Goal: Task Accomplishment & Management: Complete application form

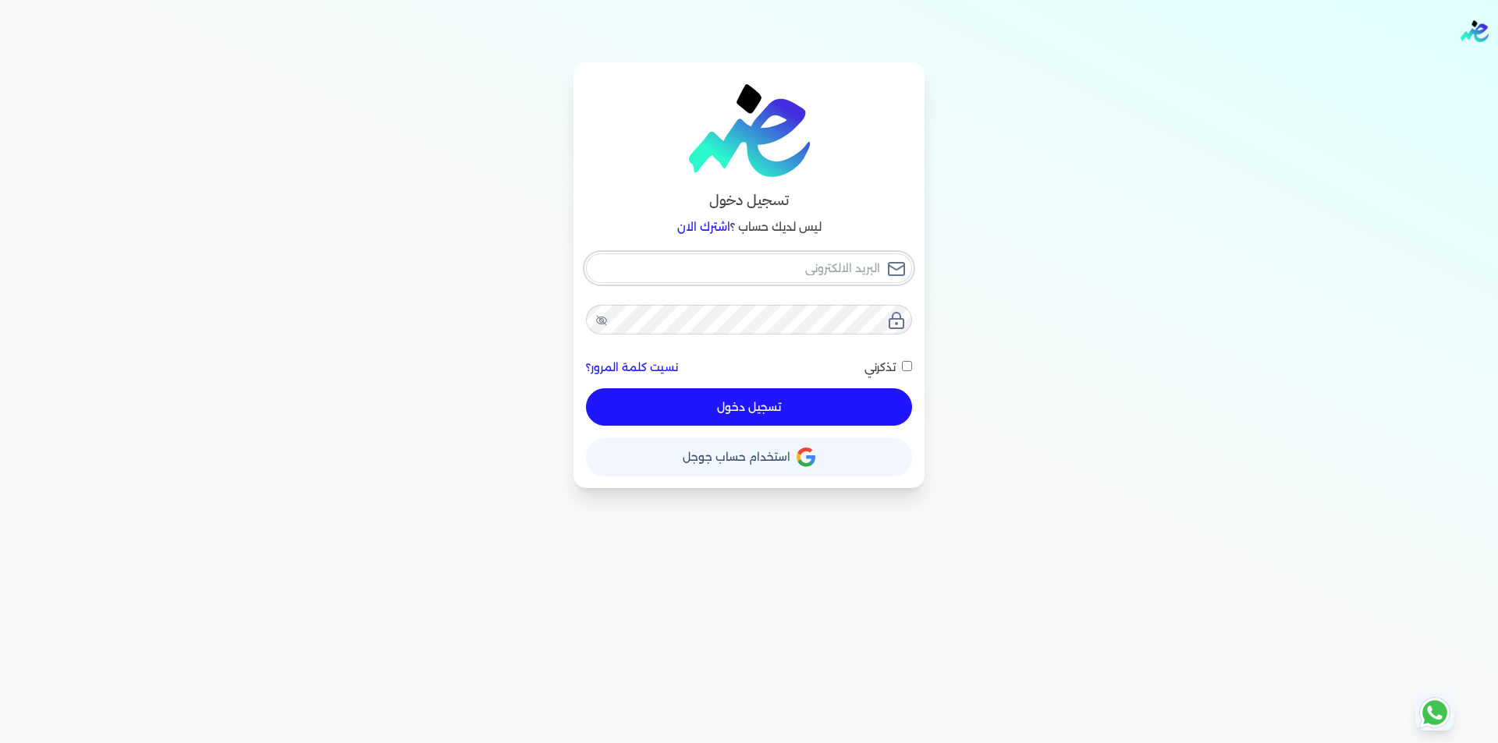
type input "[EMAIL_ADDRESS][DOMAIN_NAME]"
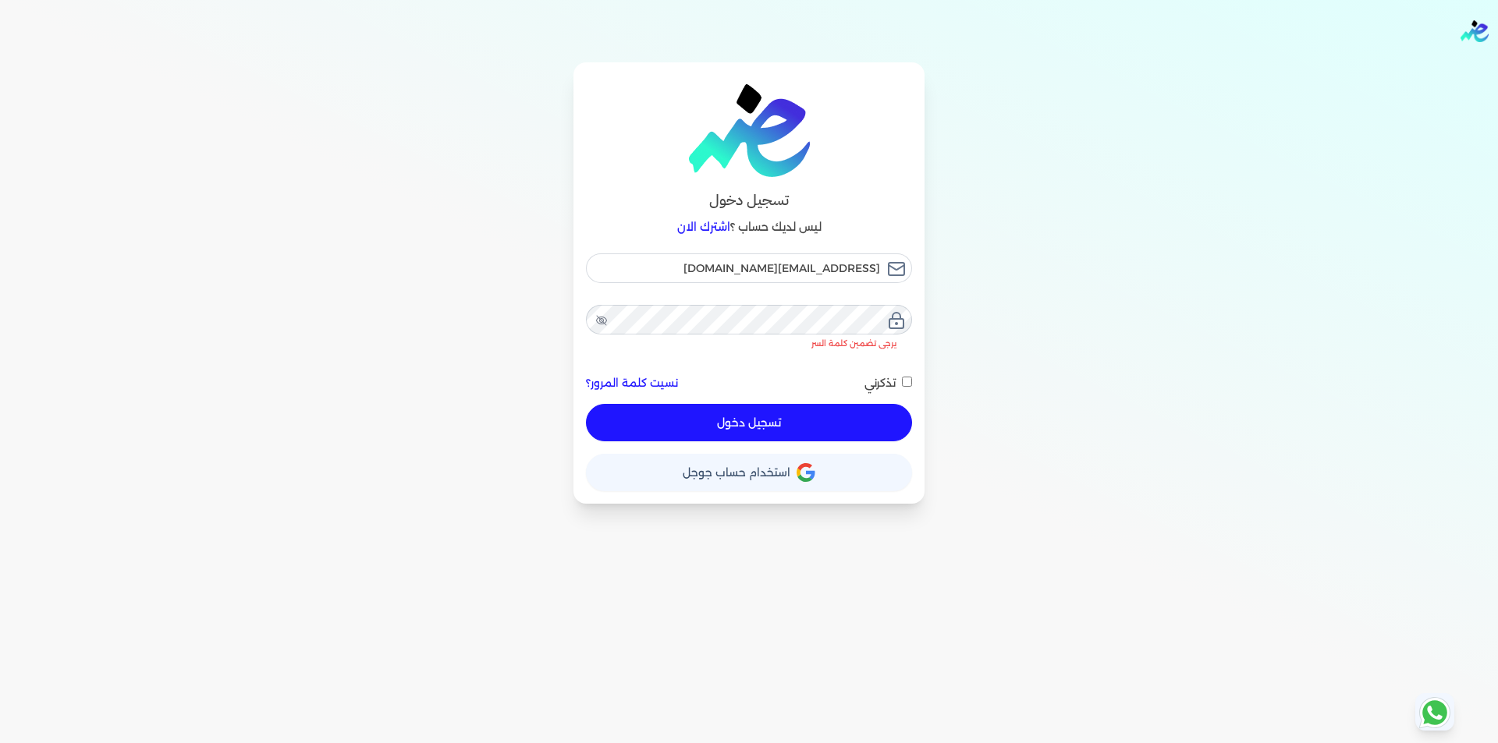
click at [787, 404] on button "تسجيل دخول" at bounding box center [749, 422] width 326 height 37
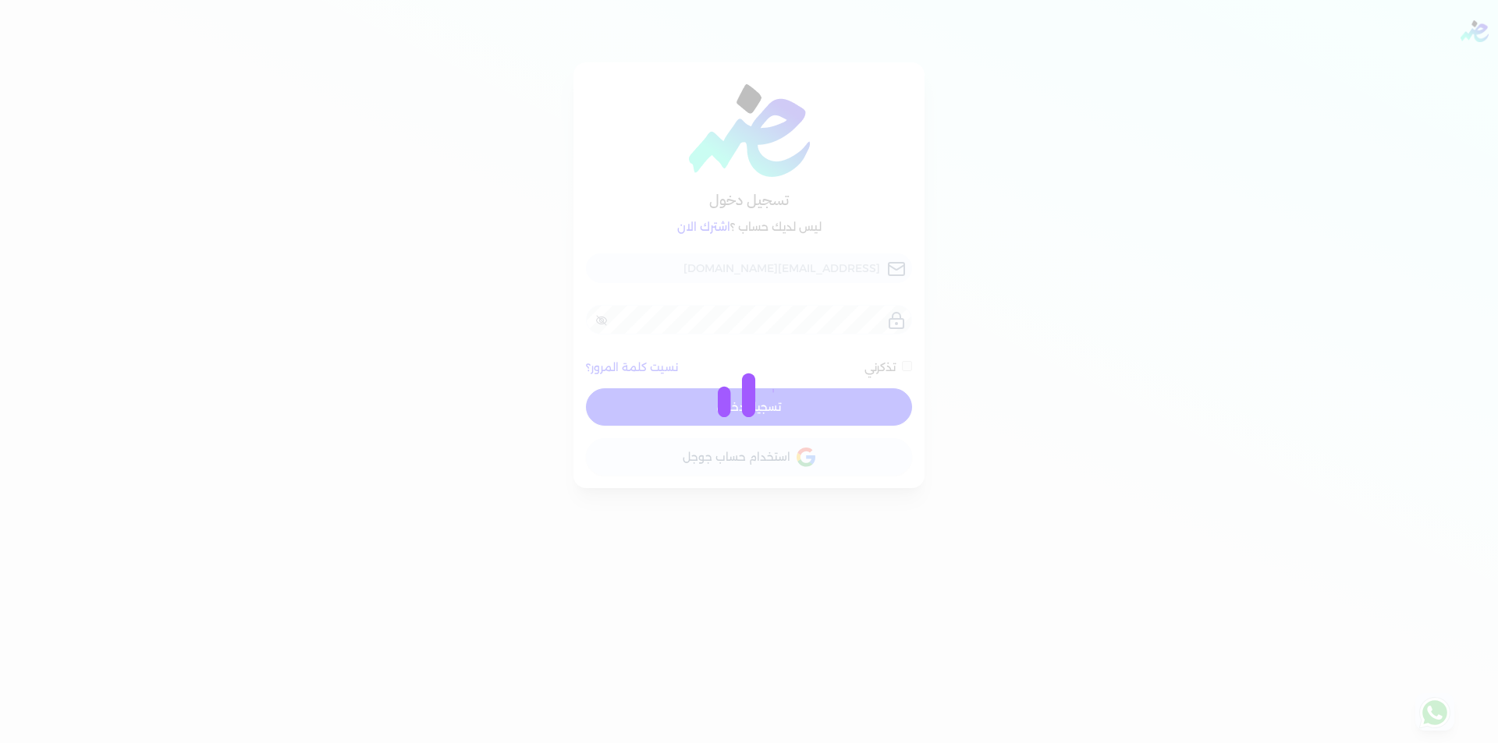
checkbox input "false"
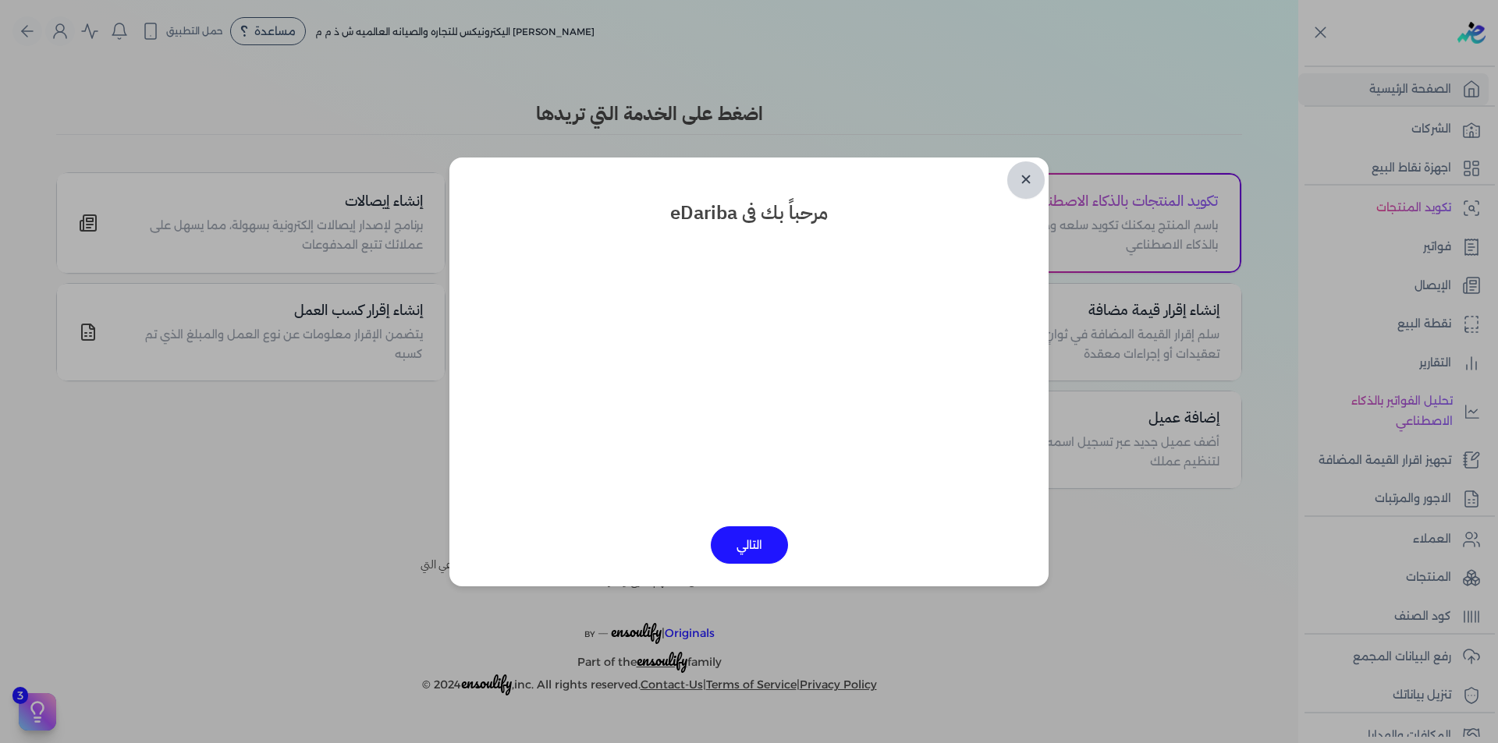
click at [1023, 186] on link "✕" at bounding box center [1025, 179] width 37 height 37
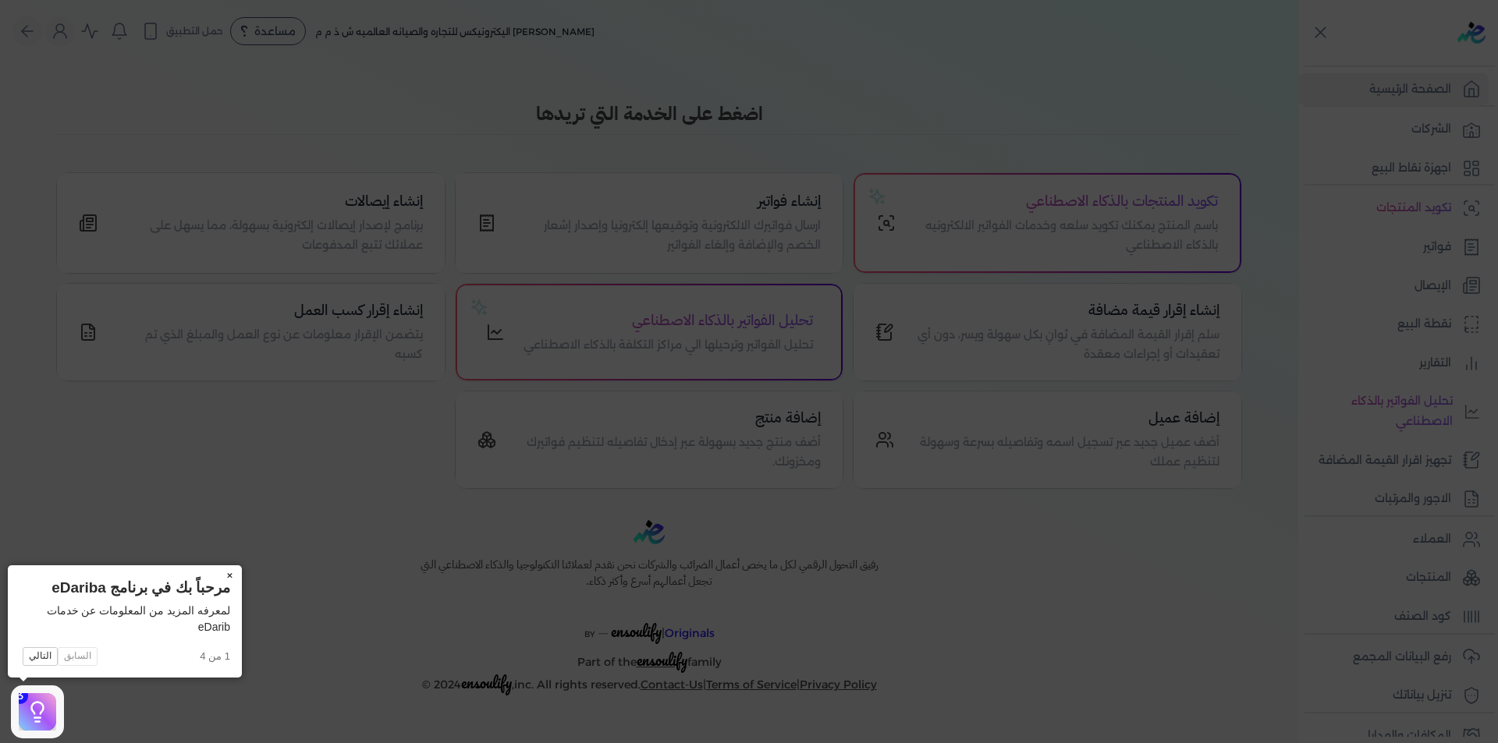
click at [231, 578] on button "×" at bounding box center [229, 577] width 25 height 22
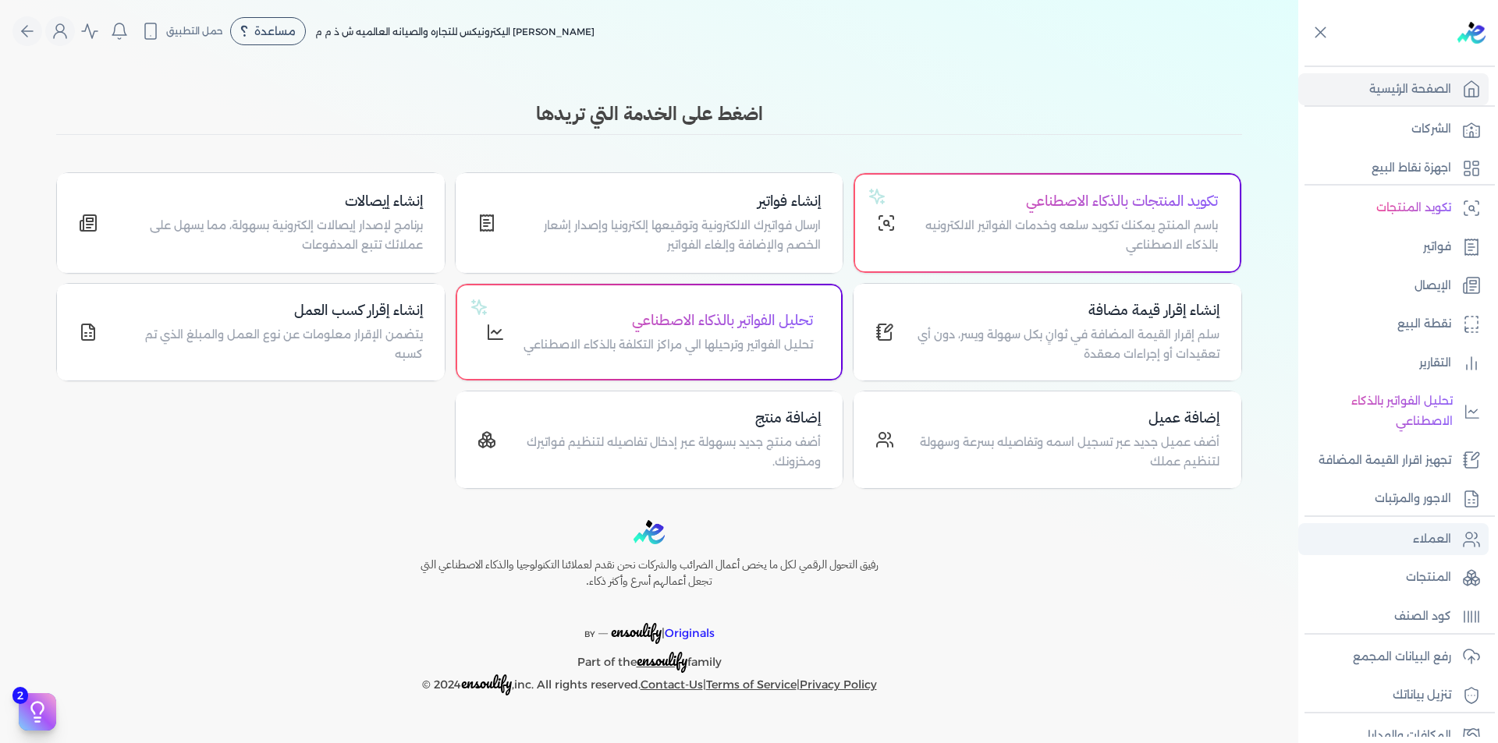
click at [1455, 534] on link "العملاء" at bounding box center [1393, 539] width 190 height 33
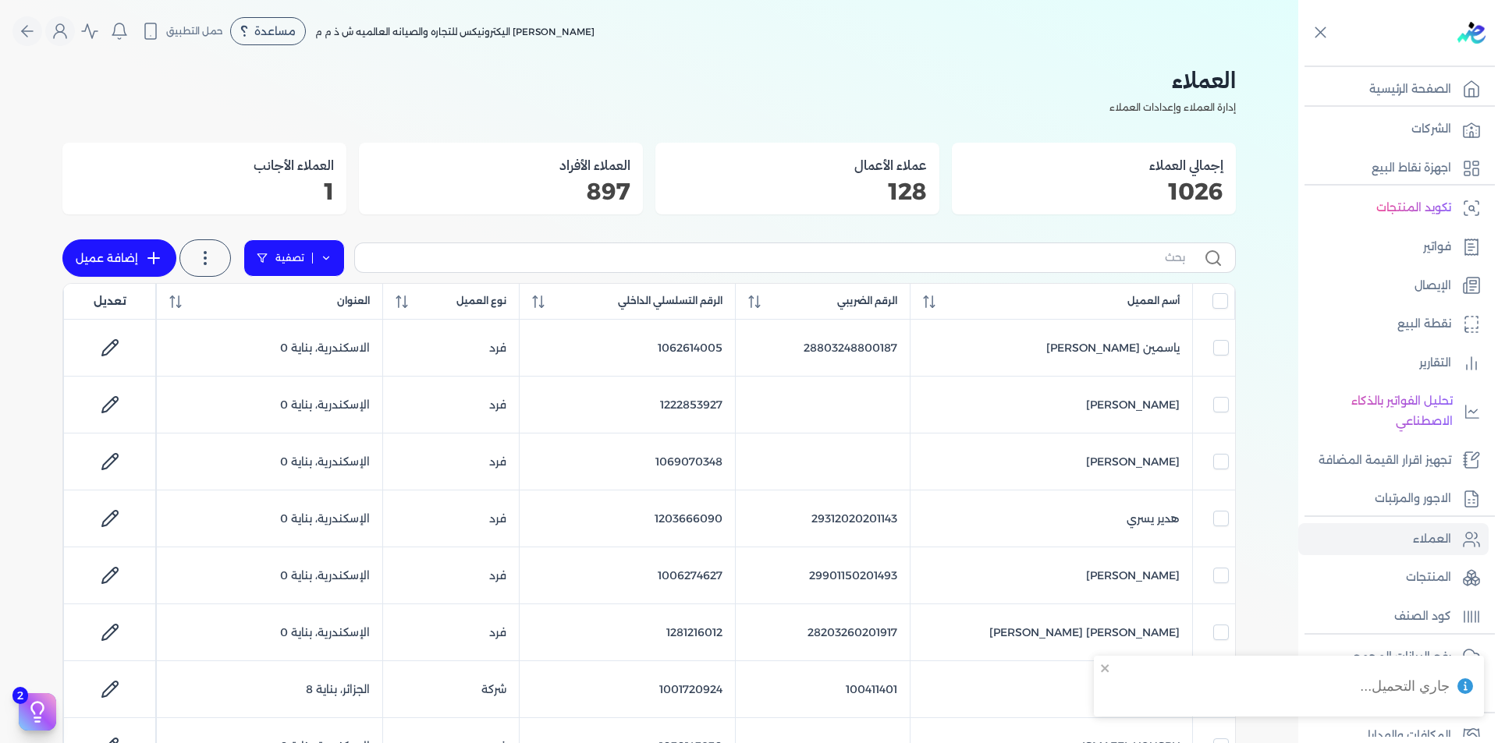
click at [331, 261] on icon at bounding box center [326, 258] width 11 height 11
click at [303, 304] on button "اضافة تصفية" at bounding box center [305, 308] width 94 height 19
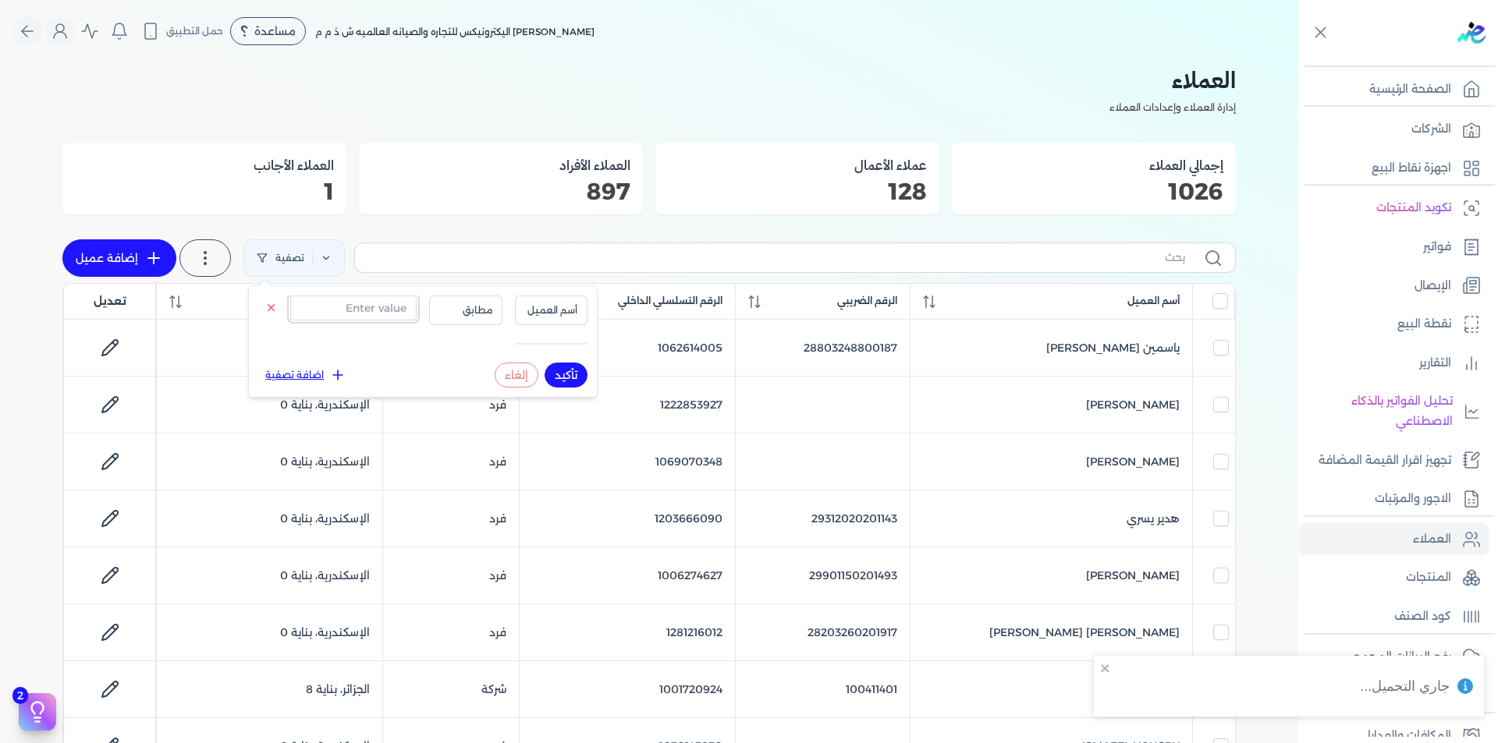
click at [362, 314] on input "text" at bounding box center [353, 308] width 126 height 25
click at [1439, 648] on p "رفع البيانات المجمع" at bounding box center [1402, 657] width 98 height 20
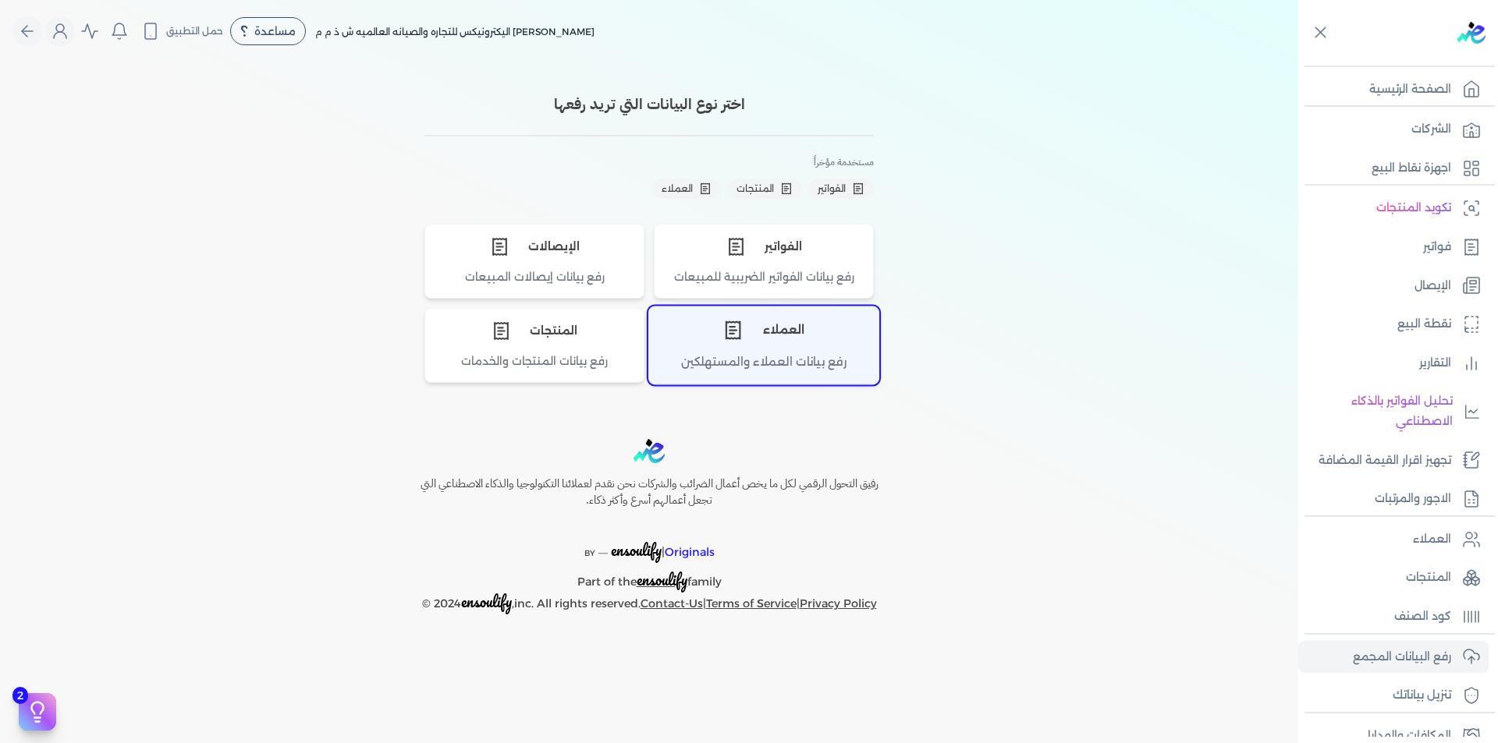
click at [777, 335] on div "العملاء" at bounding box center [763, 330] width 229 height 47
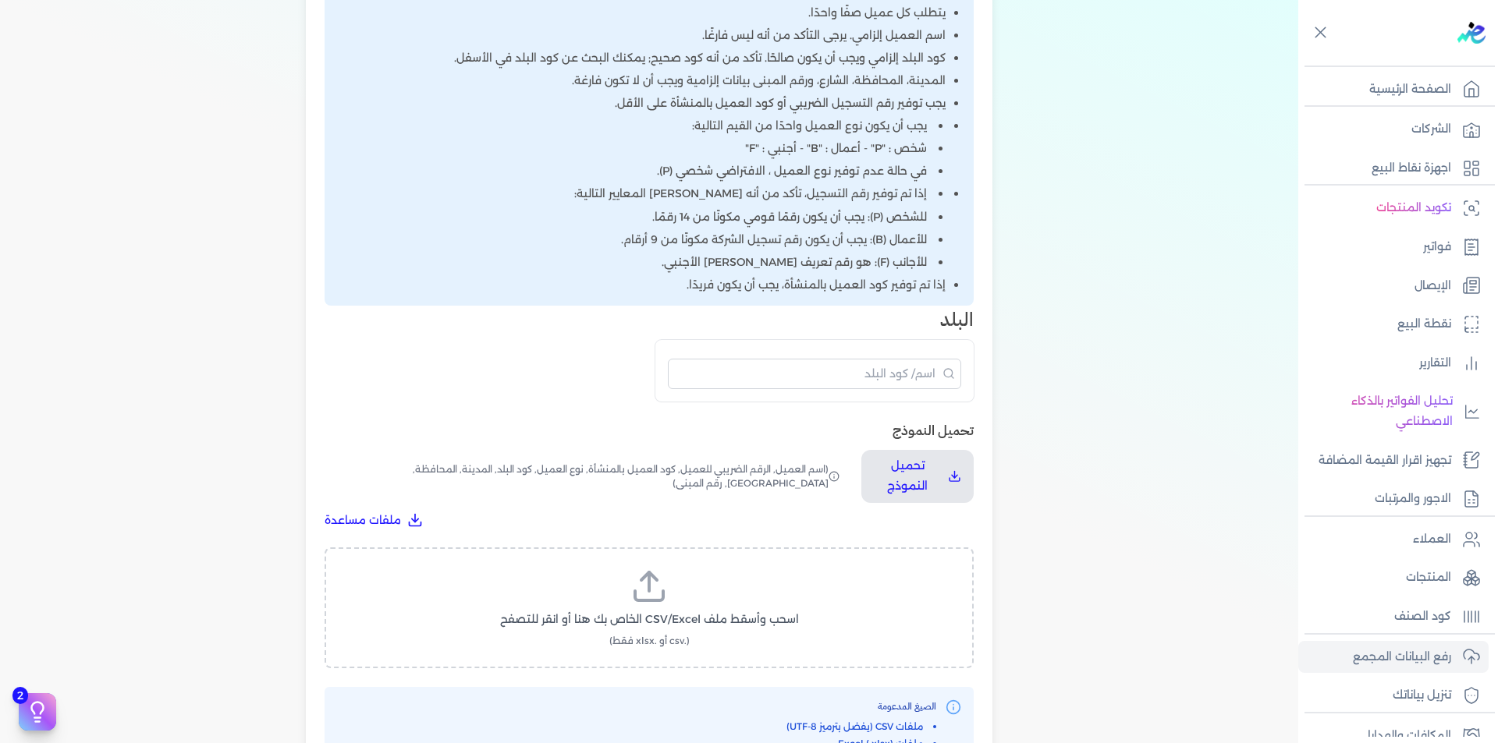
scroll to position [390, 0]
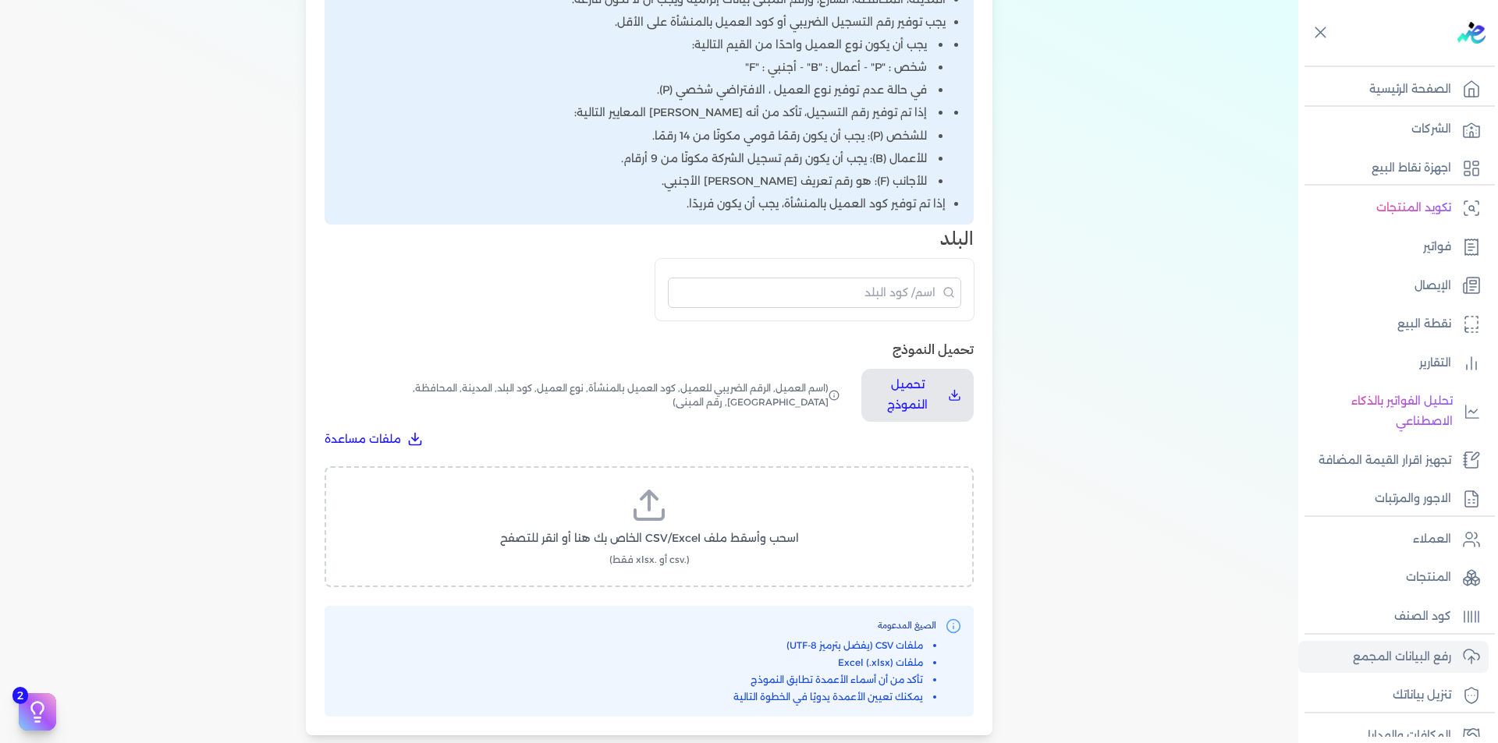
click at [741, 523] on label "اسحب وأسقط ملف CSV/Excel الخاص بك هنا أو انقر للتصفح (.csv أو .xlsx فقط)" at bounding box center [649, 527] width 608 height 80
click at [0, 0] on input "اسحب وأسقط ملف CSV/Excel الخاص بك هنا أو انقر للتصفح (.csv أو .xlsx فقط)" at bounding box center [0, 0] width 0 height 0
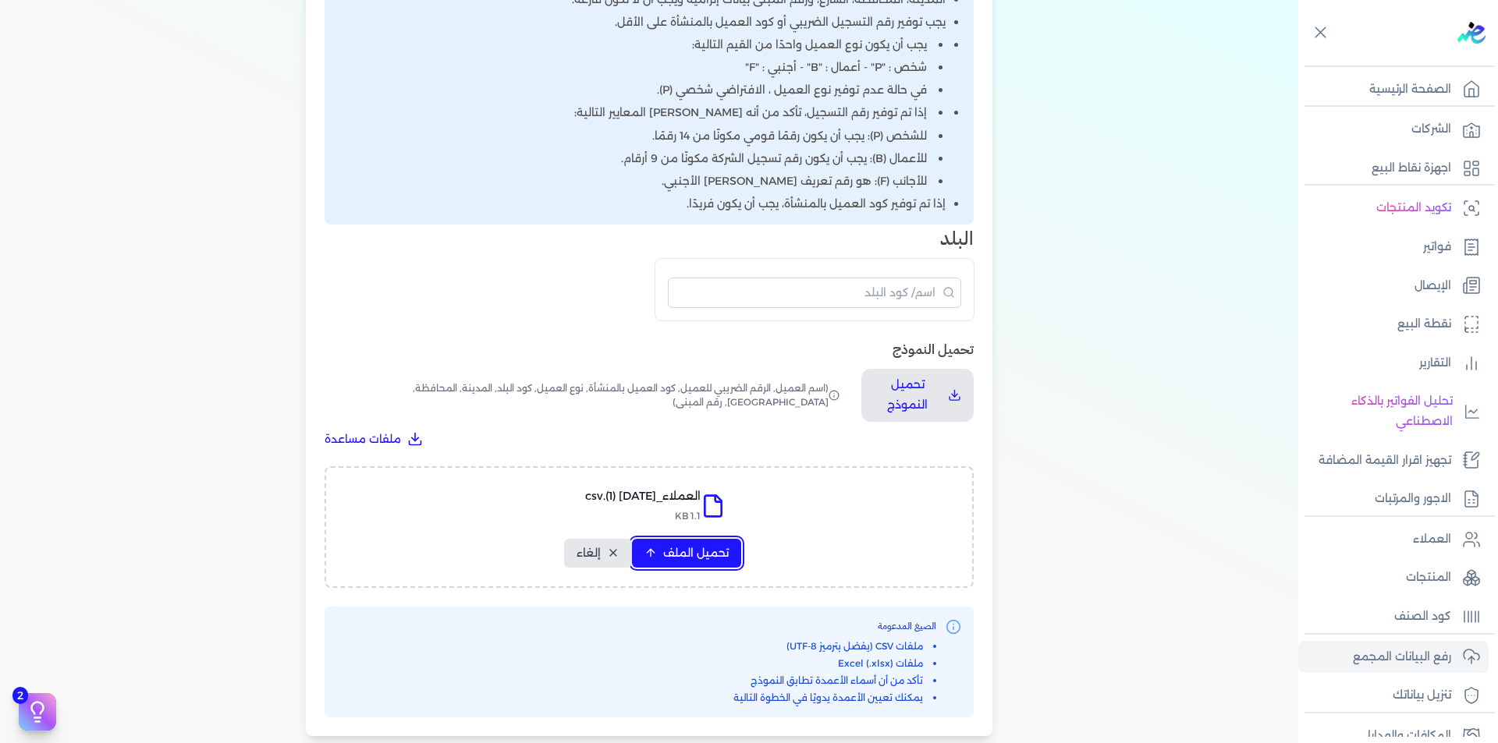
click at [709, 545] on span "تحميل الملف" at bounding box center [696, 553] width 66 height 16
select select "أسم العميل"
select select "الرقم الضريبي"
select select "الرقم التسلسلي الداخلي"
select select "نوع العميل"
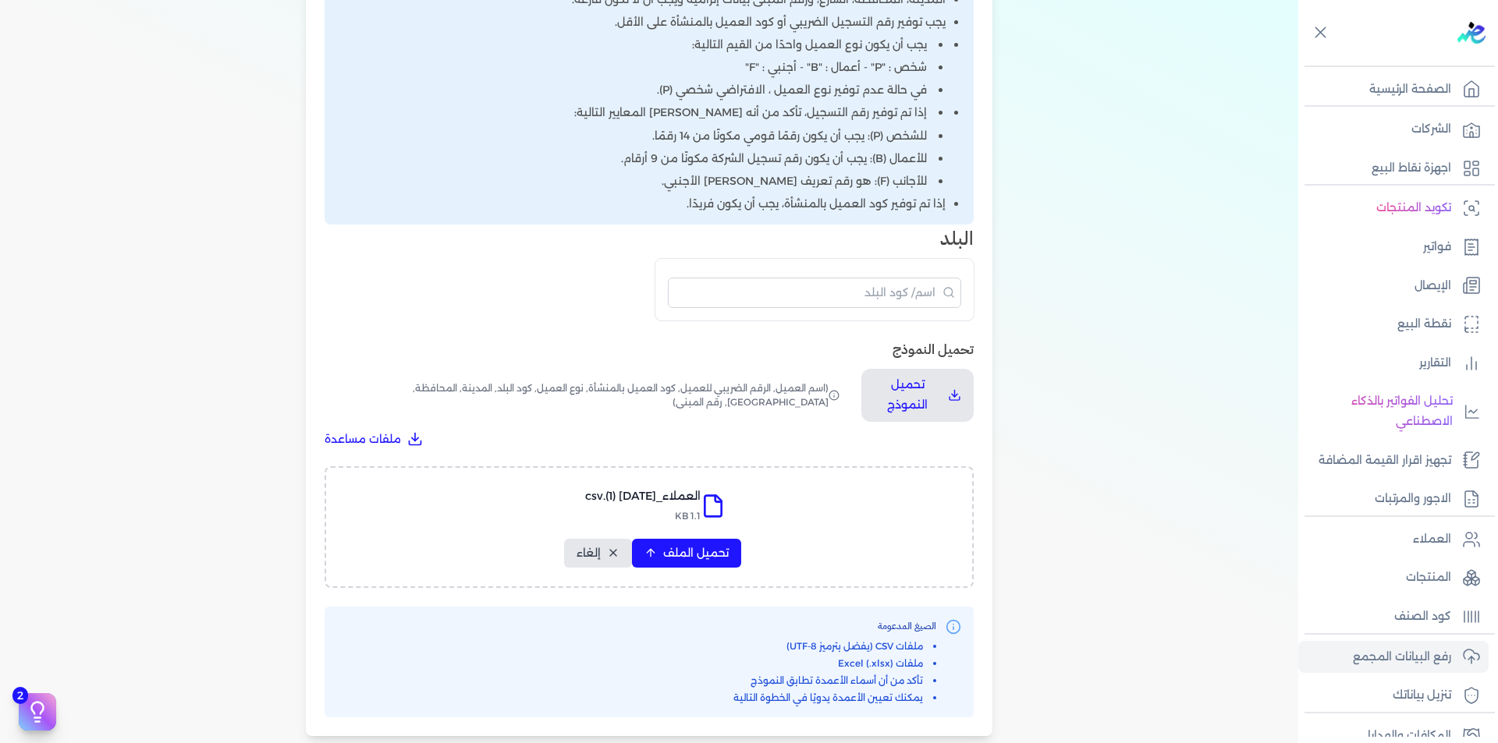
select select "كود البلد"
select select "city"
select select "المحافظة"
select select "الشارع"
select select "رقم المبنى"
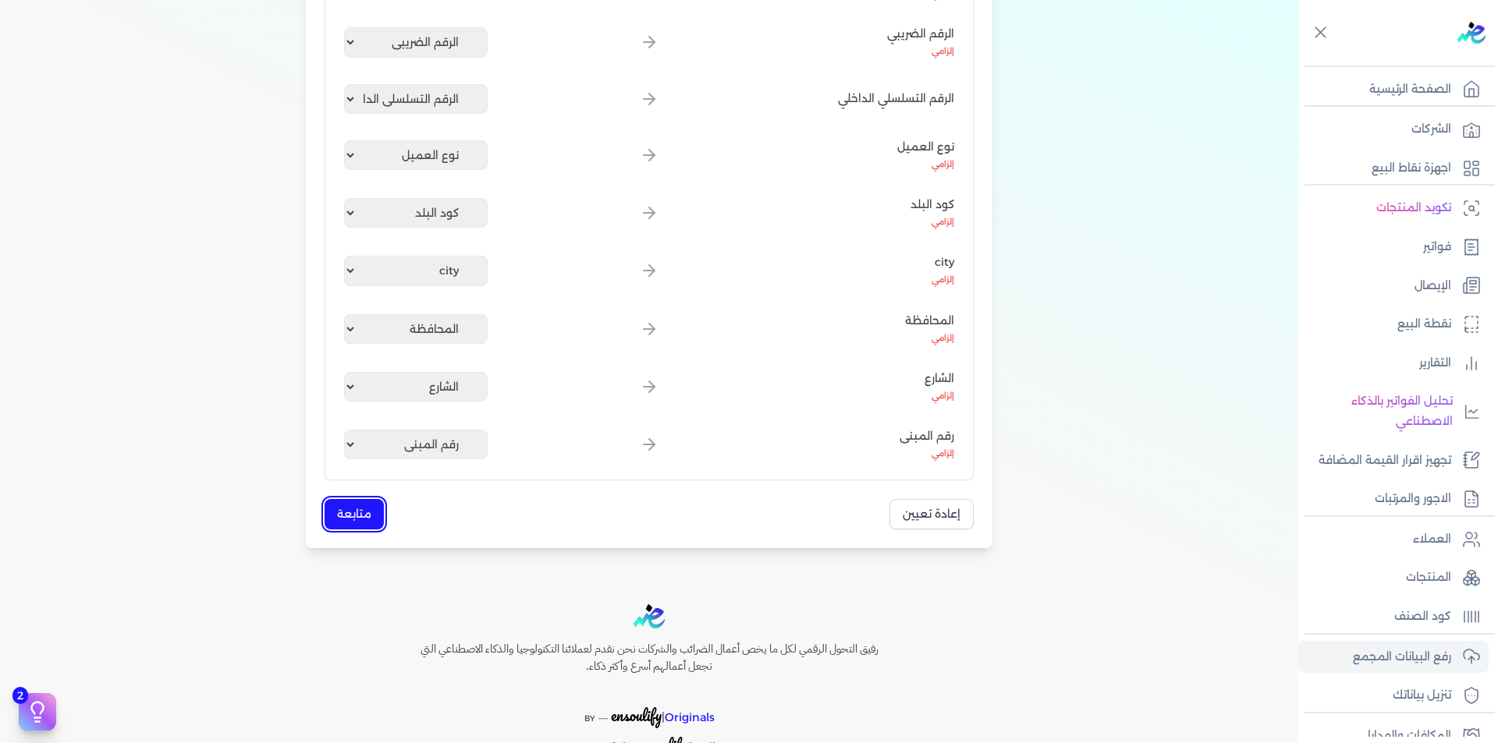
click at [340, 508] on button "متابعة" at bounding box center [354, 514] width 59 height 30
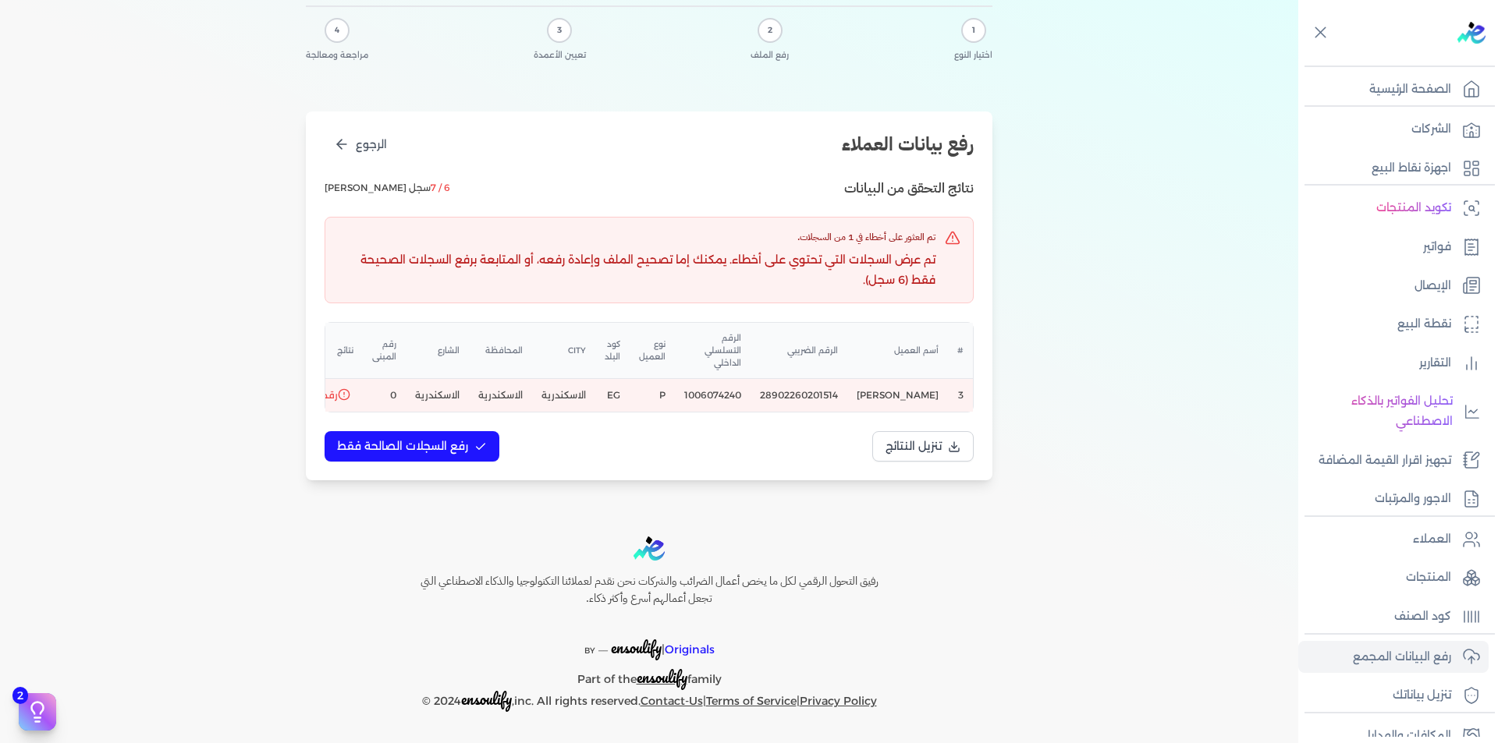
scroll to position [0, 0]
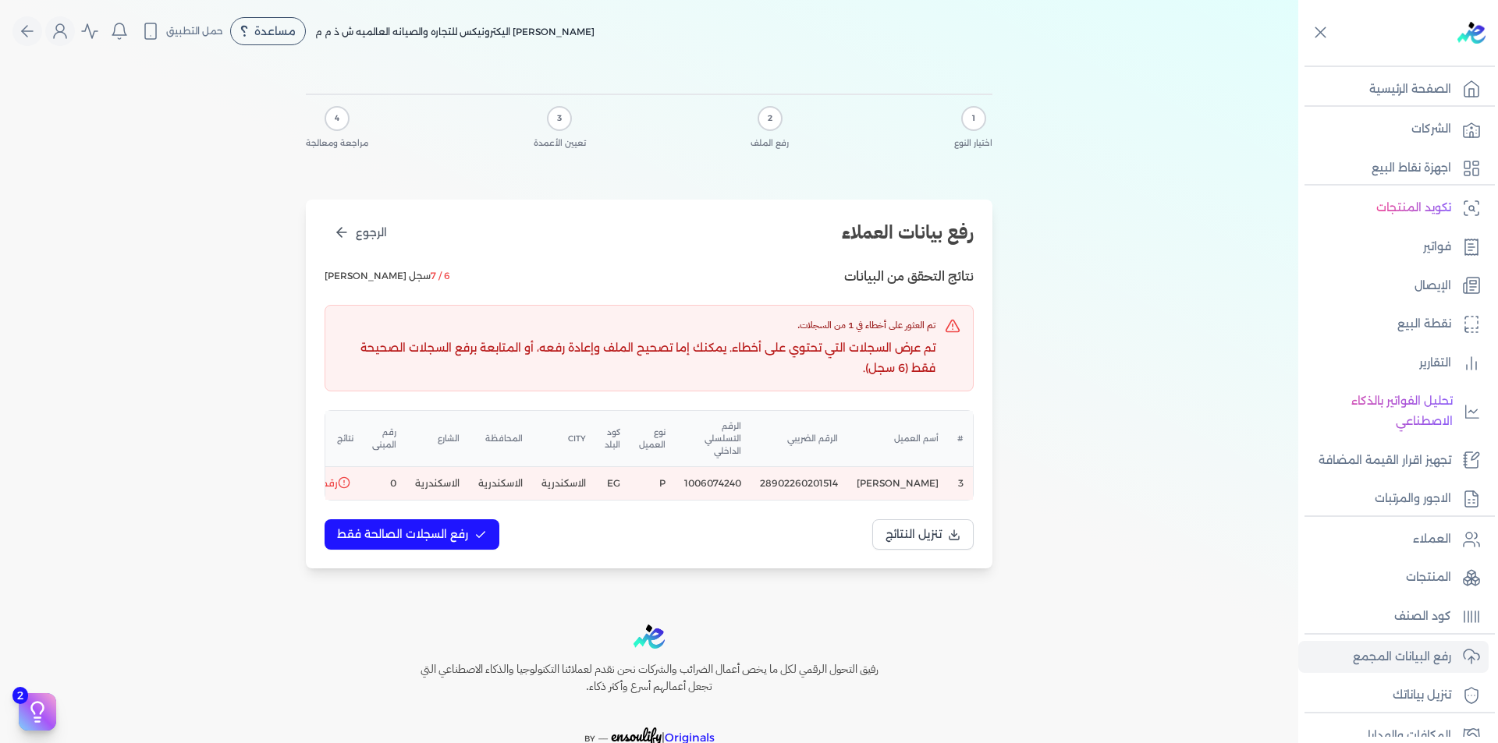
click at [750, 467] on td "28902260201514" at bounding box center [713, 484] width 76 height 34
drag, startPoint x: 832, startPoint y: 467, endPoint x: 739, endPoint y: 471, distance: 92.9
click at [675, 471] on td "1006074240" at bounding box center [652, 484] width 45 height 34
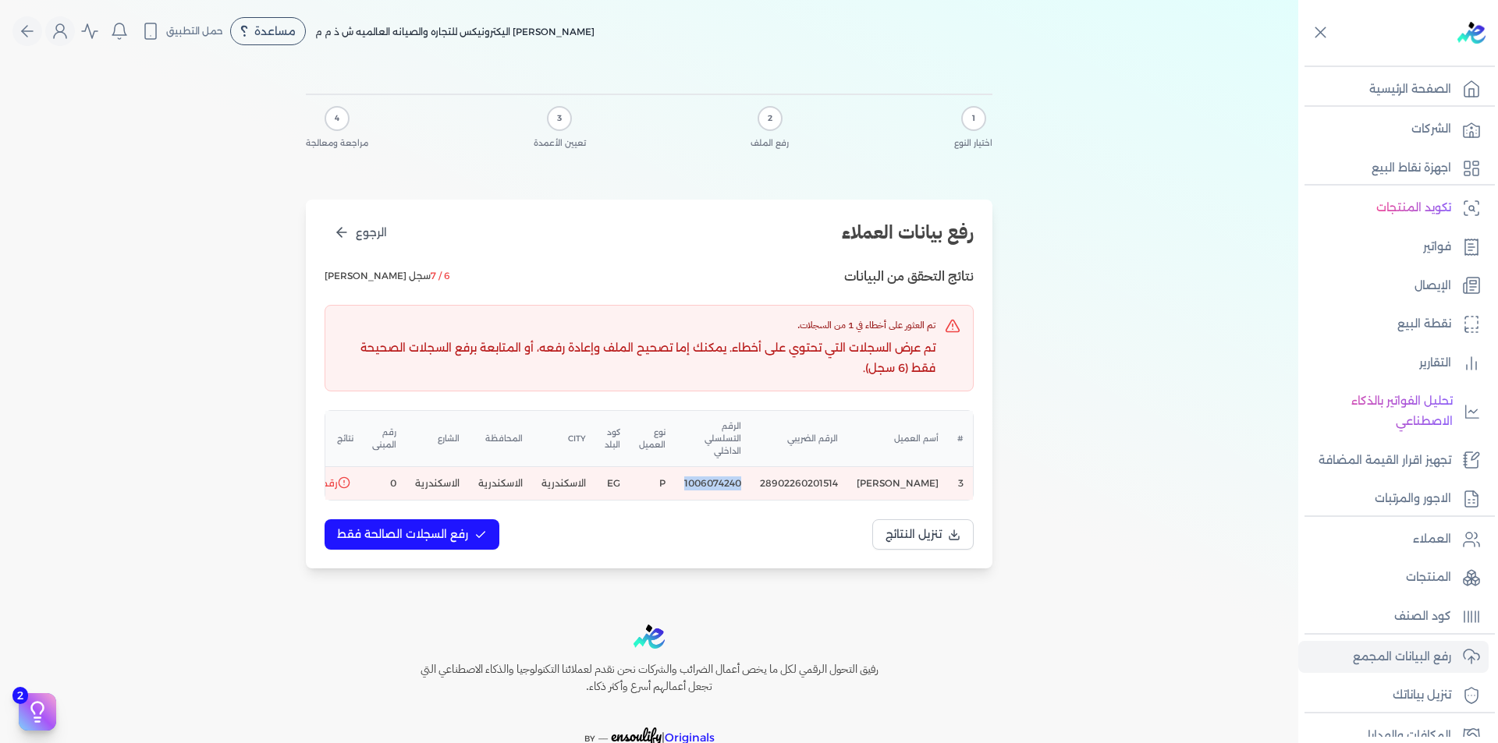
copy td "1006074240"
click at [447, 538] on span "رفع السجلات الصالحة فقط" at bounding box center [402, 535] width 131 height 16
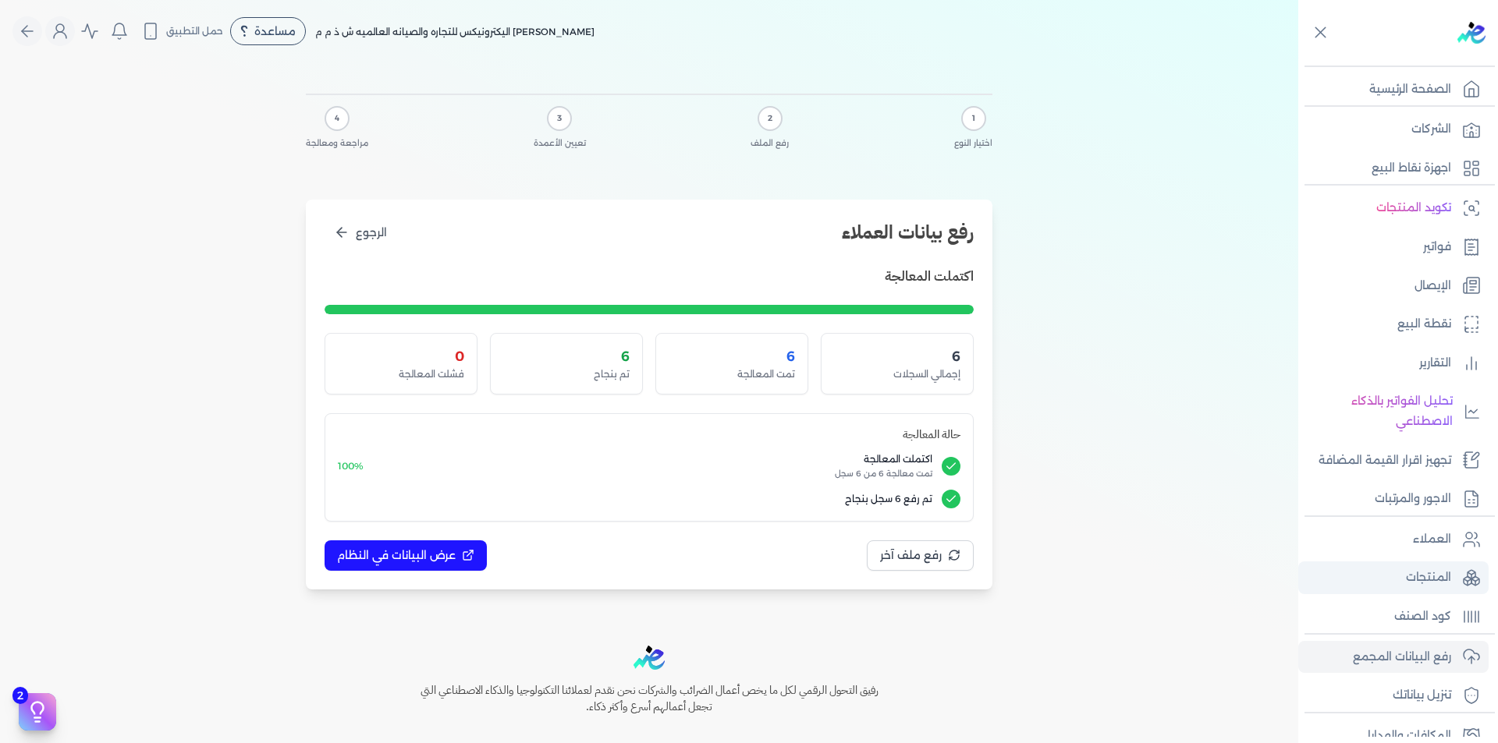
click at [1428, 586] on p "المنتجات" at bounding box center [1428, 578] width 45 height 20
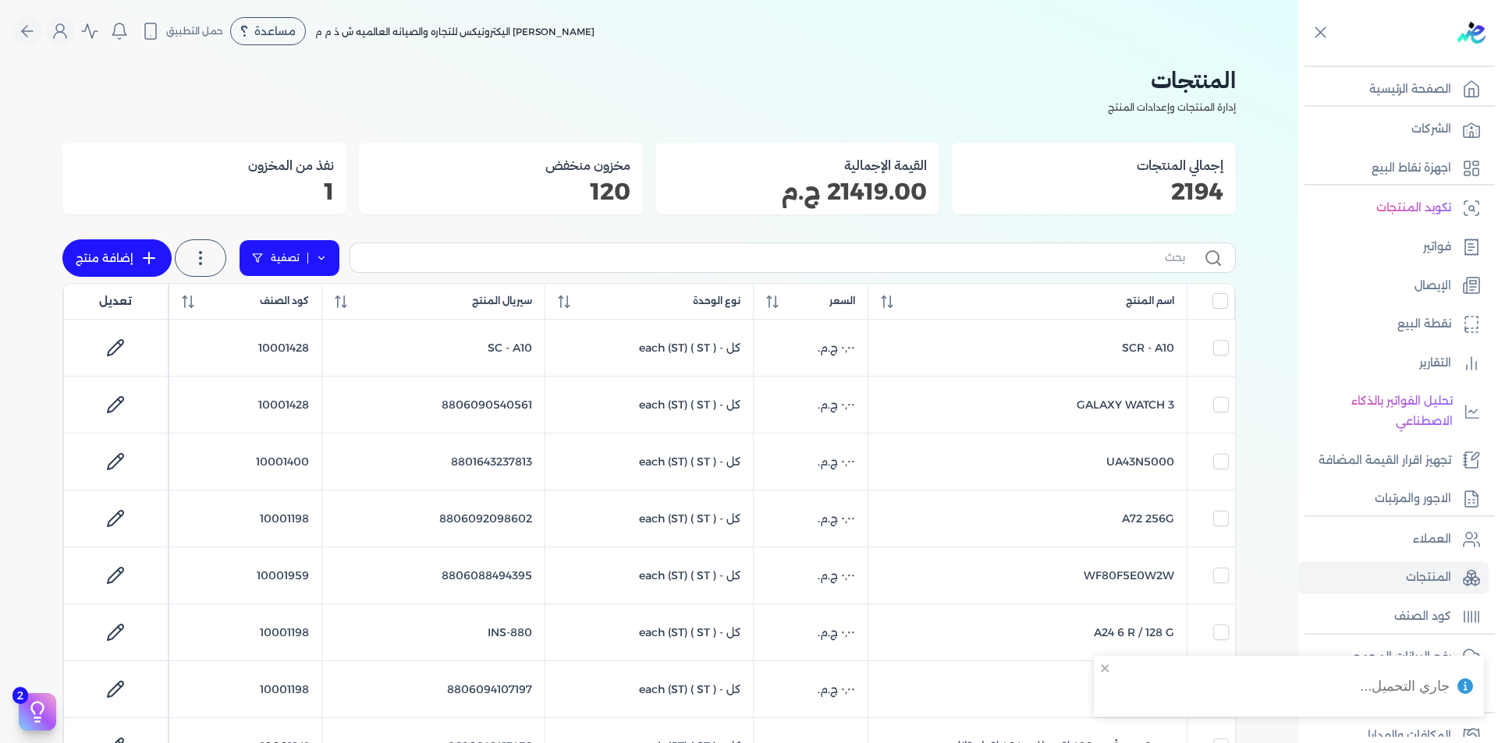
click at [324, 263] on icon at bounding box center [321, 258] width 11 height 11
click at [310, 306] on button "اضافة تصفية" at bounding box center [301, 308] width 94 height 19
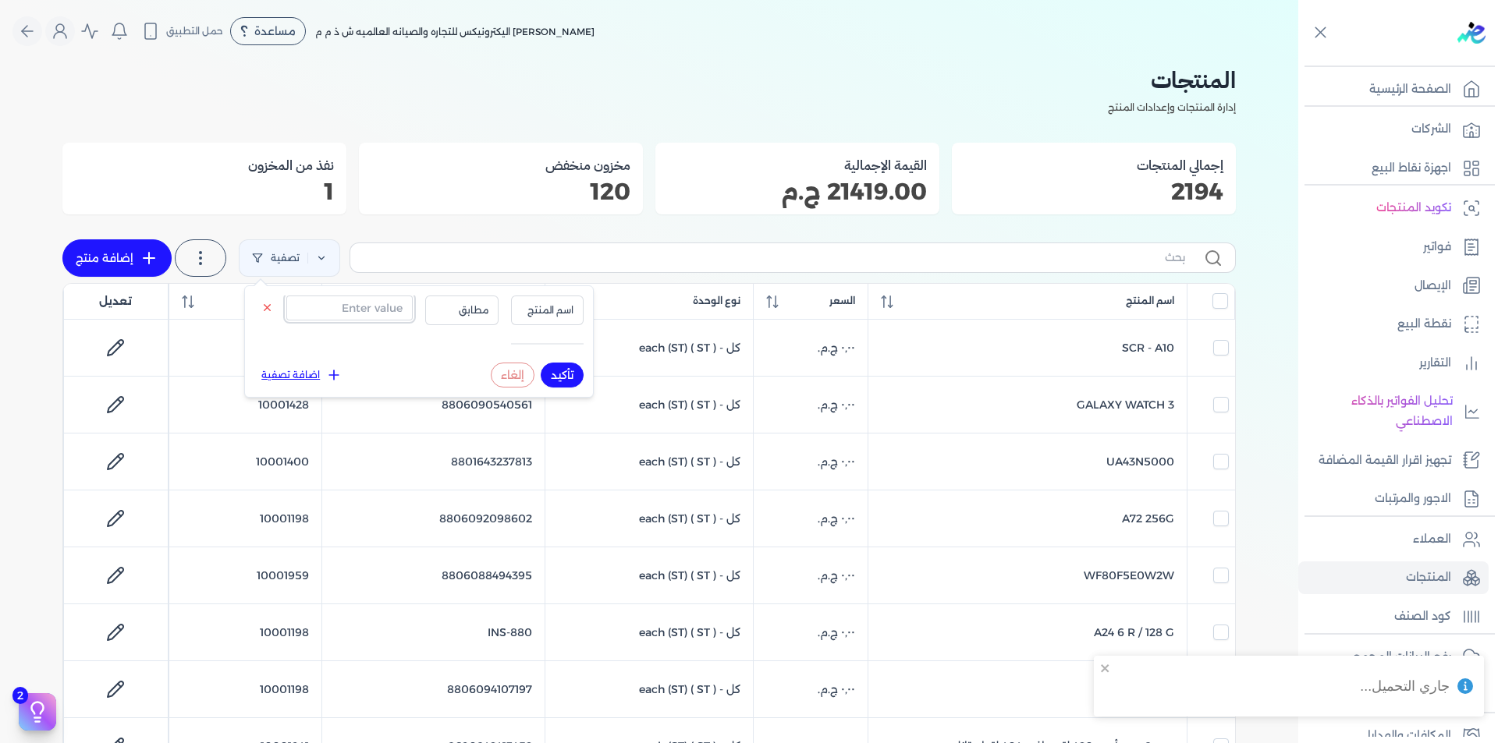
click at [366, 308] on input "text" at bounding box center [349, 308] width 126 height 25
paste input "6221378002258"
type input "6221378002258"
click at [536, 316] on span "اسم المنتج" at bounding box center [547, 310] width 53 height 14
click at [555, 363] on li "سيريال المنتج" at bounding box center [515, 359] width 119 height 14
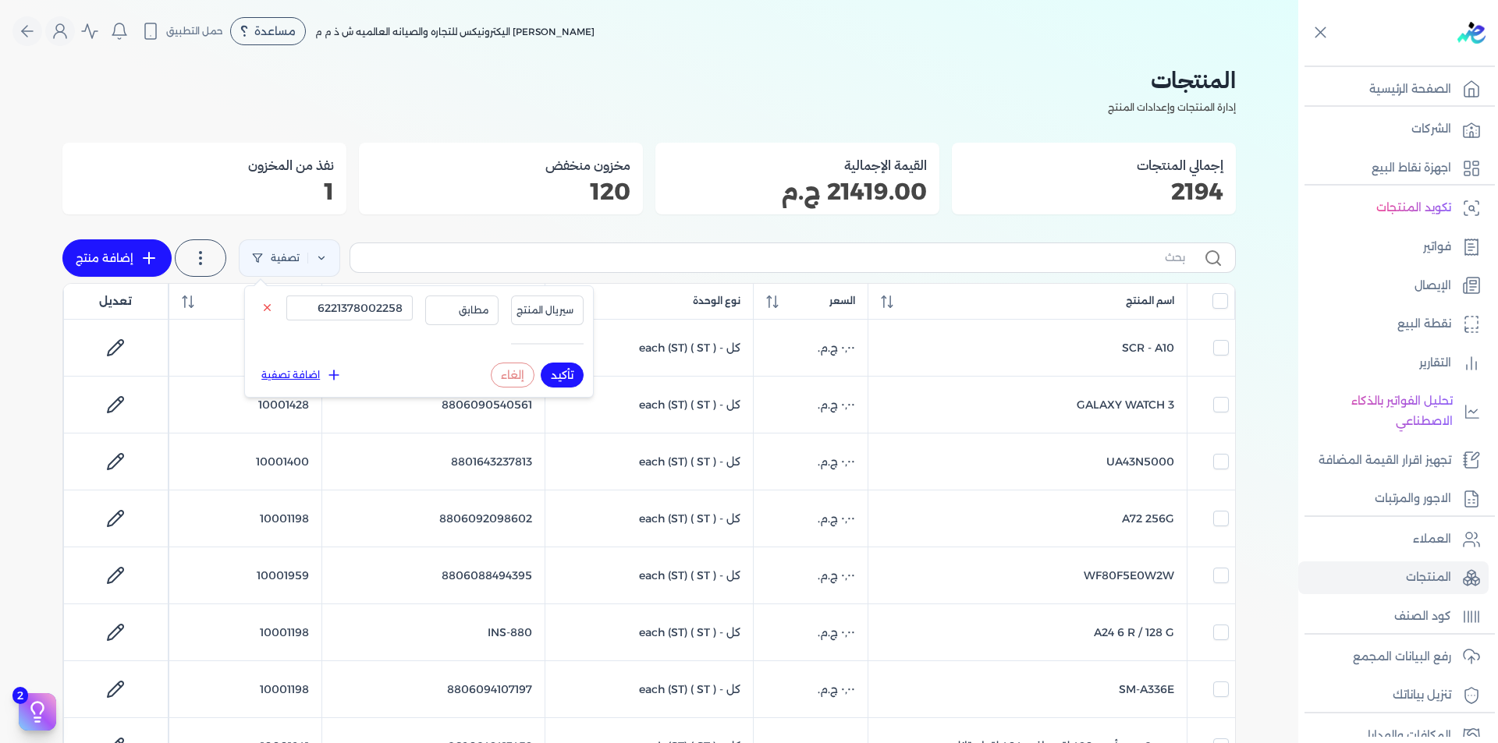
click at [565, 377] on button "تأكيد" at bounding box center [562, 375] width 43 height 25
checkbox input "false"
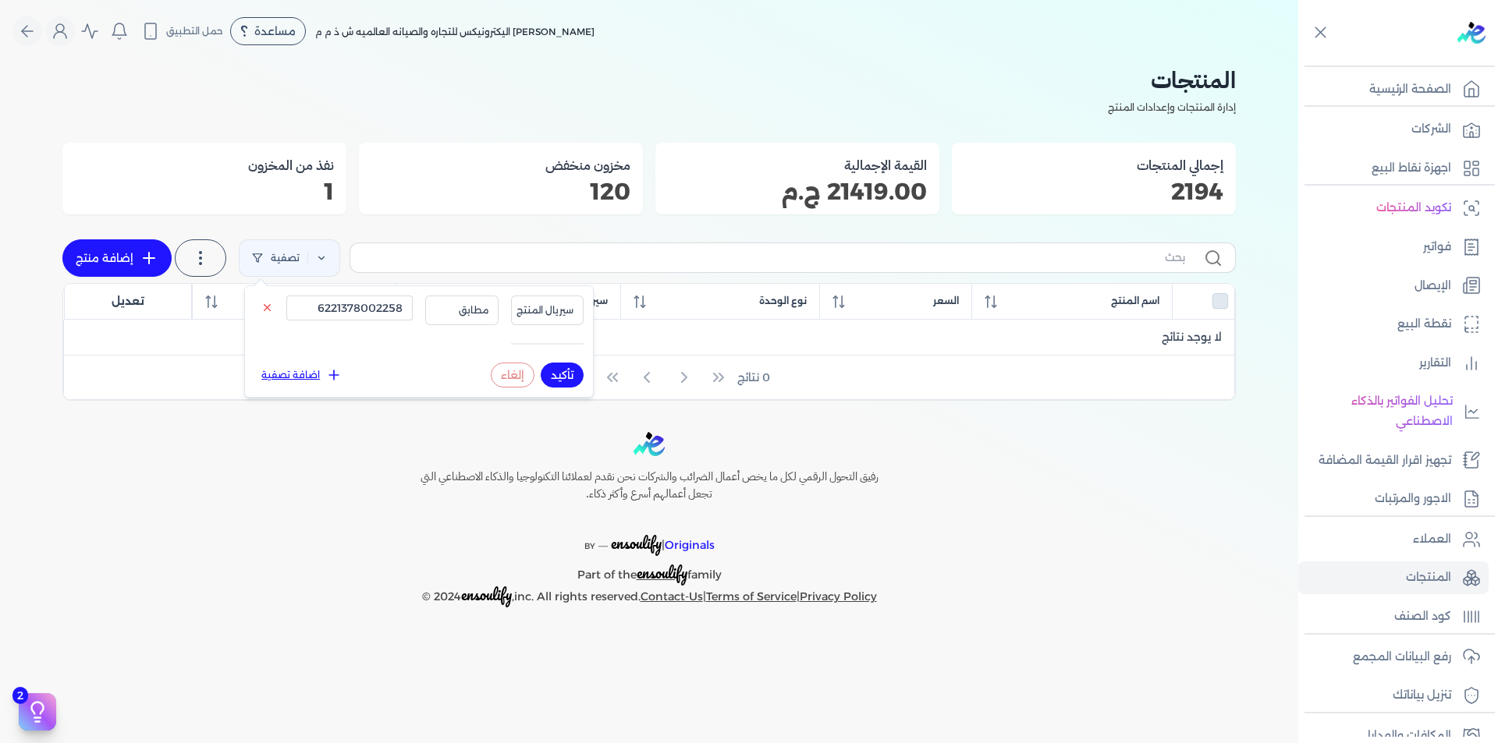
click at [556, 376] on button "تأكيد" at bounding box center [562, 375] width 43 height 25
click at [362, 312] on input "6221378002258" at bounding box center [349, 308] width 126 height 25
paste input "8690842531774"
type input "8690842531774"
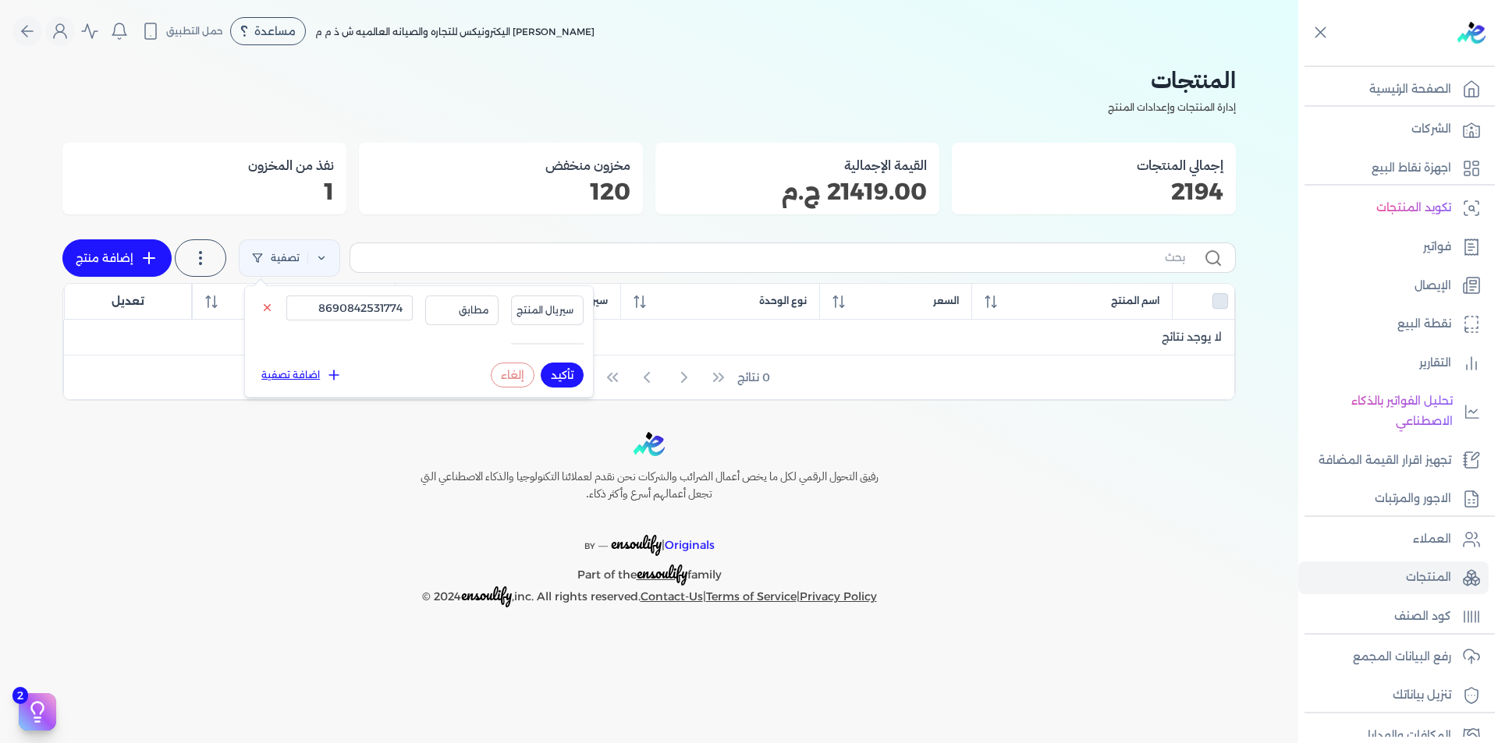
click at [559, 371] on button "تأكيد" at bounding box center [562, 375] width 43 height 25
checkbox input "false"
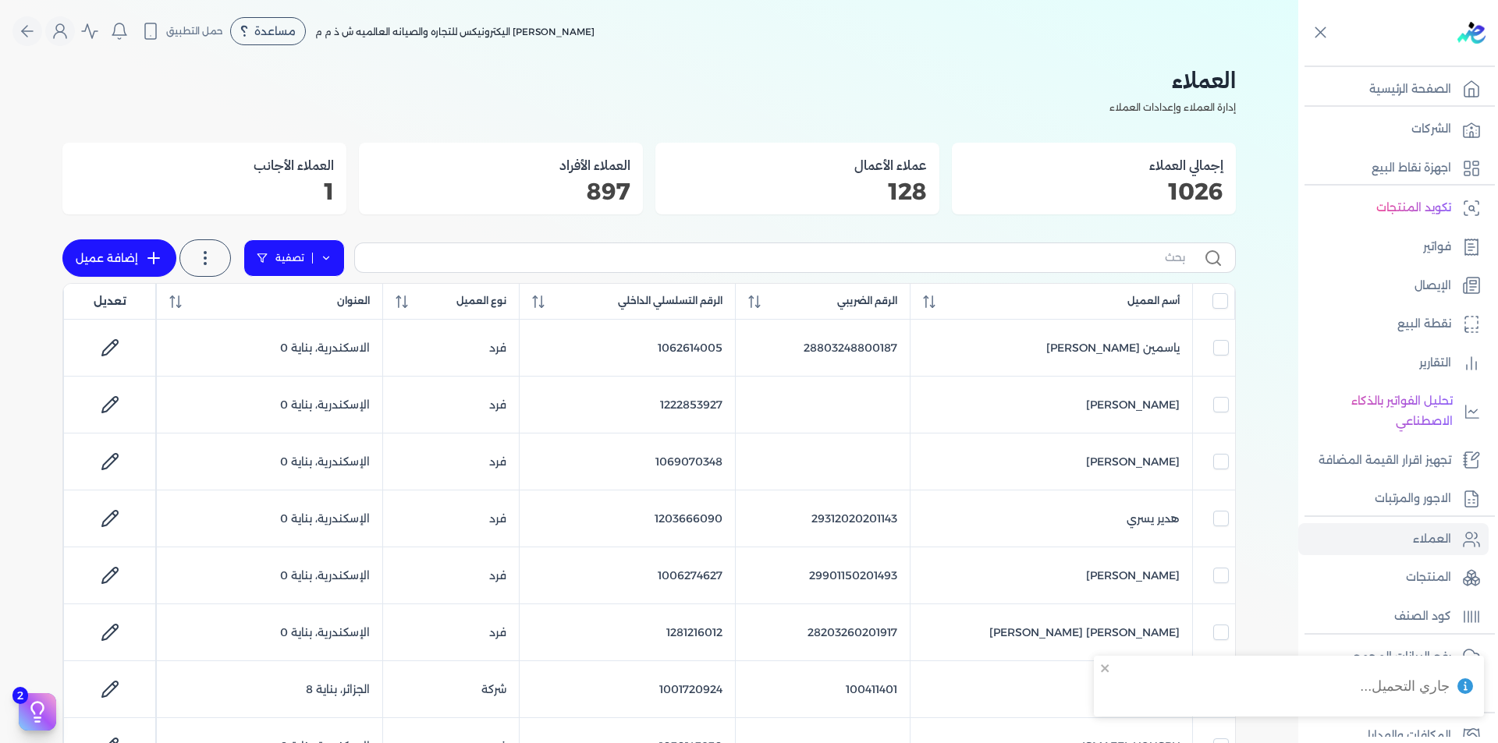
click at [325, 258] on icon at bounding box center [326, 258] width 11 height 11
click at [307, 309] on button "اضافة تصفية" at bounding box center [305, 308] width 94 height 19
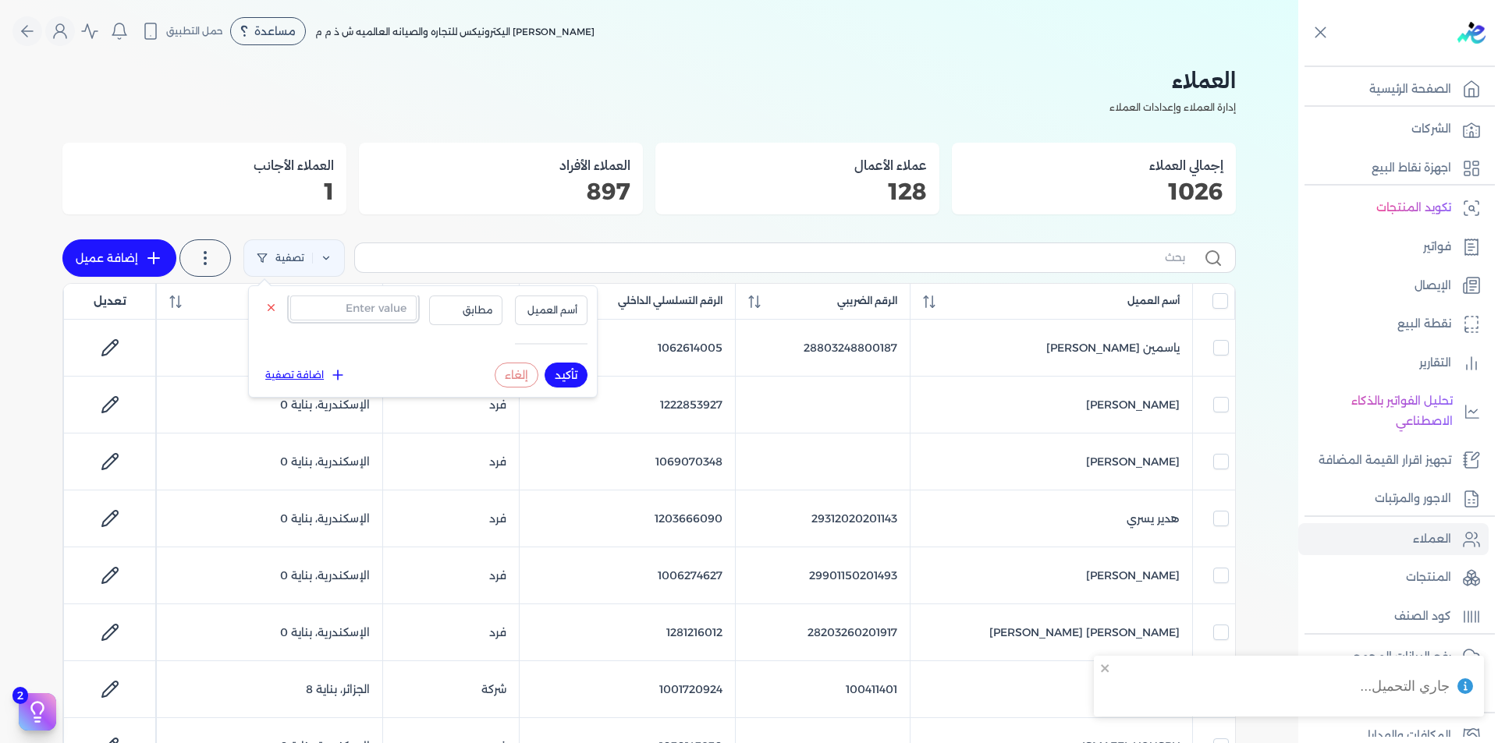
click at [319, 317] on input "text" at bounding box center [353, 308] width 126 height 25
paste input "1006074240"
type input "1006074240"
click at [559, 314] on span "أسم العميل" at bounding box center [551, 310] width 53 height 14
click at [554, 369] on li "الرقم التسلسلي الداخلي" at bounding box center [518, 373] width 119 height 14
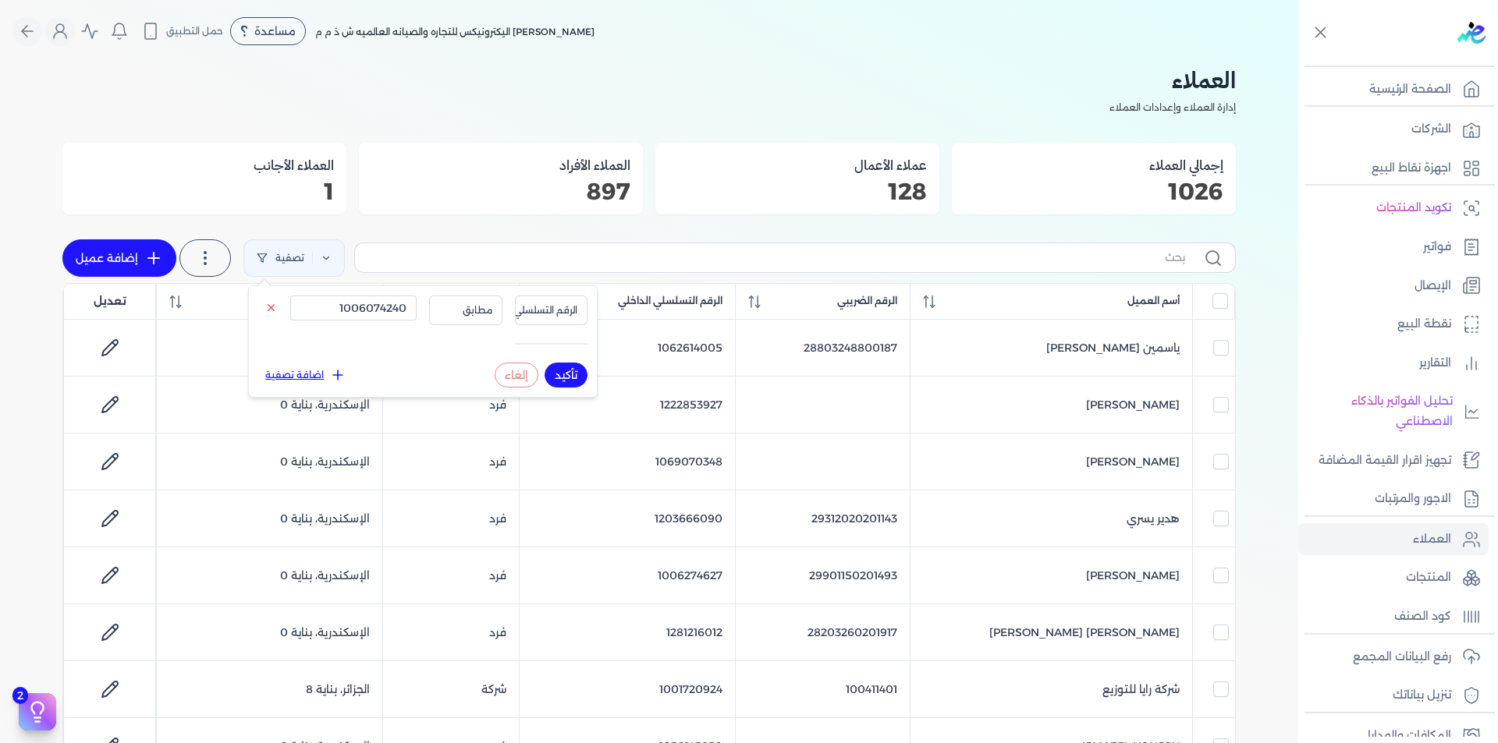
click at [569, 379] on button "تأكيد" at bounding box center [565, 375] width 43 height 25
checkbox input "false"
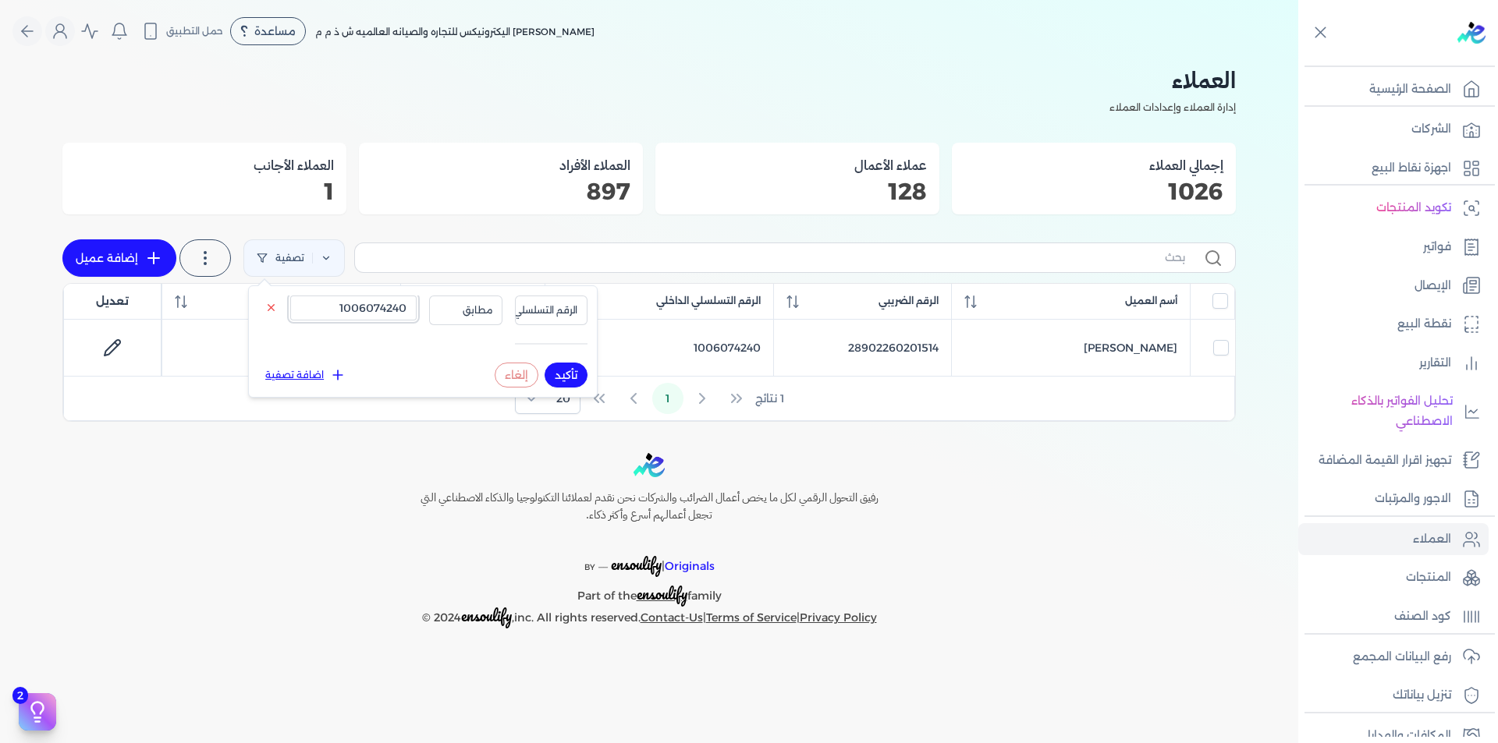
click at [392, 310] on input "1006074240" at bounding box center [353, 308] width 126 height 25
paste input "114078246"
click at [560, 369] on button "تأكيد" at bounding box center [565, 375] width 43 height 25
click at [376, 312] on input "1114078246" at bounding box center [353, 308] width 126 height 25
paste input "00984349"
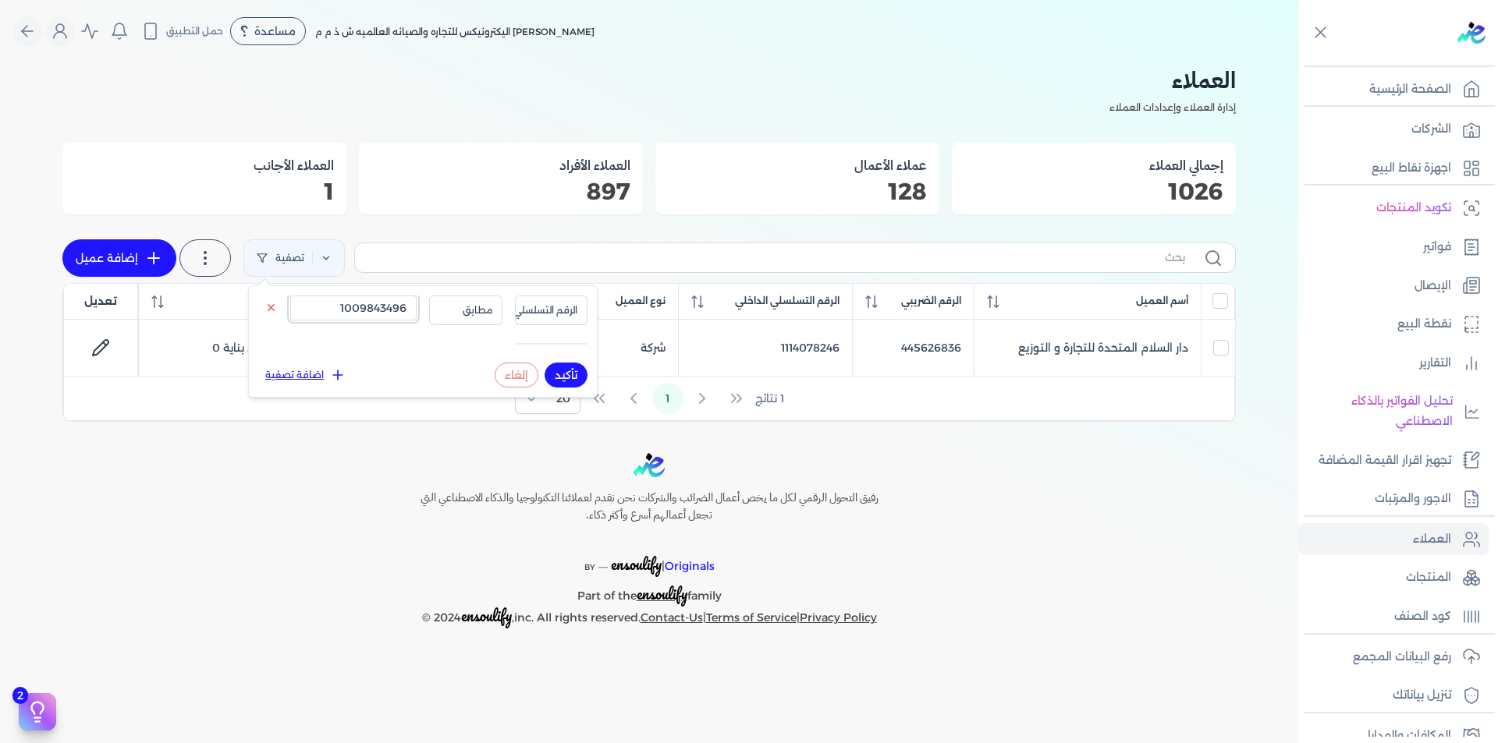
type input "1009843496"
click at [580, 378] on button "تأكيد" at bounding box center [565, 375] width 43 height 25
click at [1420, 654] on p "رفع البيانات المجمع" at bounding box center [1402, 657] width 98 height 20
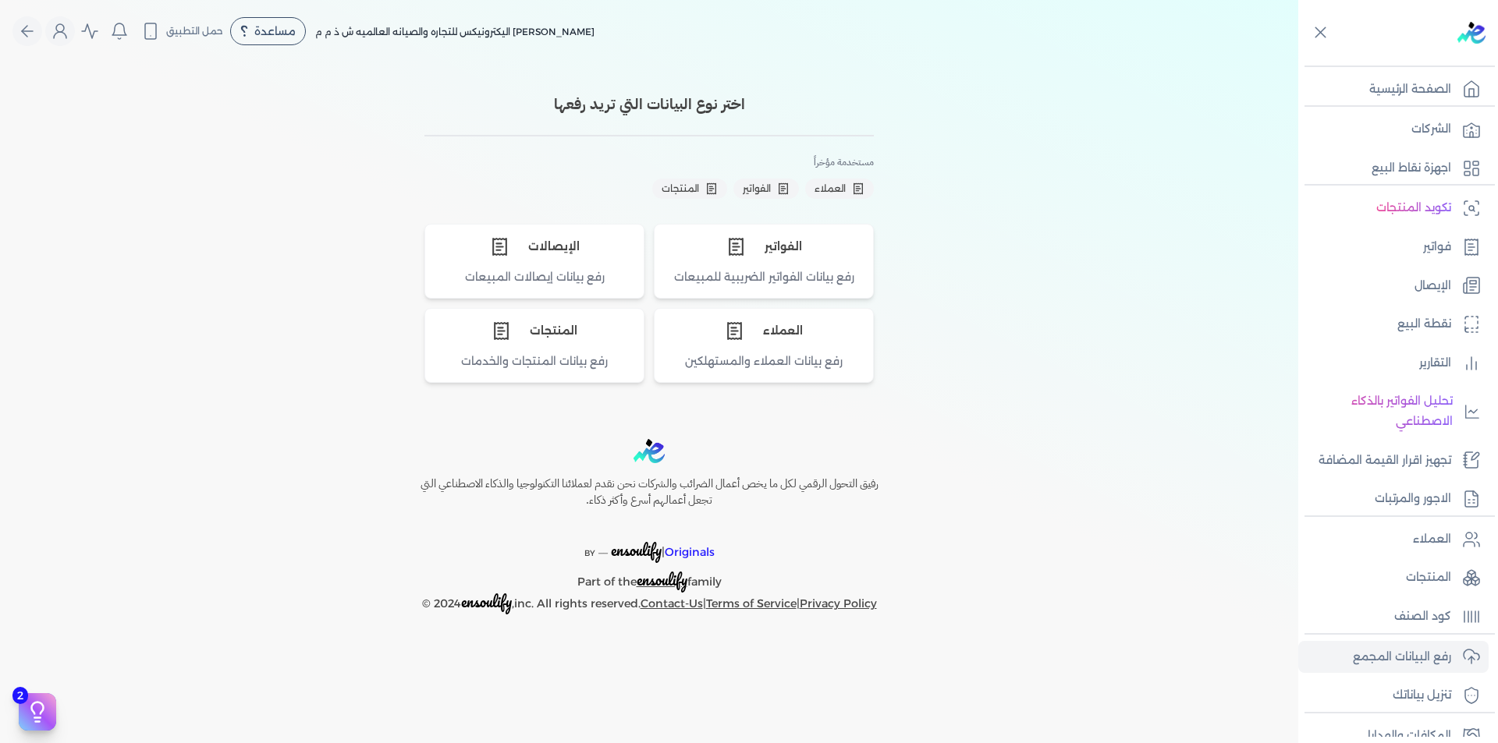
click at [783, 304] on div "الفواتير رفع بيانات الفواتير الضريبية للمبيعات الإيصالات رفع بيانات إيصالات الم…" at bounding box center [648, 303] width 449 height 159
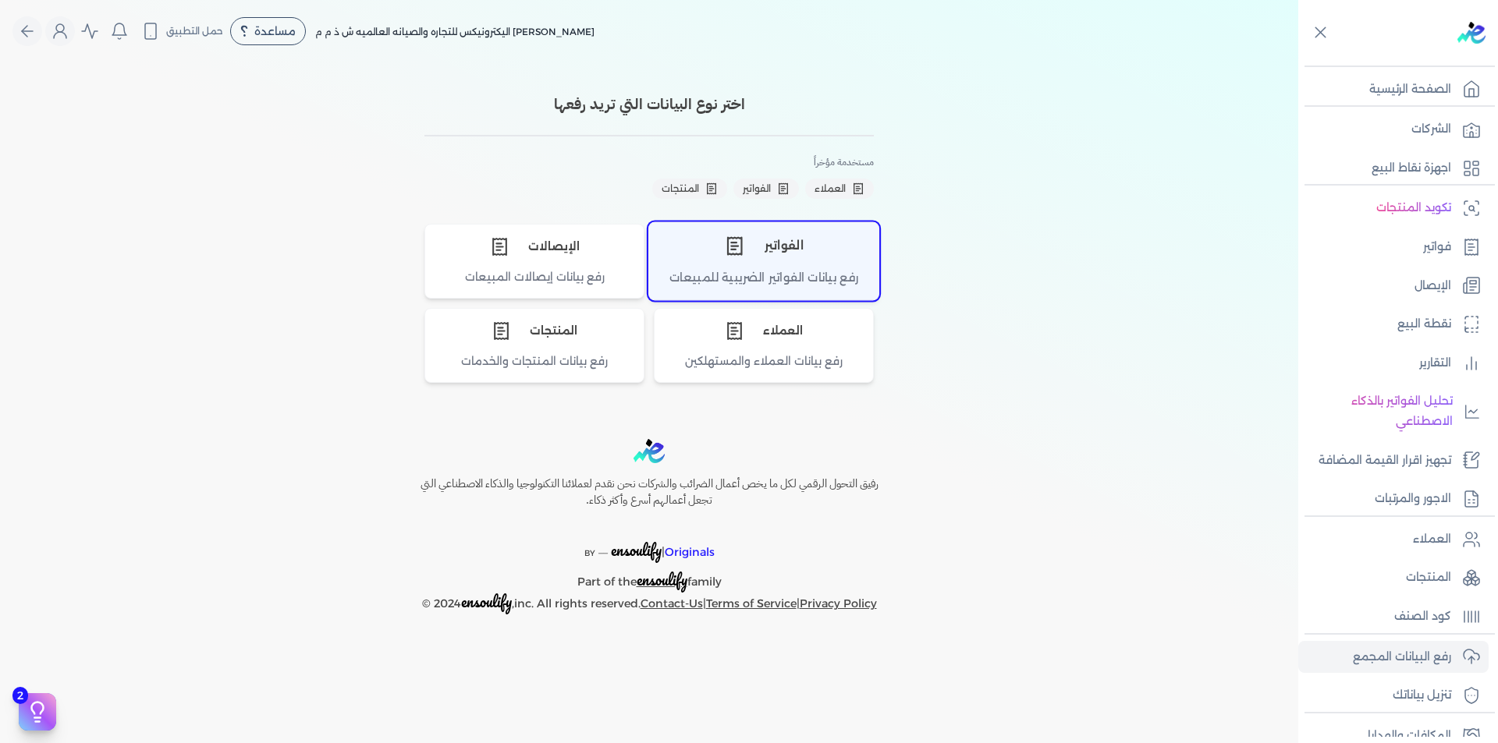
click at [783, 277] on div "رفع بيانات الفواتير الضريبية للمبيعات" at bounding box center [763, 284] width 229 height 30
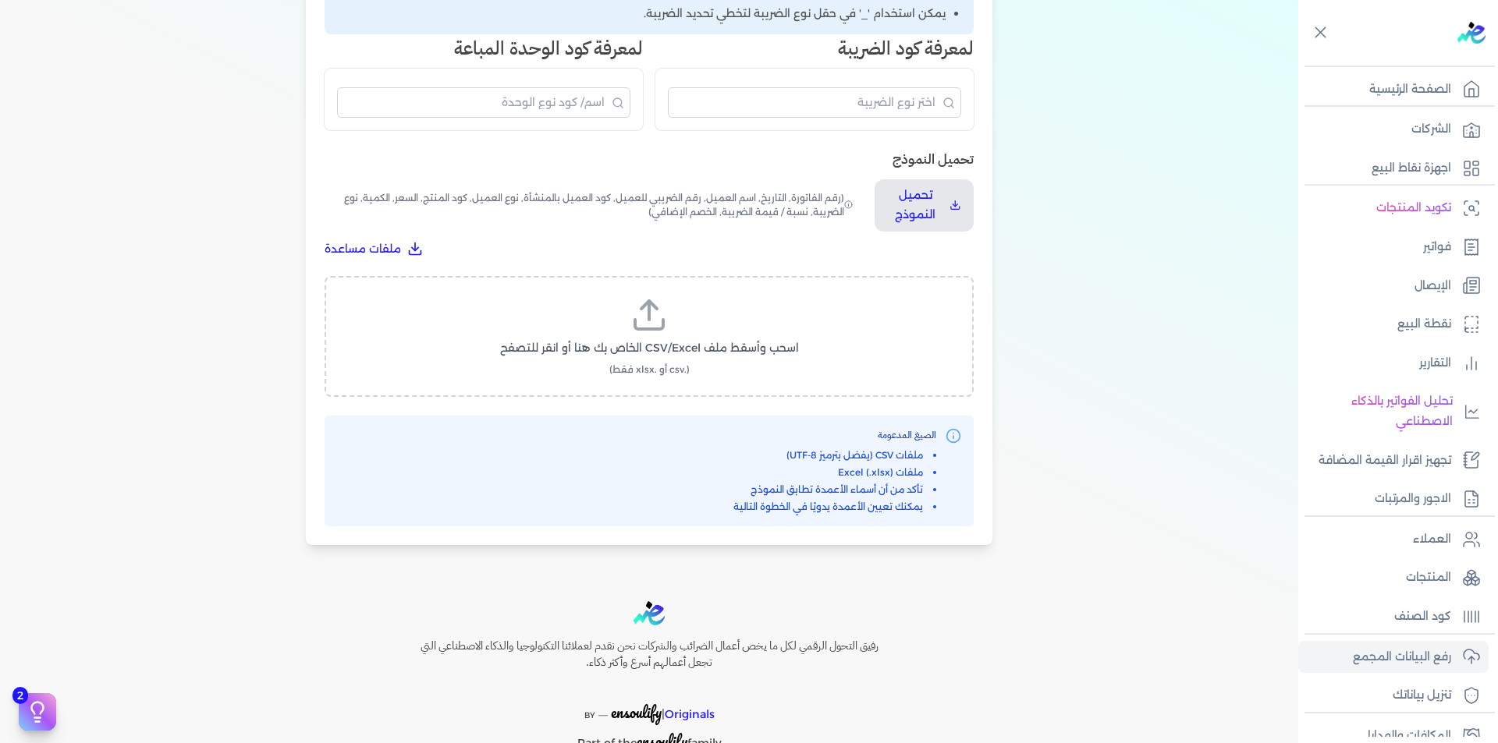
scroll to position [463, 0]
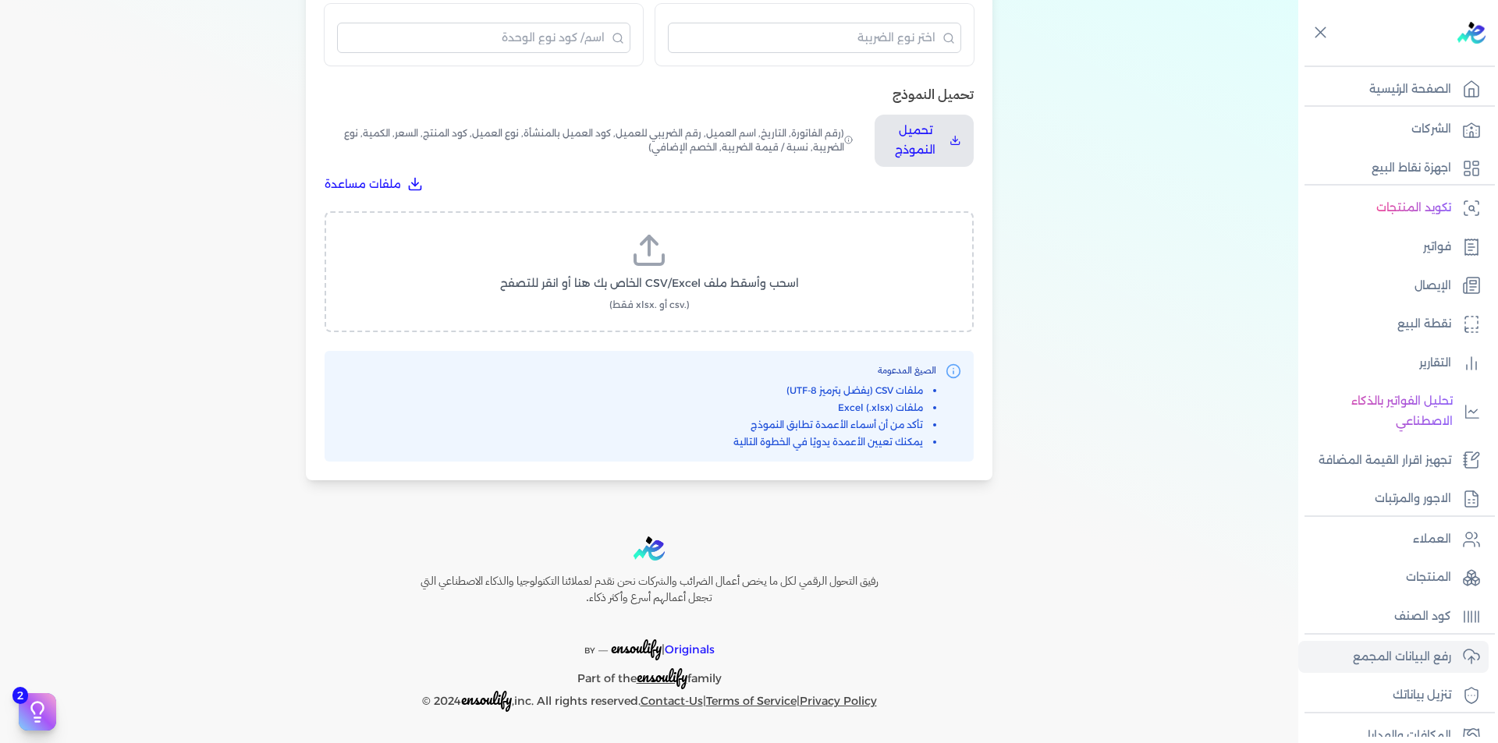
click at [662, 290] on span "اسحب وأسقط ملف CSV/Excel الخاص بك هنا أو انقر للتصفح" at bounding box center [649, 283] width 299 height 16
click at [0, 0] on input "اسحب وأسقط ملف CSV/Excel الخاص بك هنا أو انقر للتصفح (.csv أو .xlsx فقط)" at bounding box center [0, 0] width 0 height 0
click at [677, 303] on span "تحميل الملف" at bounding box center [696, 298] width 66 height 16
select select "رقم الفاتورة"
select select "التاريخ"
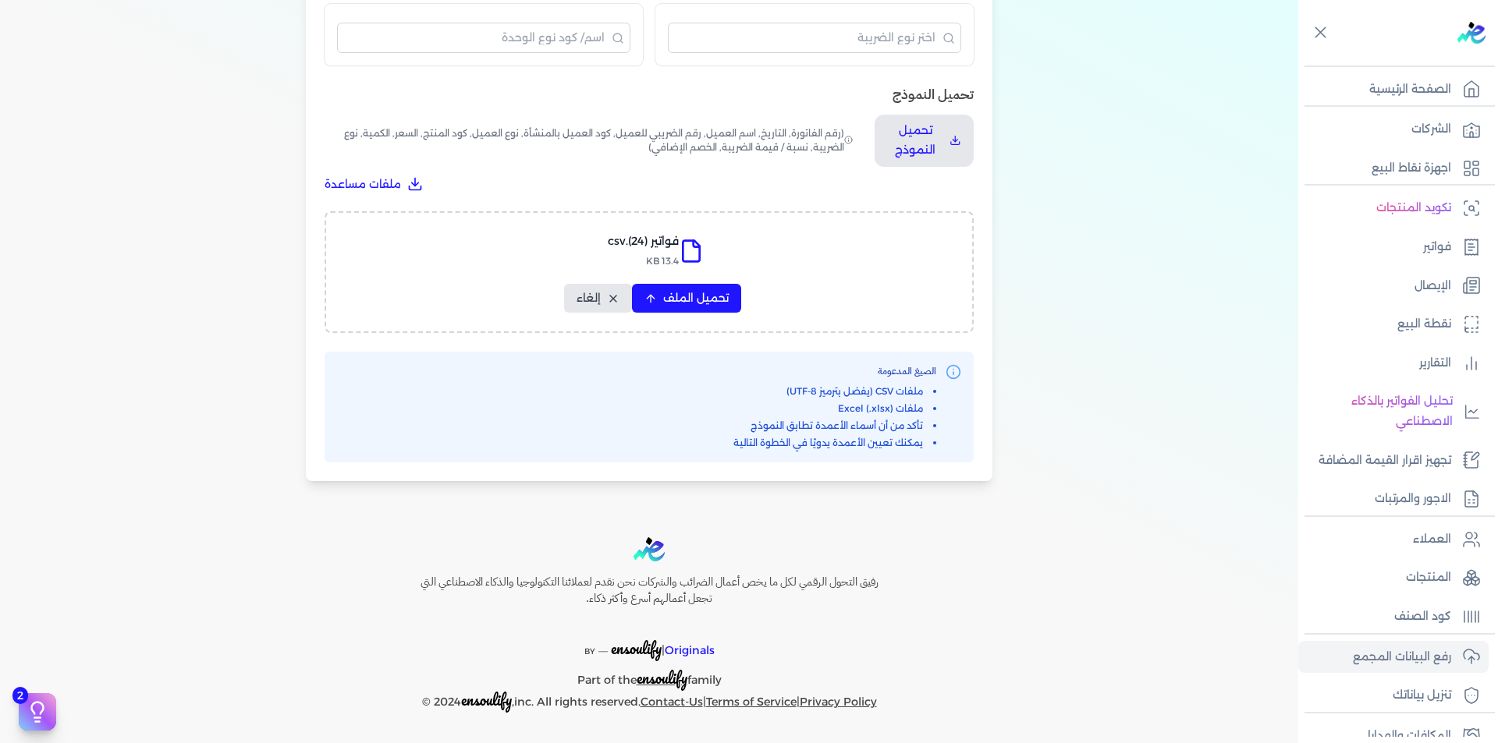
select select "أسم العميل"
select select "الرقم الضريبي"
select select "نوع العميل"
select select "الرقم التسلسلي الداخلي"
select select "وصف البند"
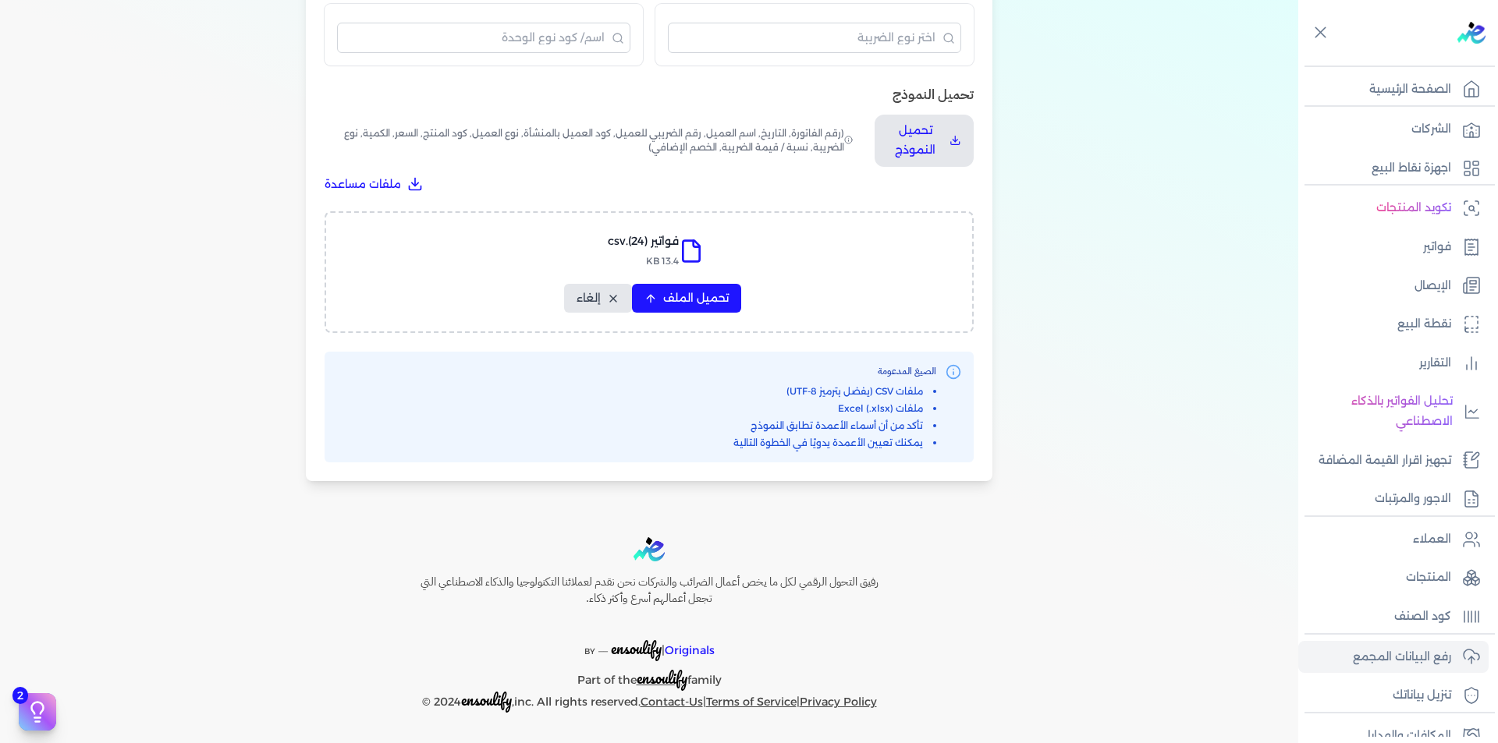
select select "سيريال المنتج"
select select "السعر"
select select "الكمية"
select select "نوع الضريبة"
select select "نسبة / قيمة الضريبة"
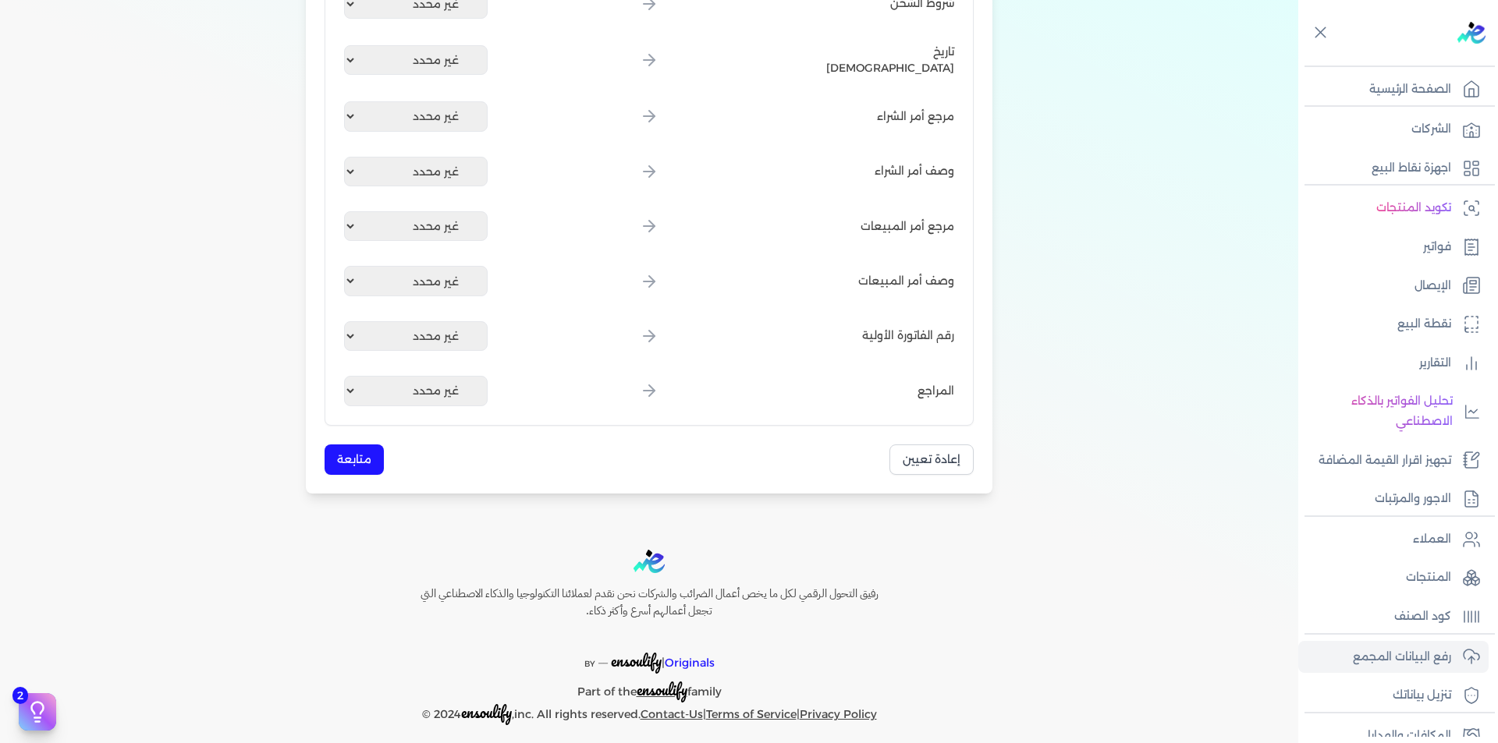
scroll to position [1819, 0]
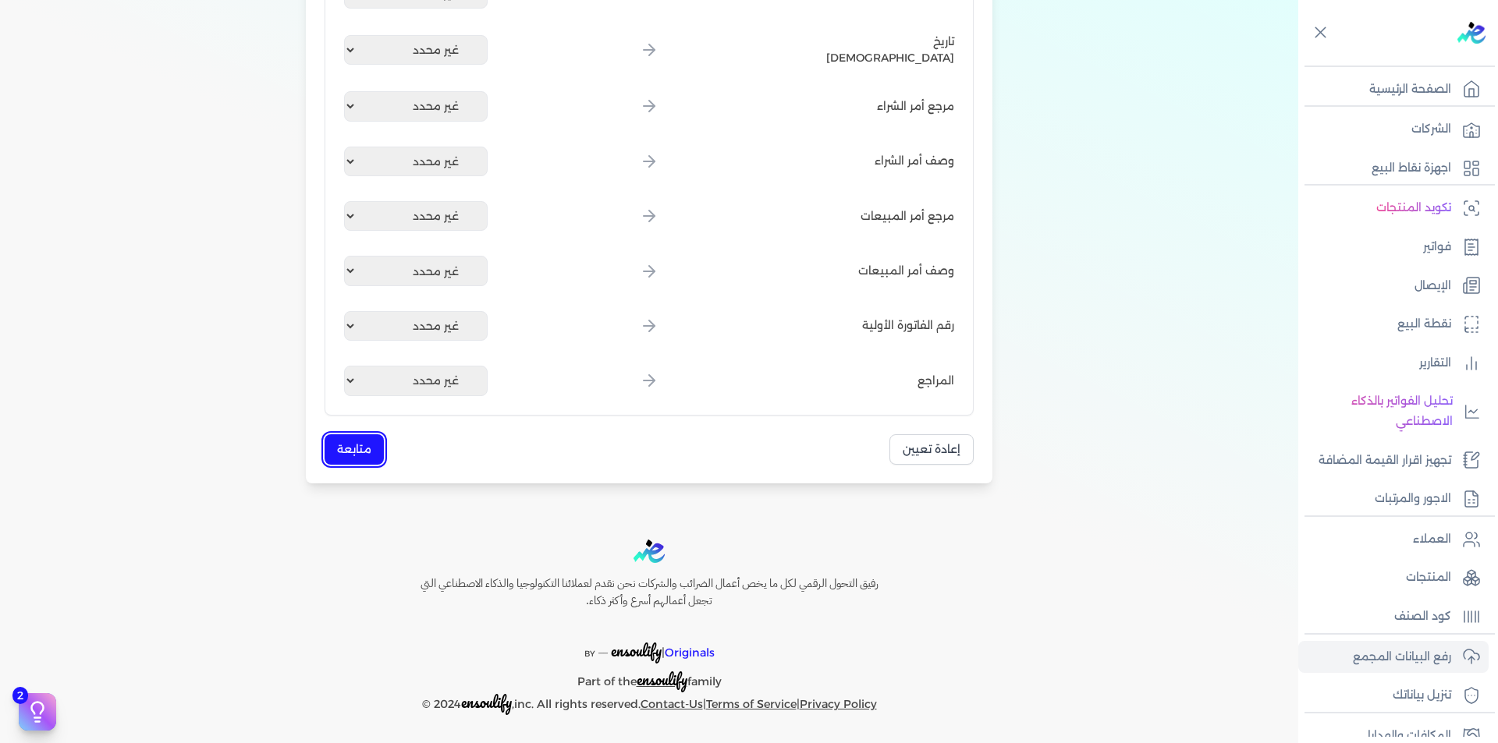
click at [356, 434] on button "متابعة" at bounding box center [354, 449] width 59 height 30
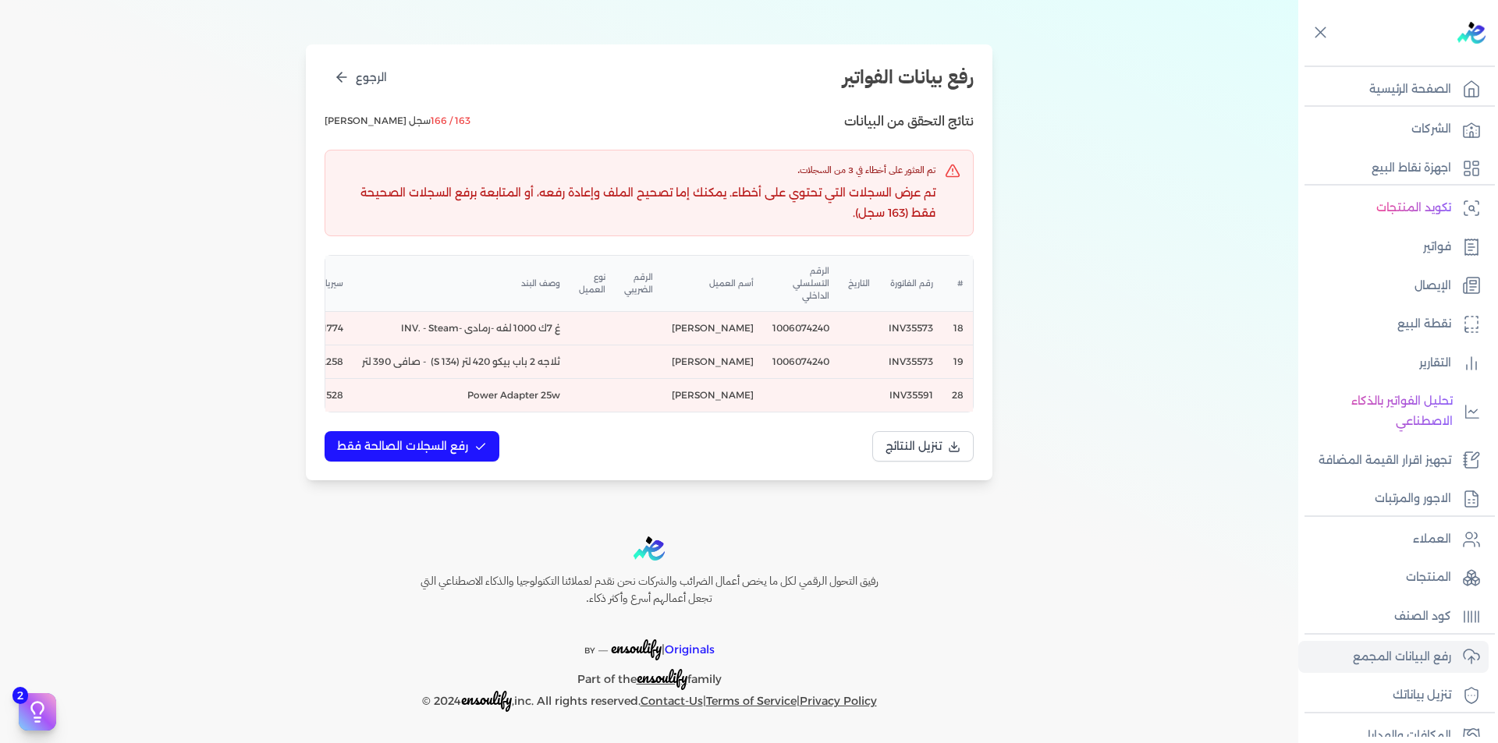
scroll to position [0, 0]
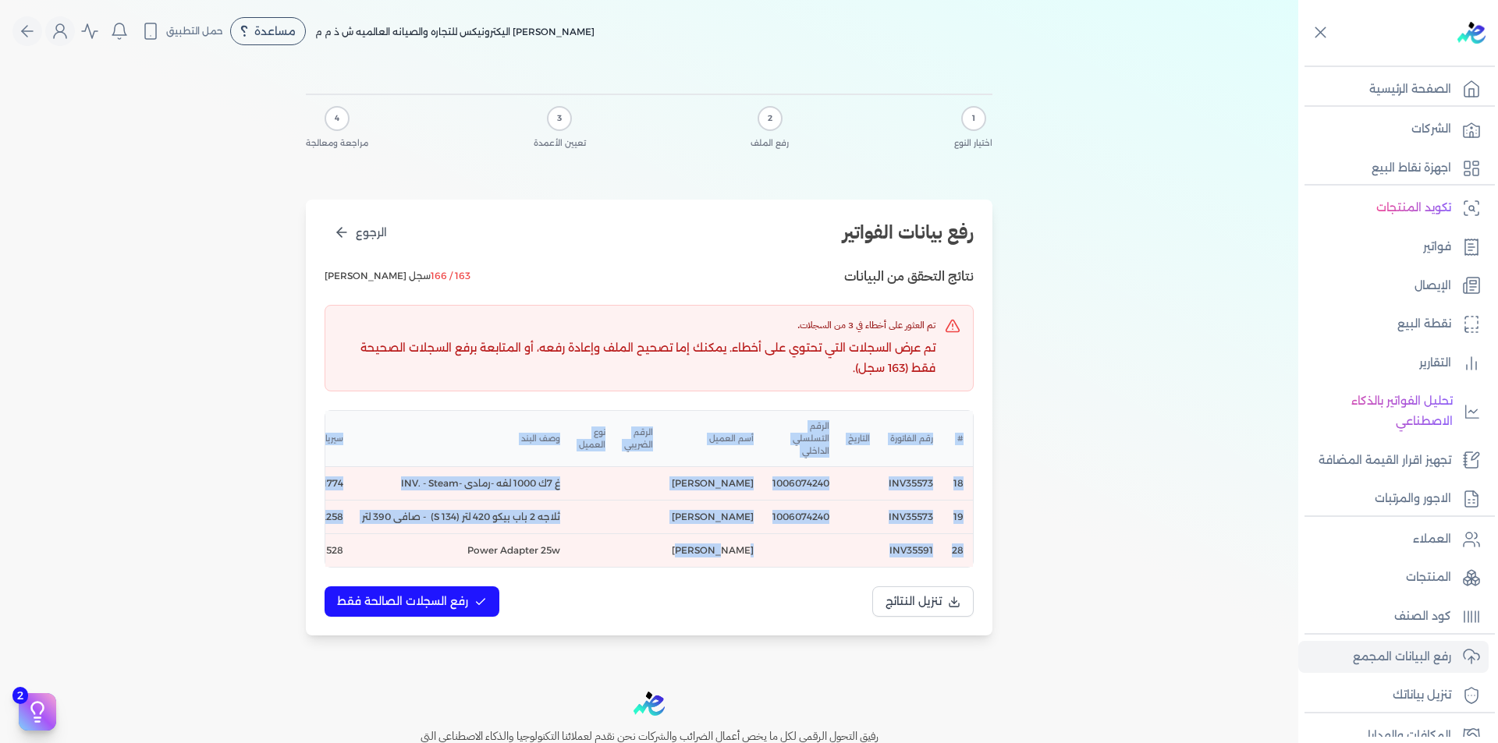
drag, startPoint x: 715, startPoint y: 565, endPoint x: 597, endPoint y: 571, distance: 118.0
click at [597, 567] on div "# رقم الفاتورة التاريخ الرقم التسلسلي الداخلي أسم العميل الرقم الضريبي نوع العم…" at bounding box center [648, 489] width 647 height 156
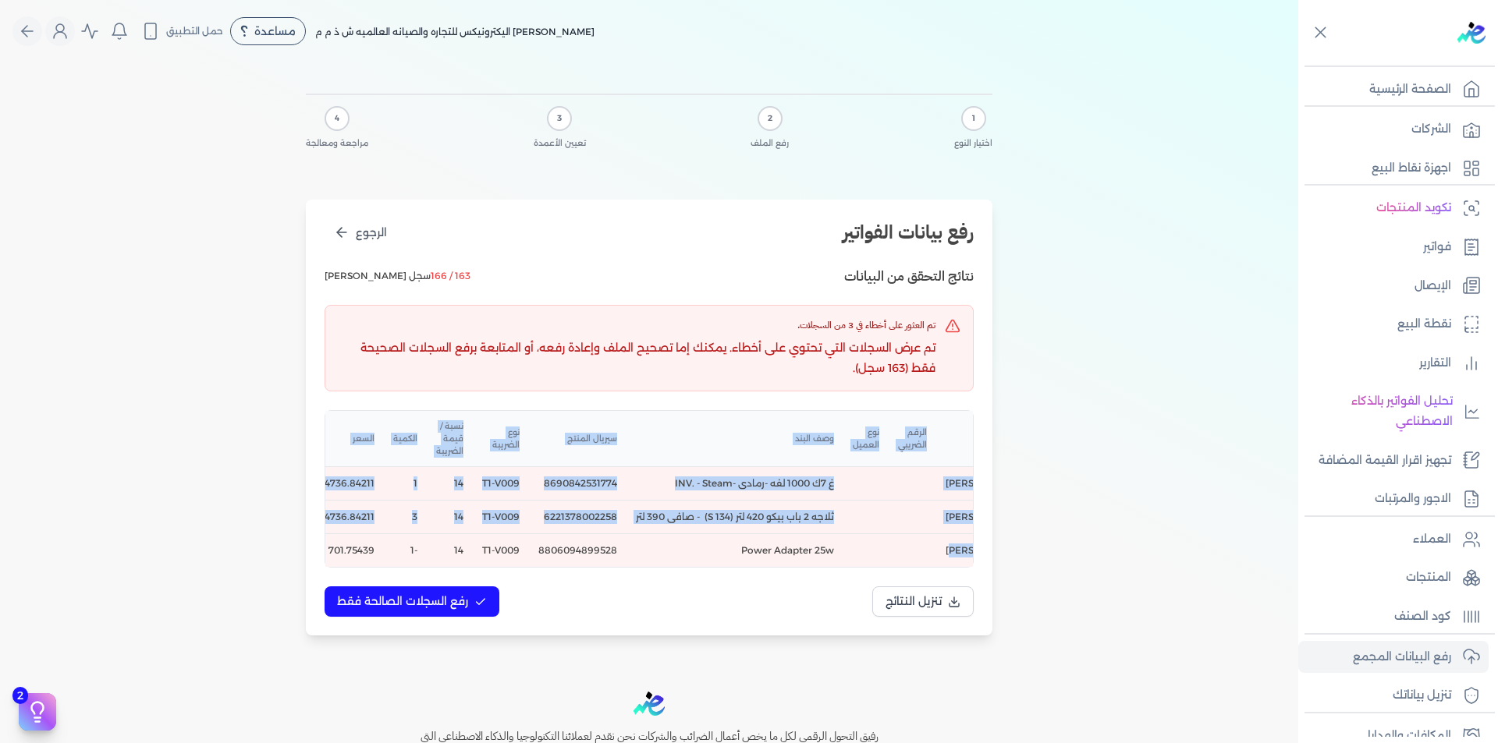
scroll to position [0, -294]
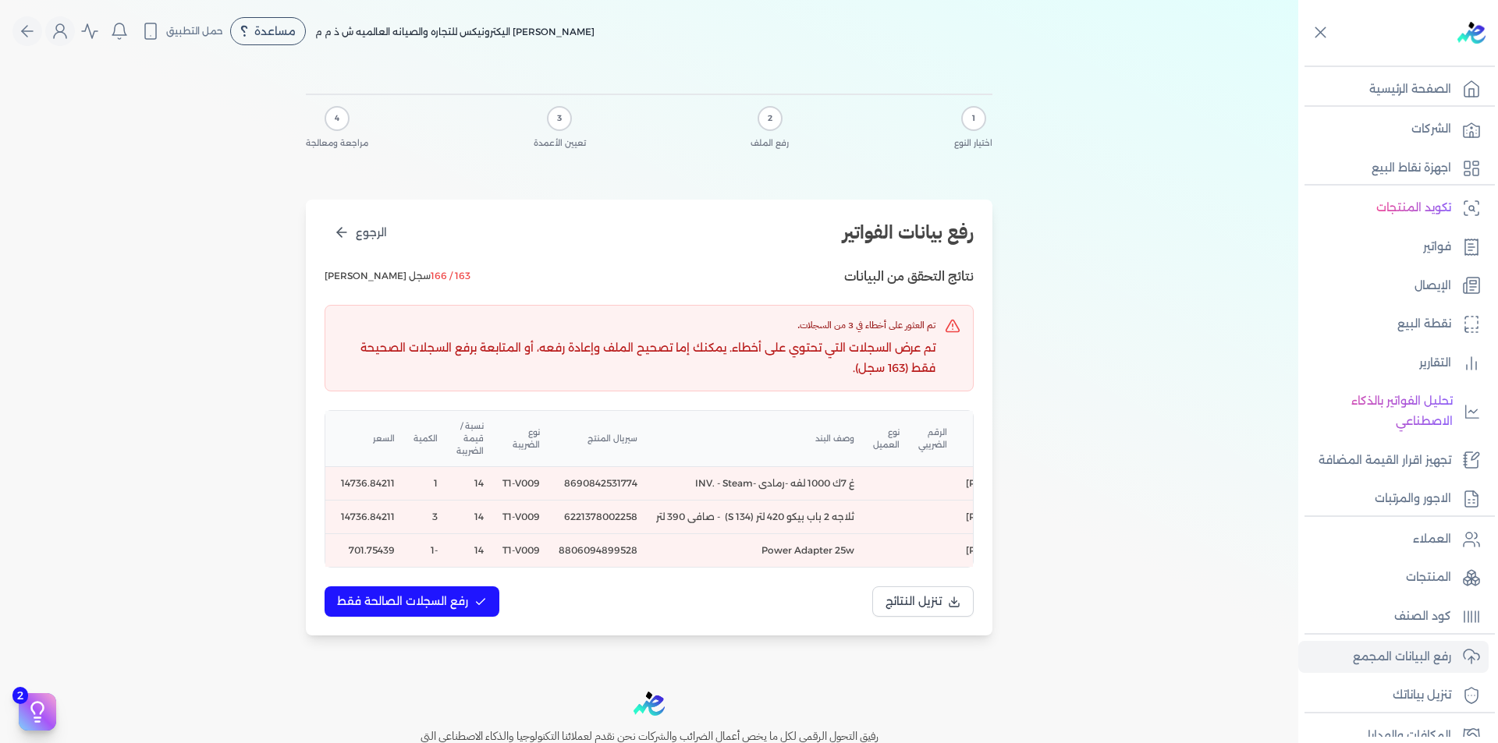
click at [630, 512] on td "6221378002258" at bounding box center [598, 518] width 98 height 34
copy td "6221378002258"
click at [620, 485] on td "8690842531774" at bounding box center [598, 484] width 98 height 34
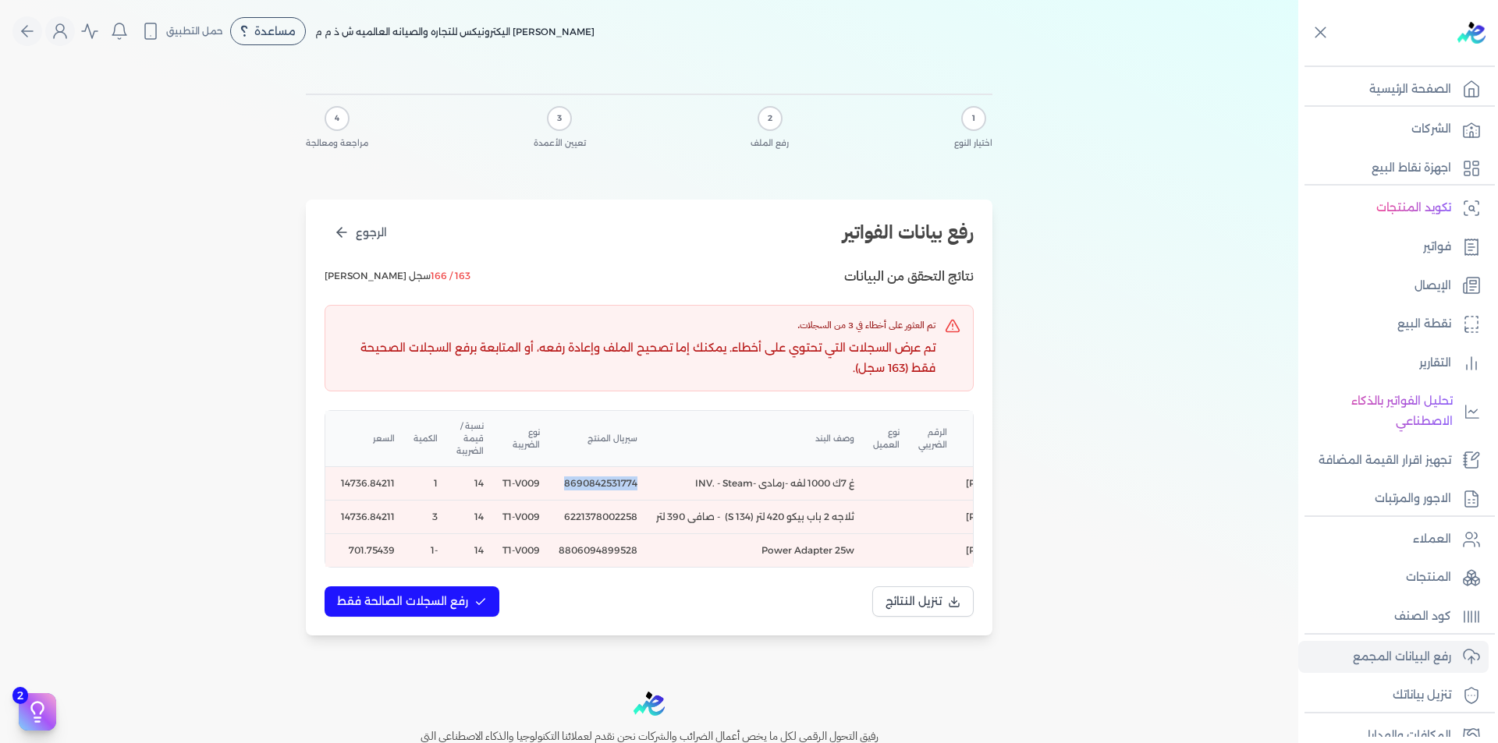
click at [620, 485] on td "8690842531774" at bounding box center [598, 484] width 98 height 34
copy td "8690842531774"
click at [627, 516] on td "6221378002258" at bounding box center [598, 518] width 98 height 34
copy td "6221378002258"
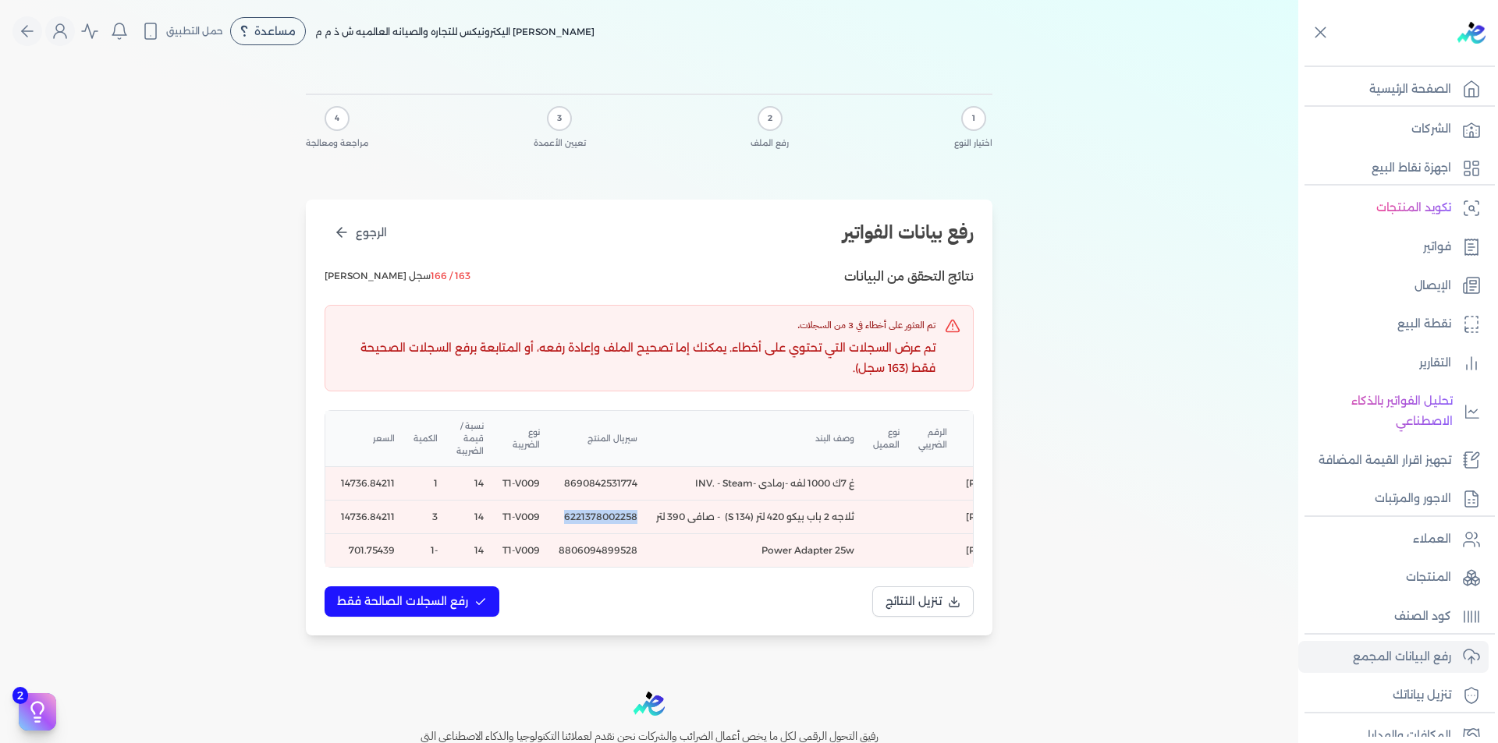
copy td "6221378002258"
click at [830, 509] on td "ثلاجه 2 باب بيكو 420 لتر (S 134) - صافى 390 لتر" at bounding box center [755, 518] width 217 height 34
click at [831, 514] on td "ثلاجه 2 باب بيكو 420 لتر (S 134) - صافى 390 لتر" at bounding box center [755, 518] width 217 height 34
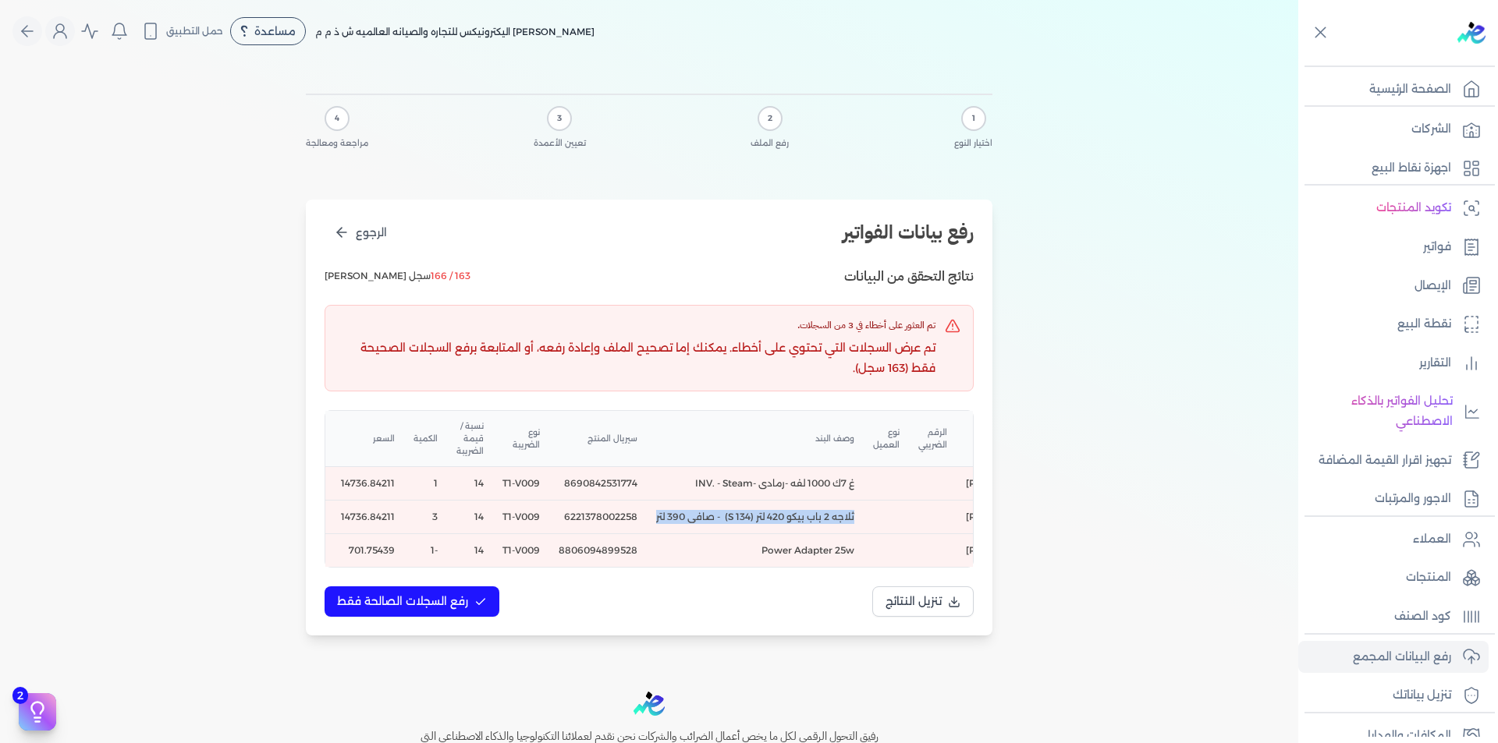
copy td "ثلاجه 2 باب بيكو 420 لتر (S 134) - صافى 390 لتر"
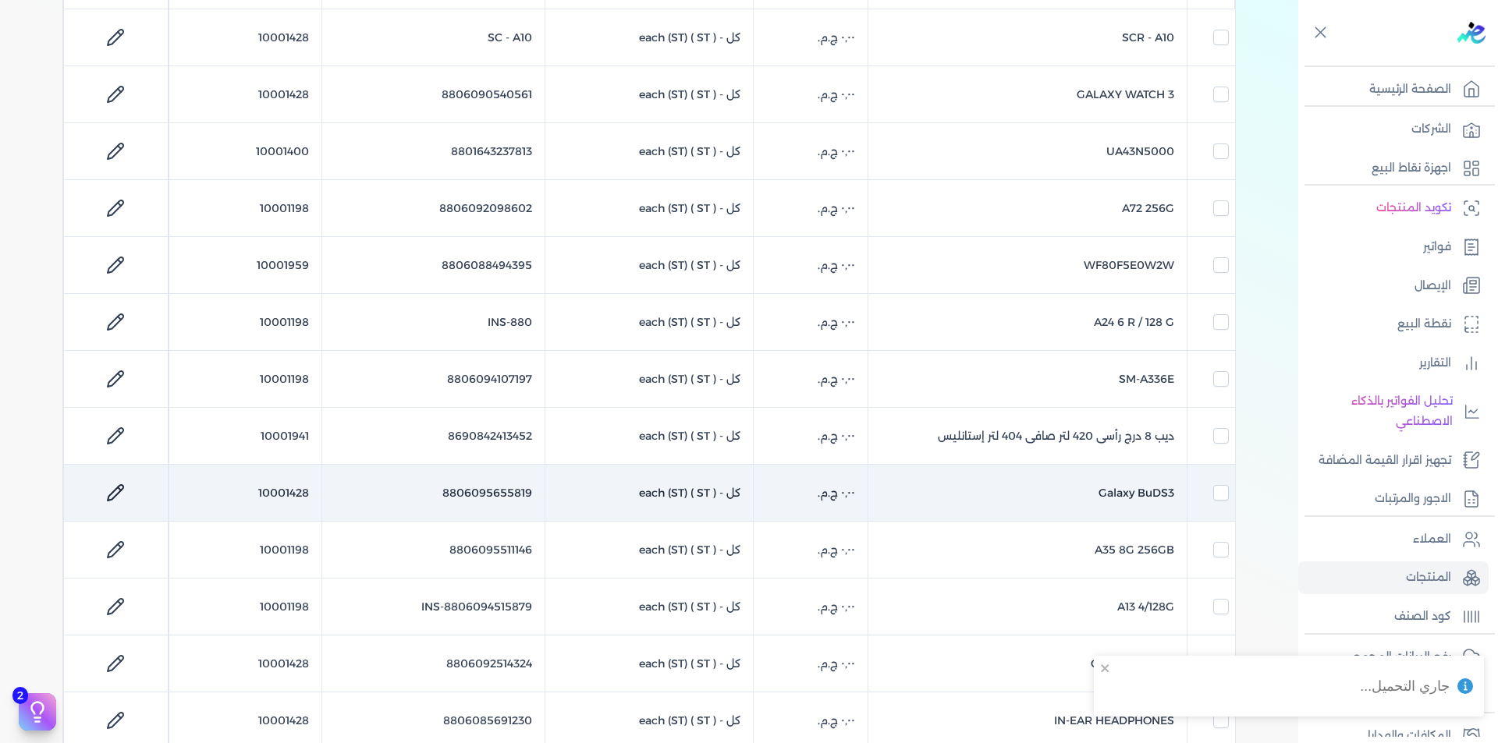
scroll to position [312, 0]
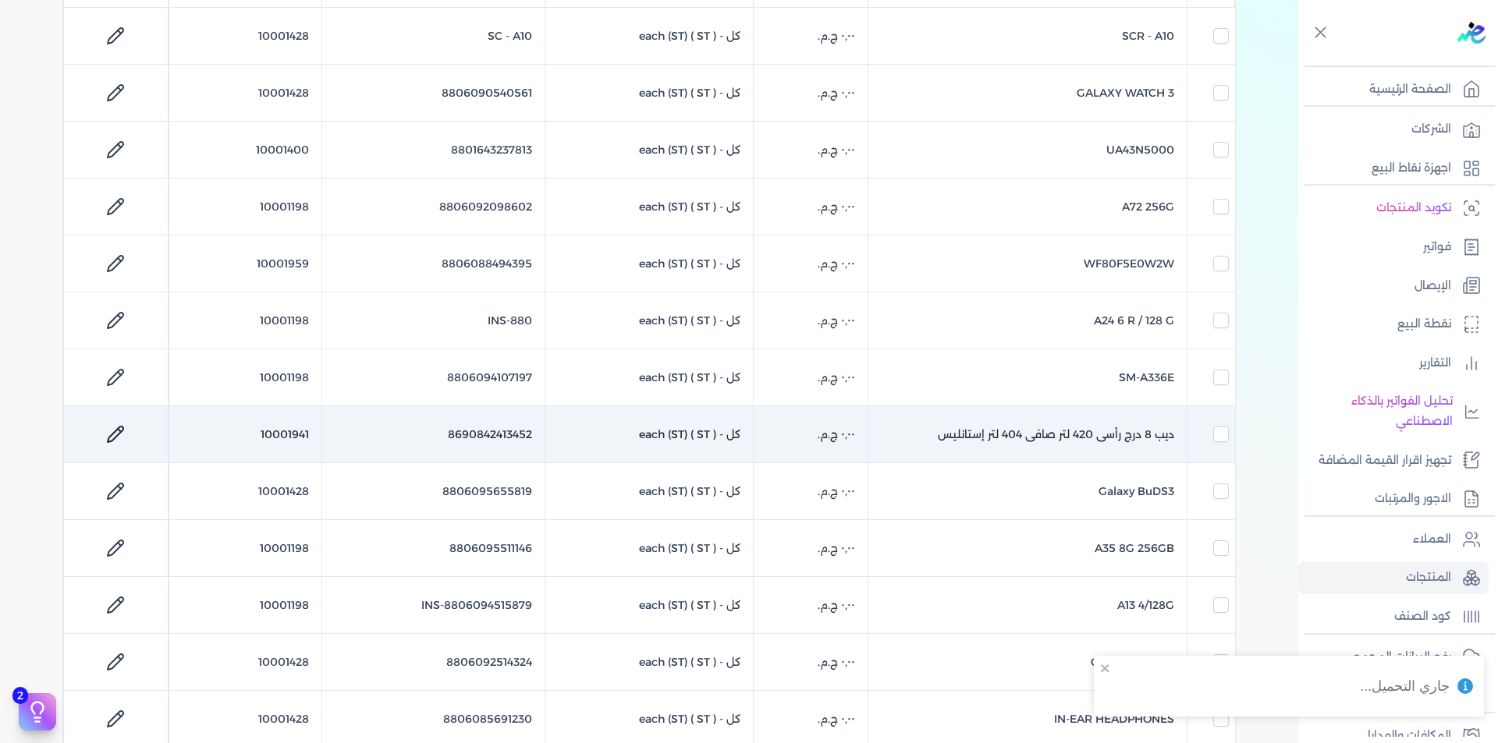
click at [293, 436] on td "10001941" at bounding box center [244, 434] width 153 height 57
checkbox input "false"
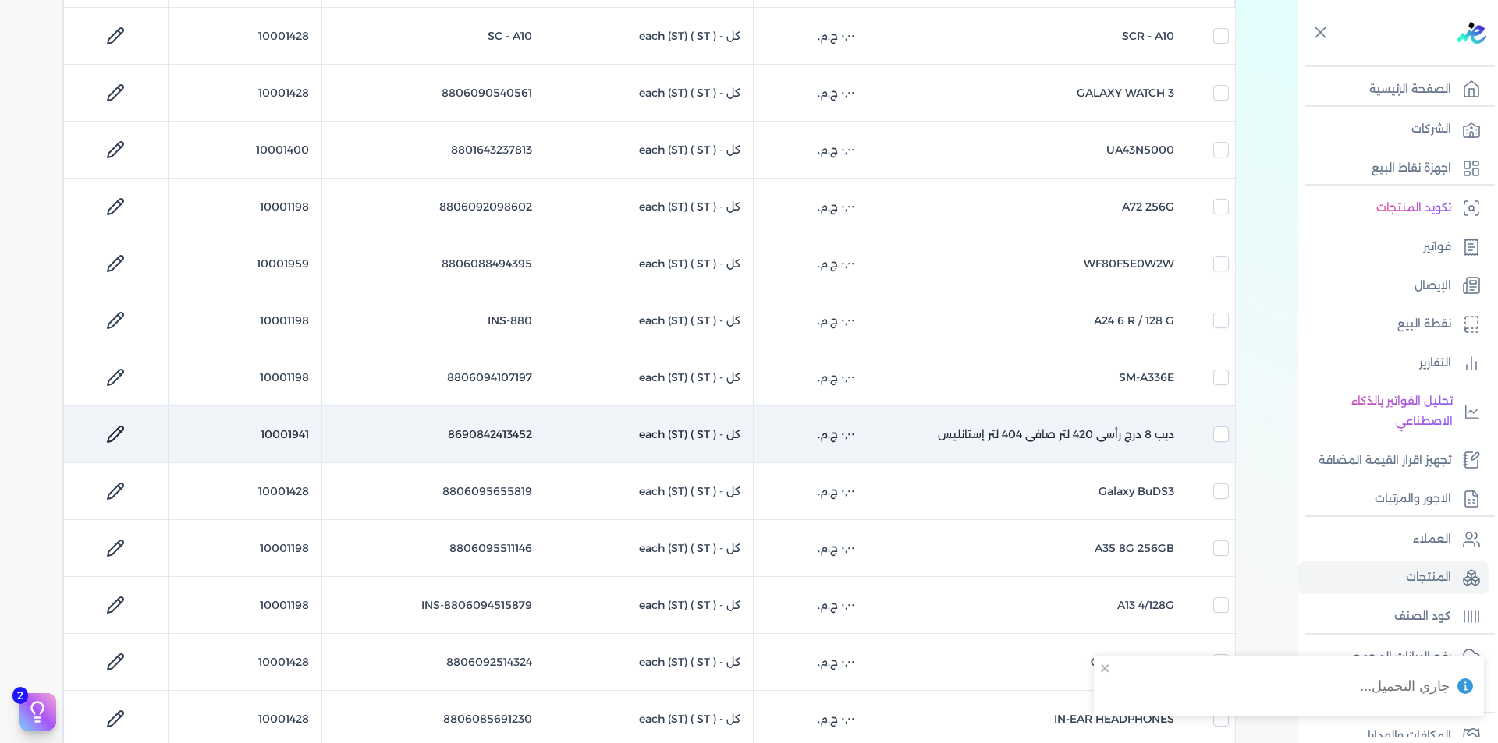
checkbox input "false"
checkbox input "true"
checkbox input "false"
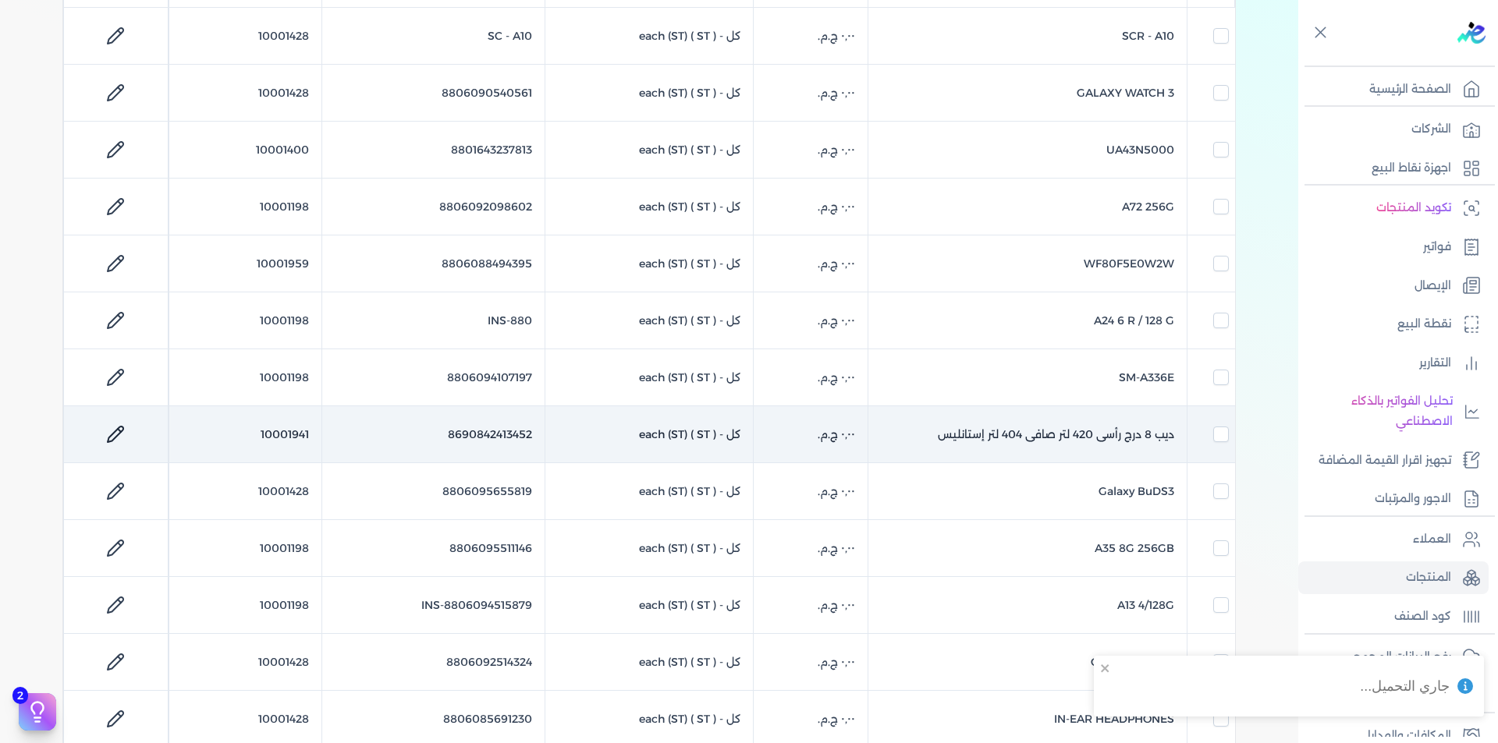
checkbox input "false"
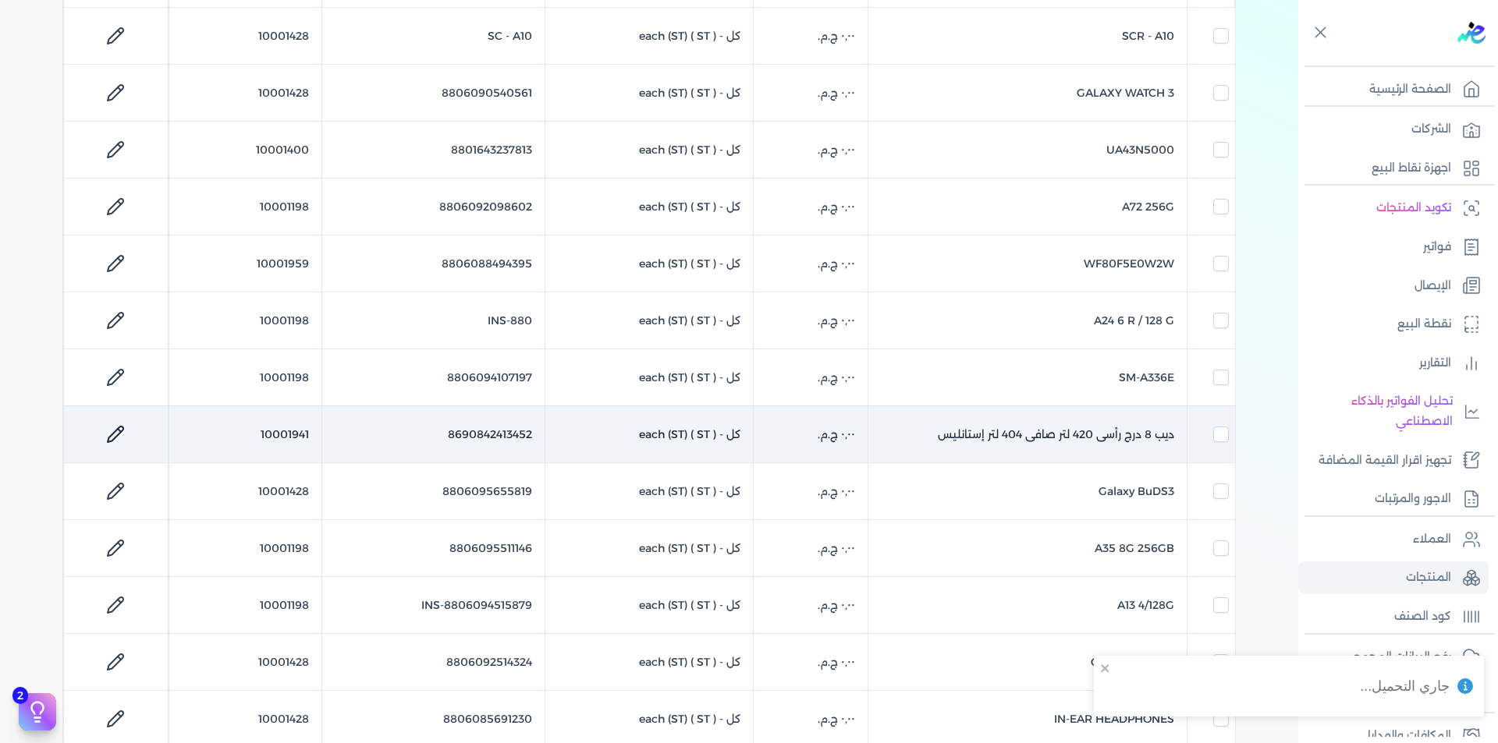
checkbox input "false"
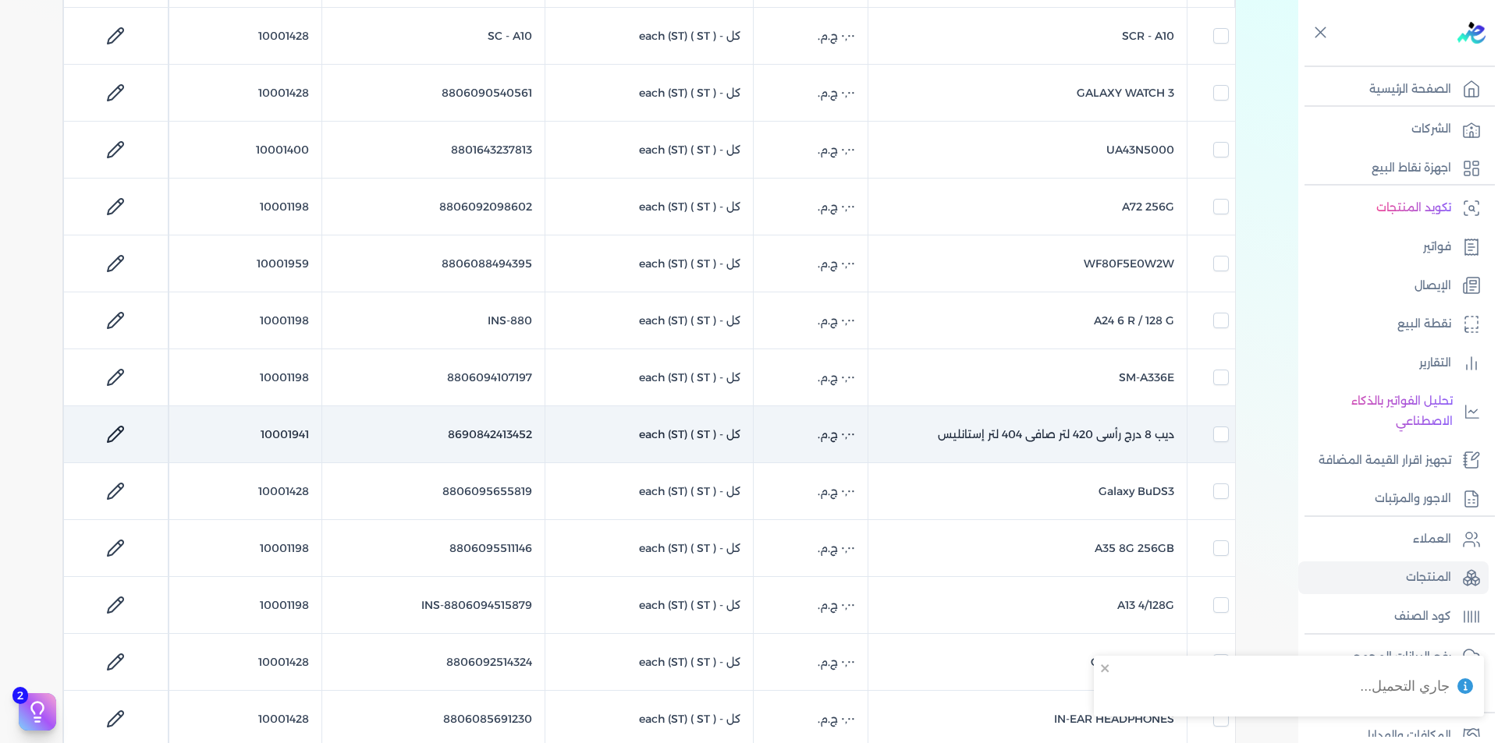
checkbox input "false"
click at [293, 436] on td "10001941" at bounding box center [244, 434] width 153 height 57
checkbox input "false"
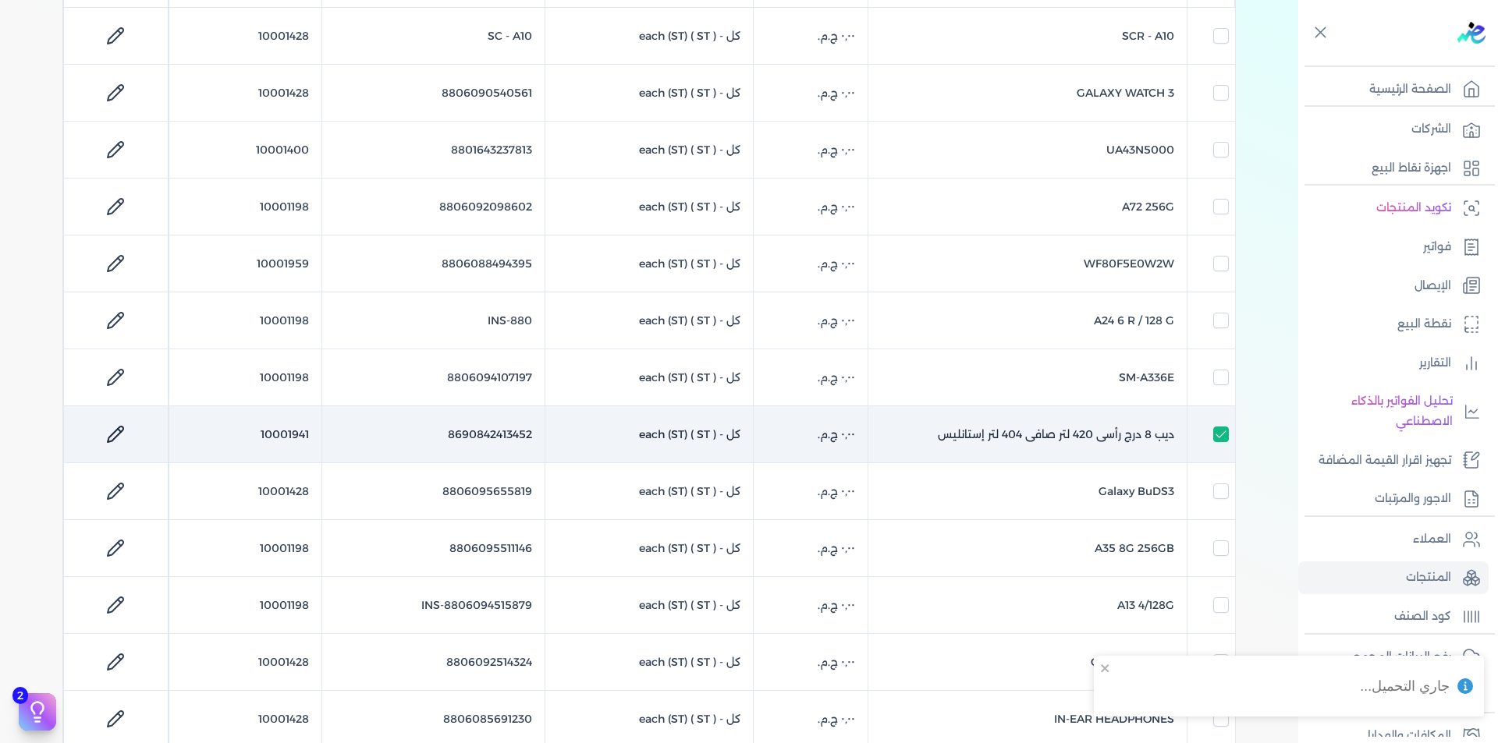
checkbox input "false"
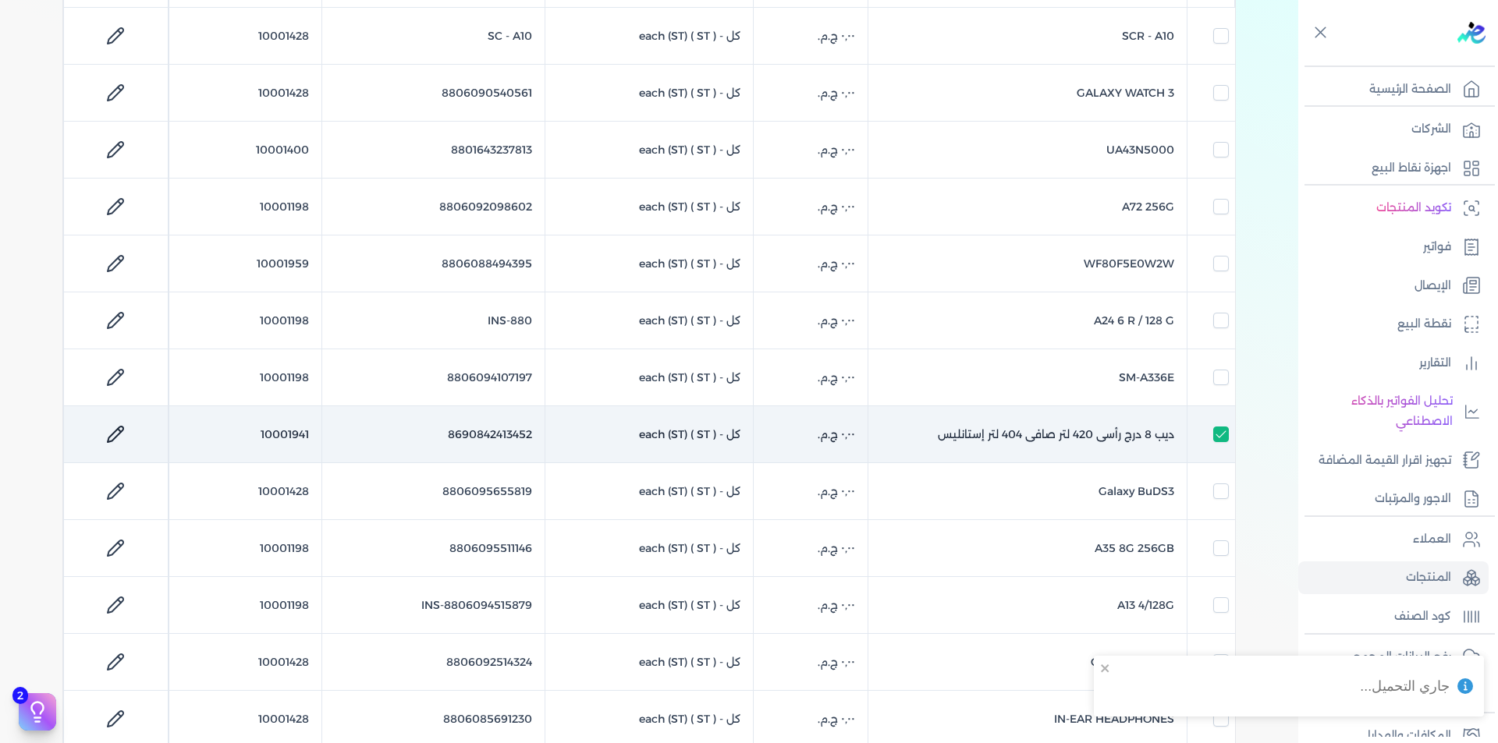
checkbox input "false"
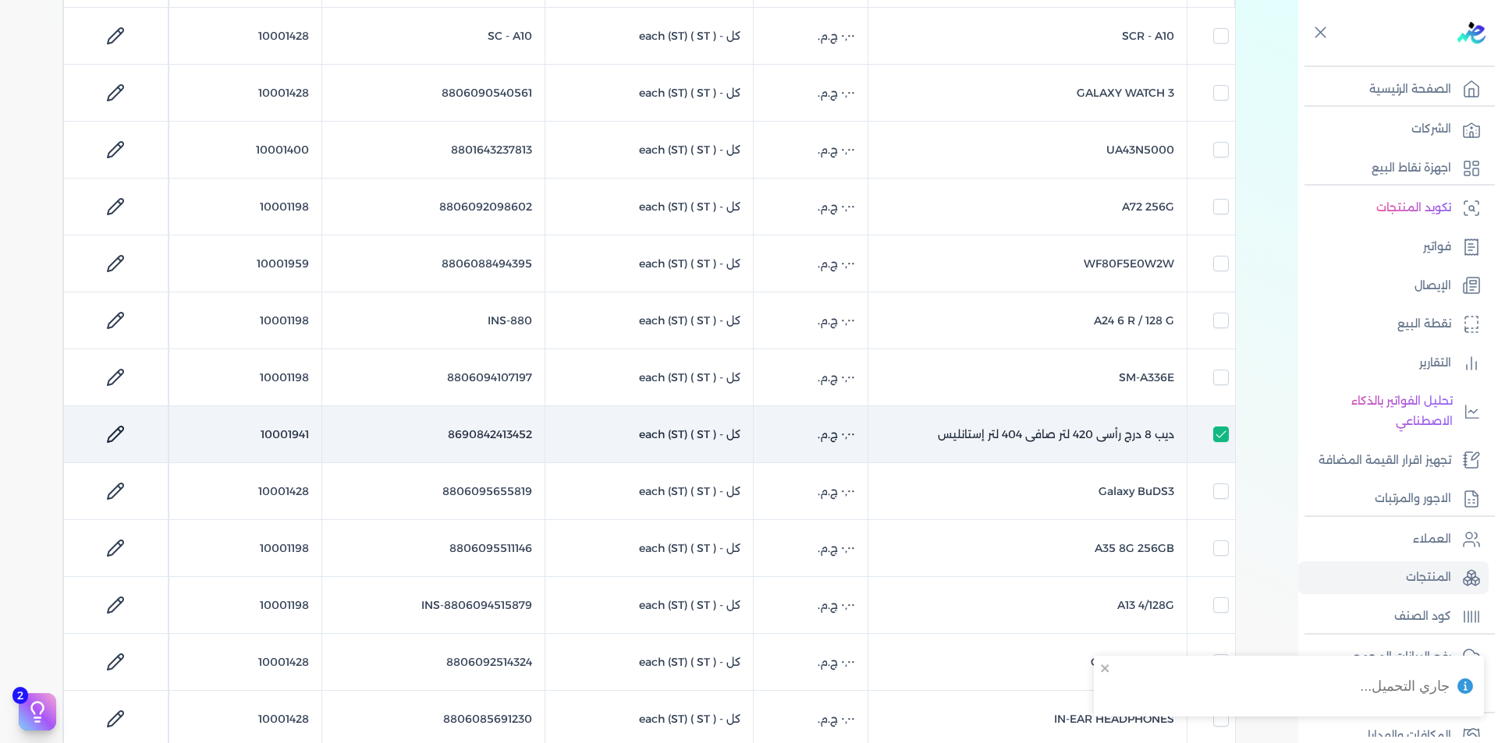
checkbox input "false"
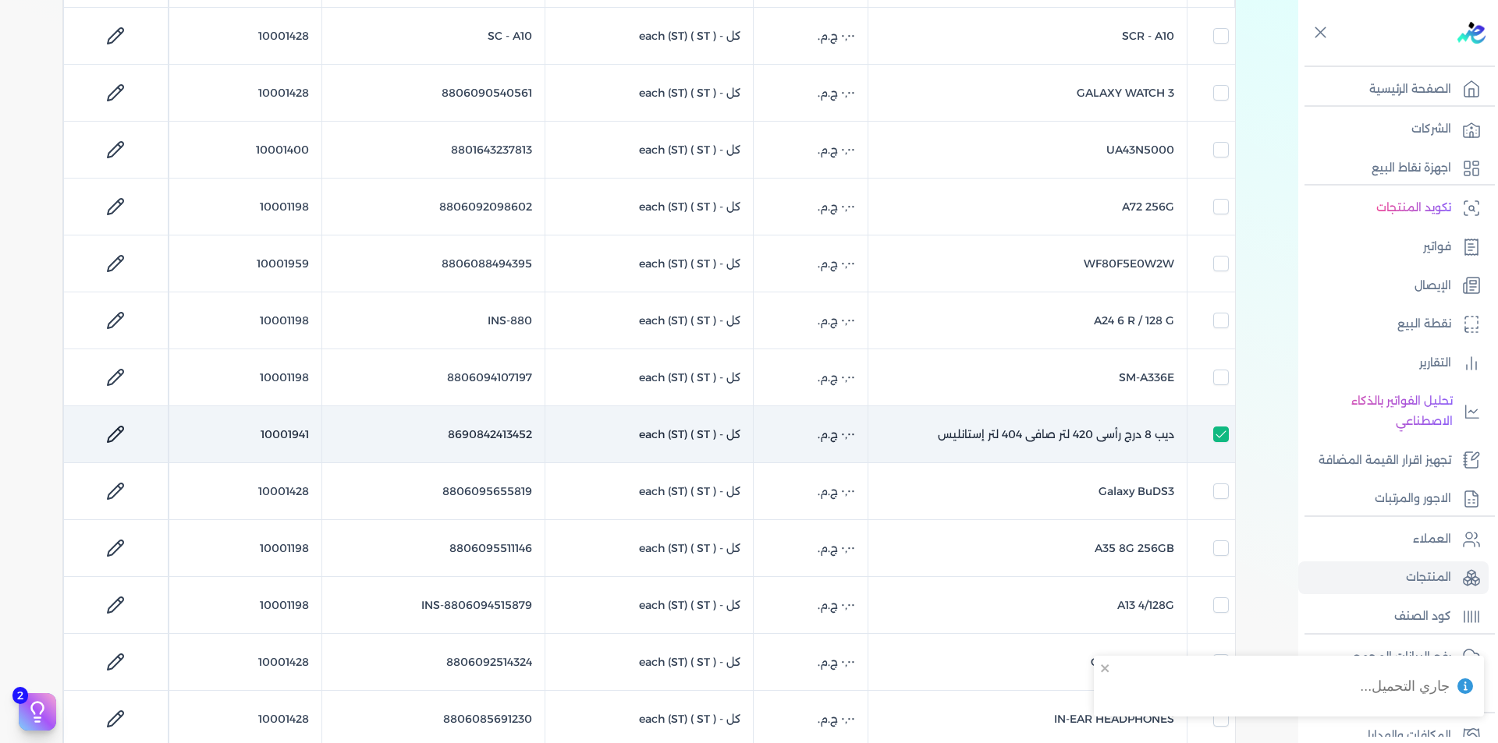
checkbox input "false"
copy td "10001941"
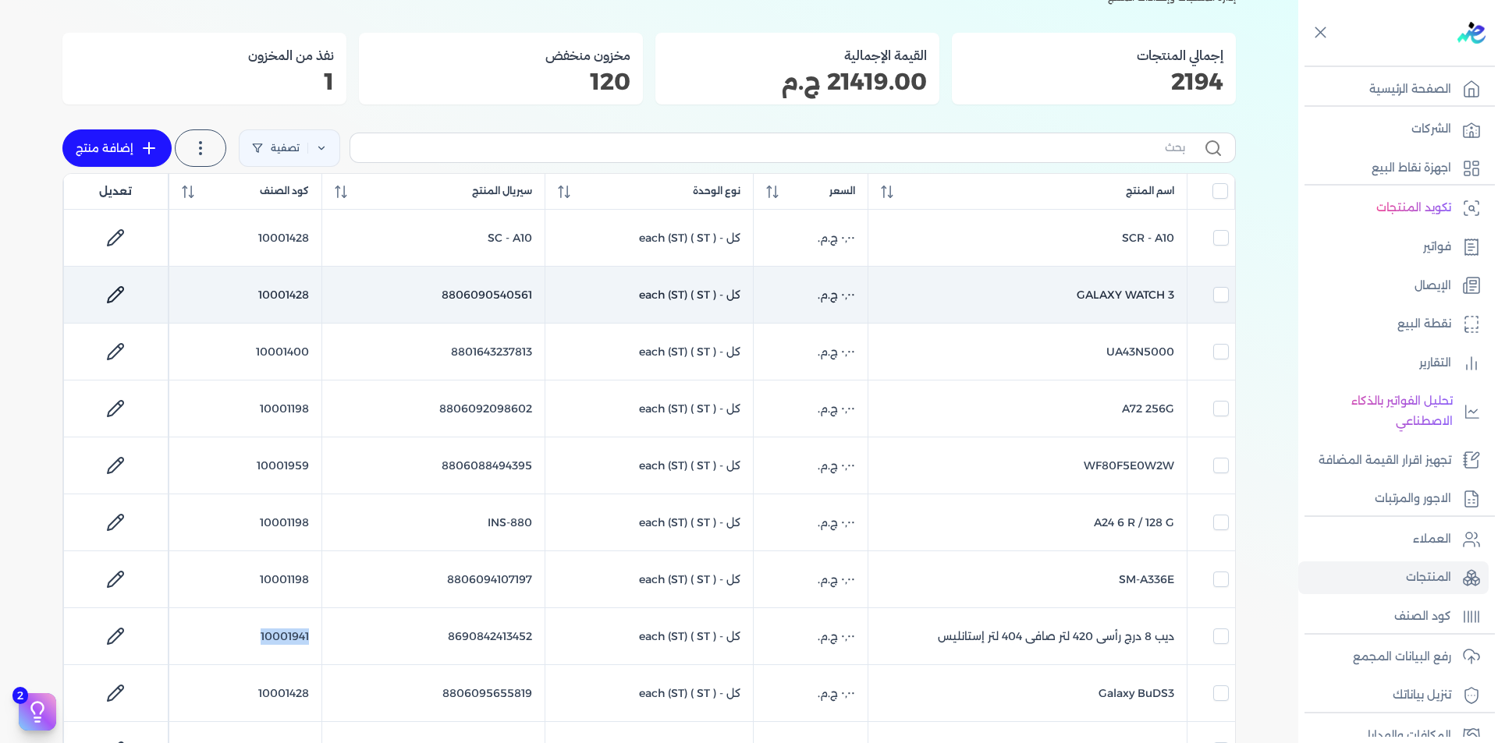
scroll to position [0, 0]
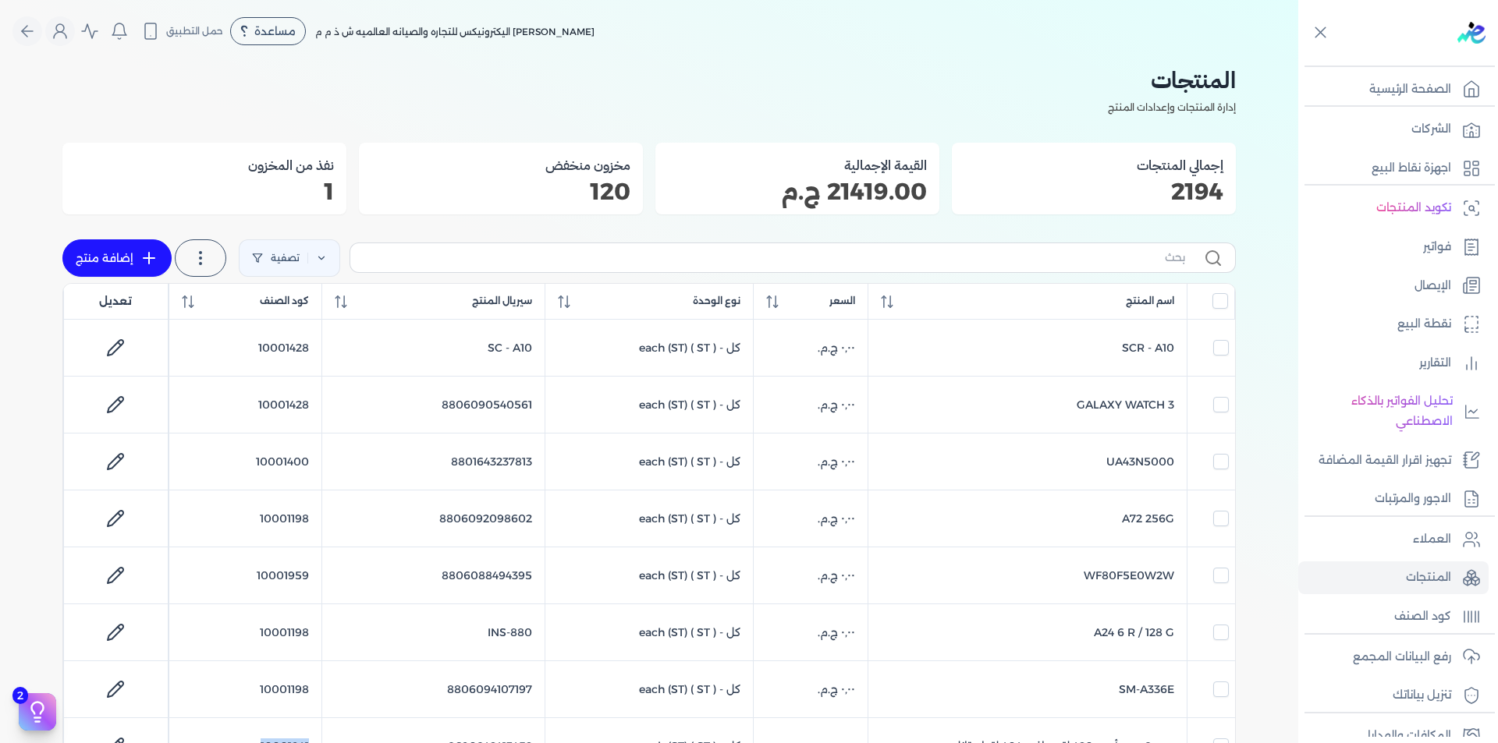
click at [136, 254] on link "إضافة منتج" at bounding box center [116, 257] width 109 height 37
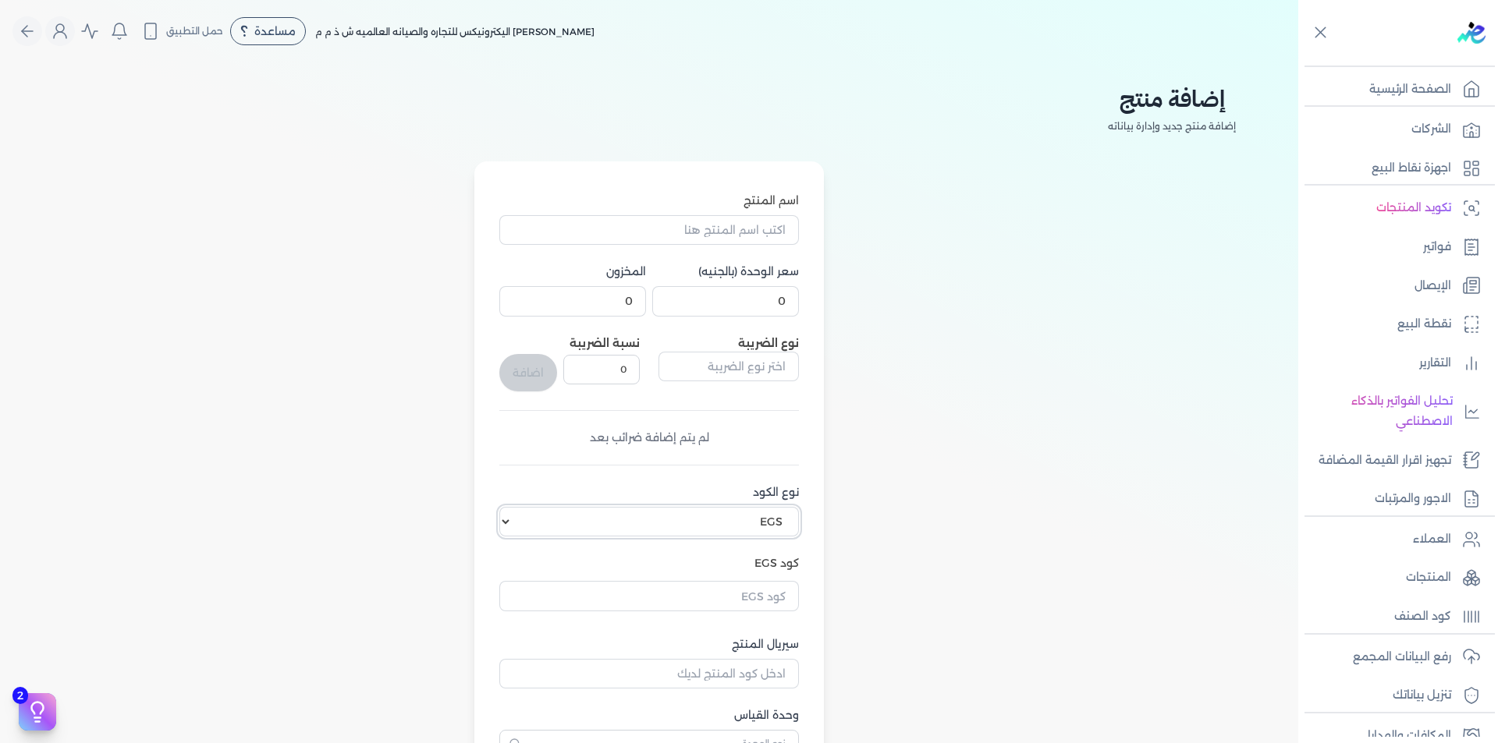
click at [749, 525] on select "اختر نوع الكود EGS GS1" at bounding box center [649, 522] width 300 height 30
select select "GS1"
click at [502, 507] on select "اختر نوع الكود EGS GS1" at bounding box center [649, 522] width 300 height 30
click at [776, 579] on input "كود GS1" at bounding box center [649, 593] width 300 height 30
paste input "10001941"
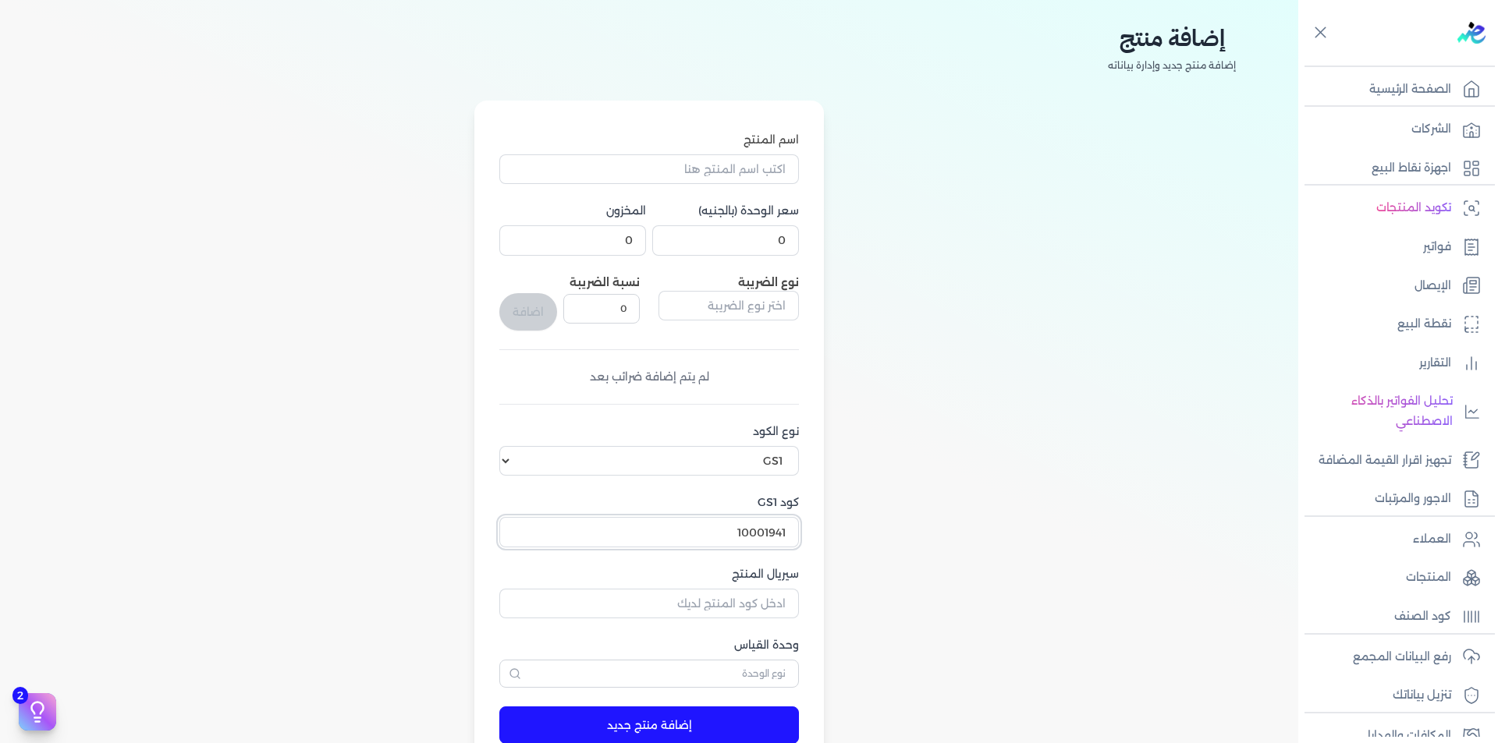
scroll to position [156, 0]
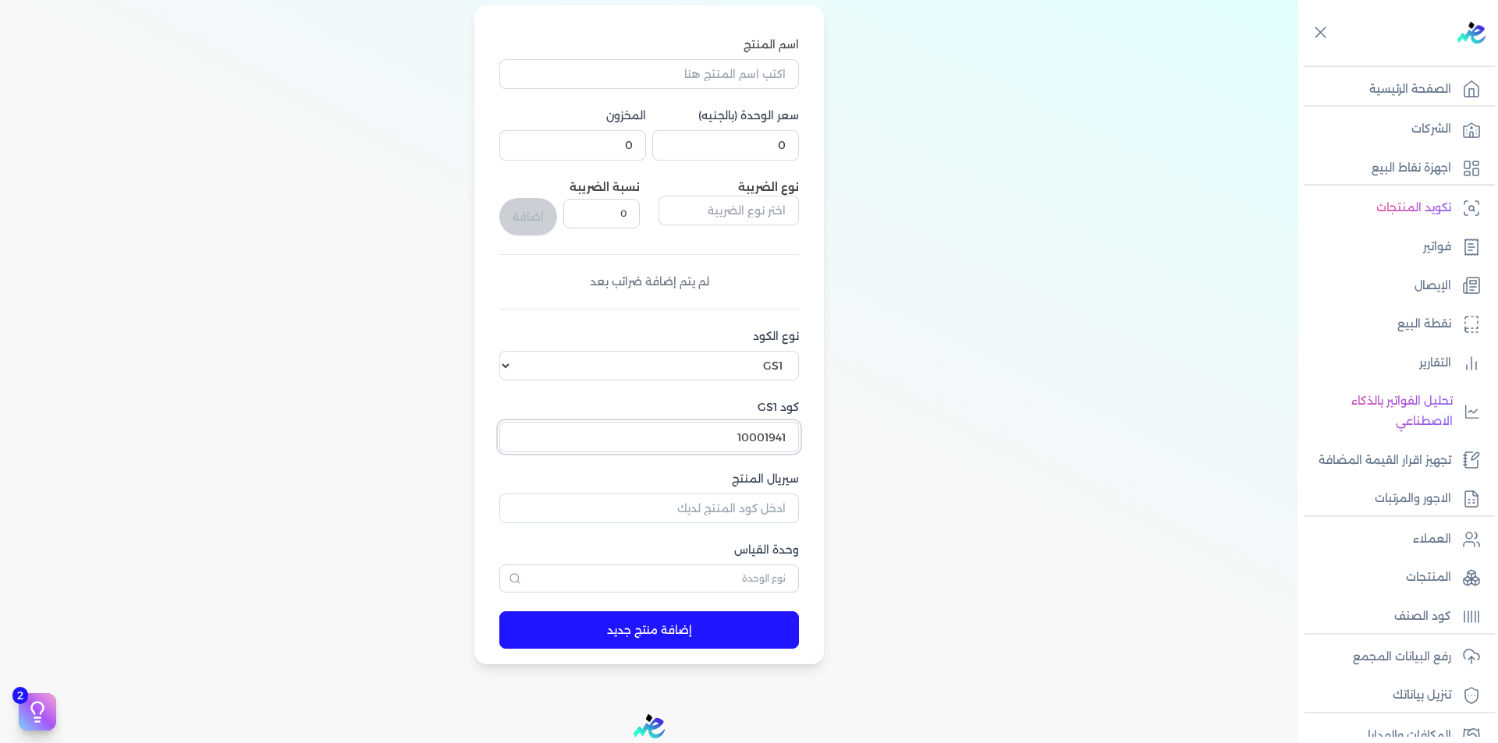
type input "10001941"
click at [755, 513] on input "سيريال المنتج" at bounding box center [649, 509] width 300 height 30
paste input "6221378002258"
type input "6221378002258"
click at [771, 581] on input "text" at bounding box center [649, 579] width 300 height 28
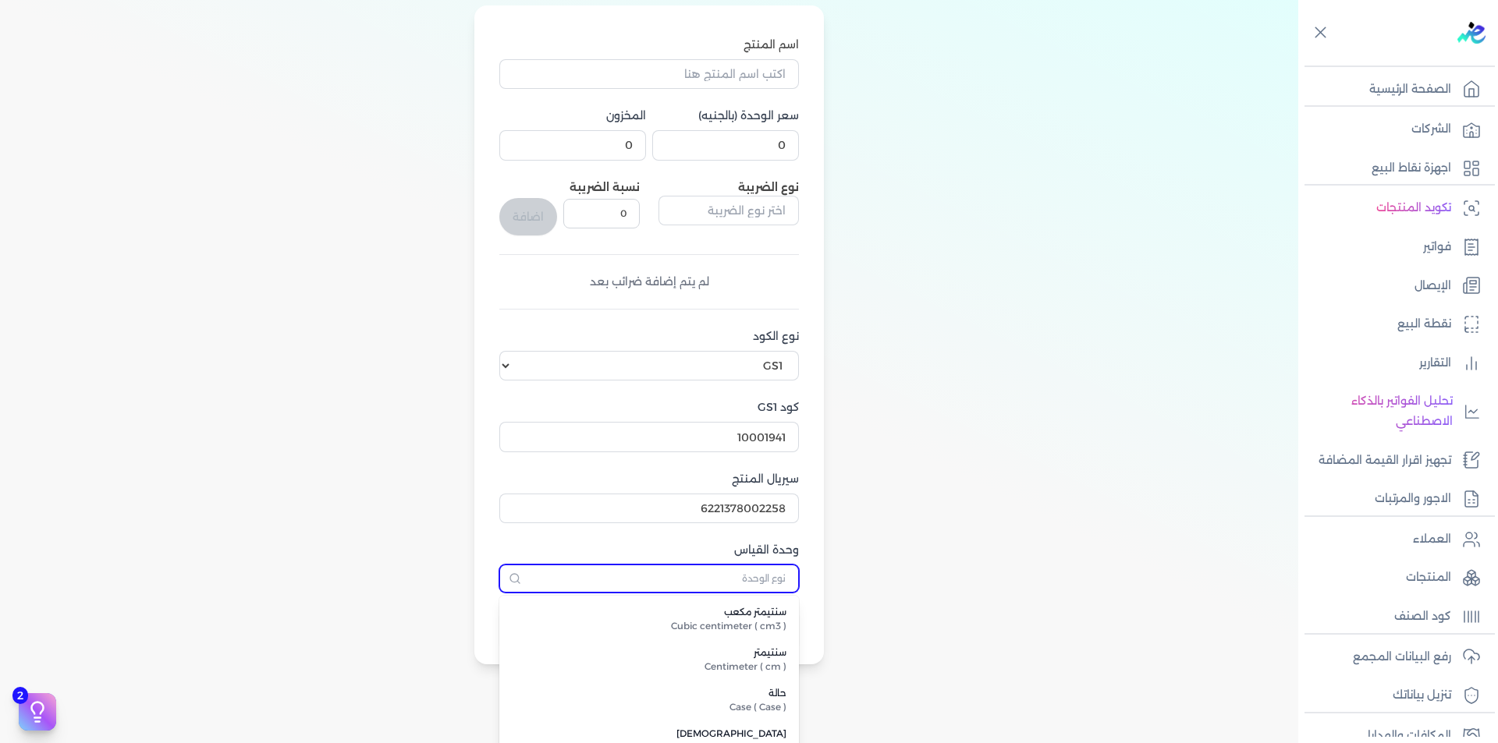
scroll to position [1716, 0]
click at [771, 576] on input "text" at bounding box center [649, 579] width 300 height 28
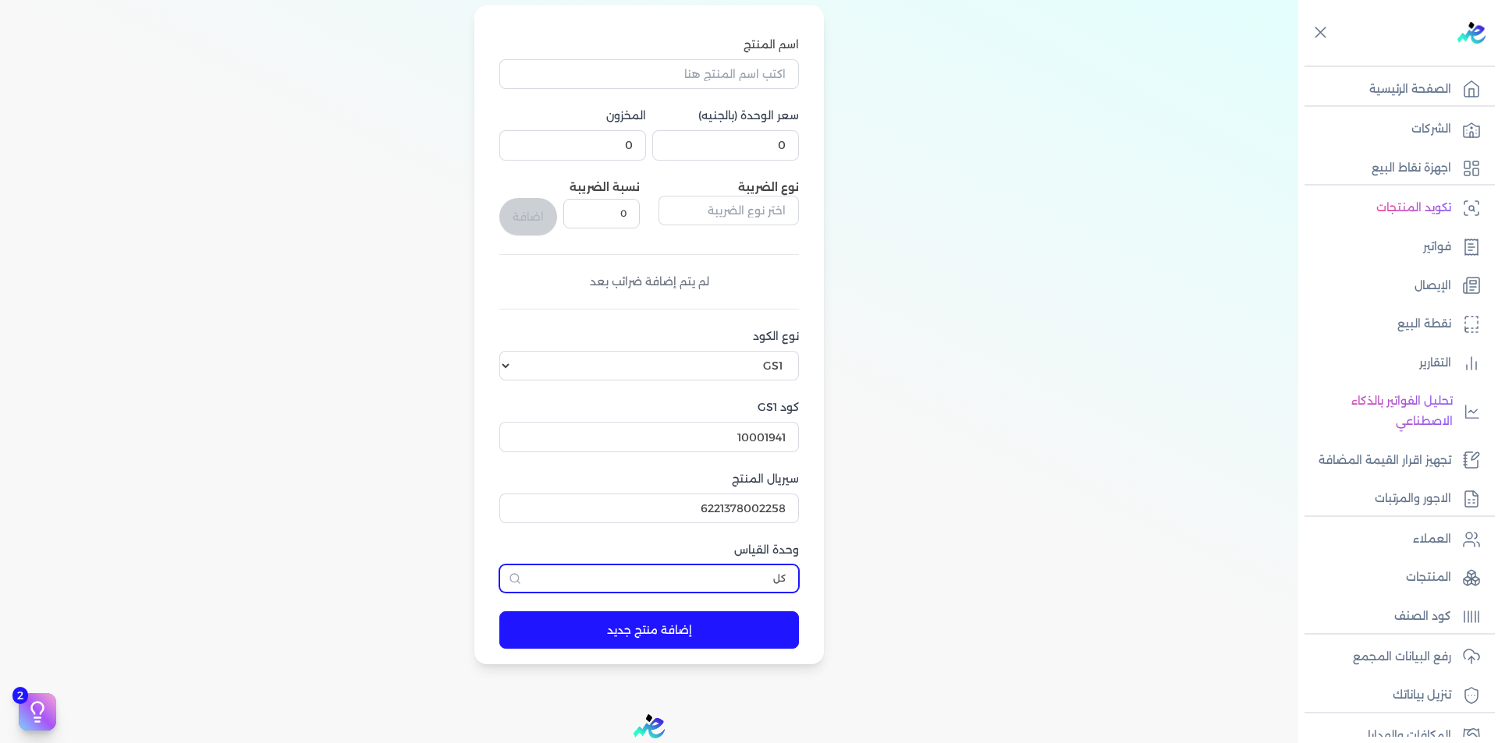
click at [769, 575] on input "كل" at bounding box center [649, 579] width 300 height 28
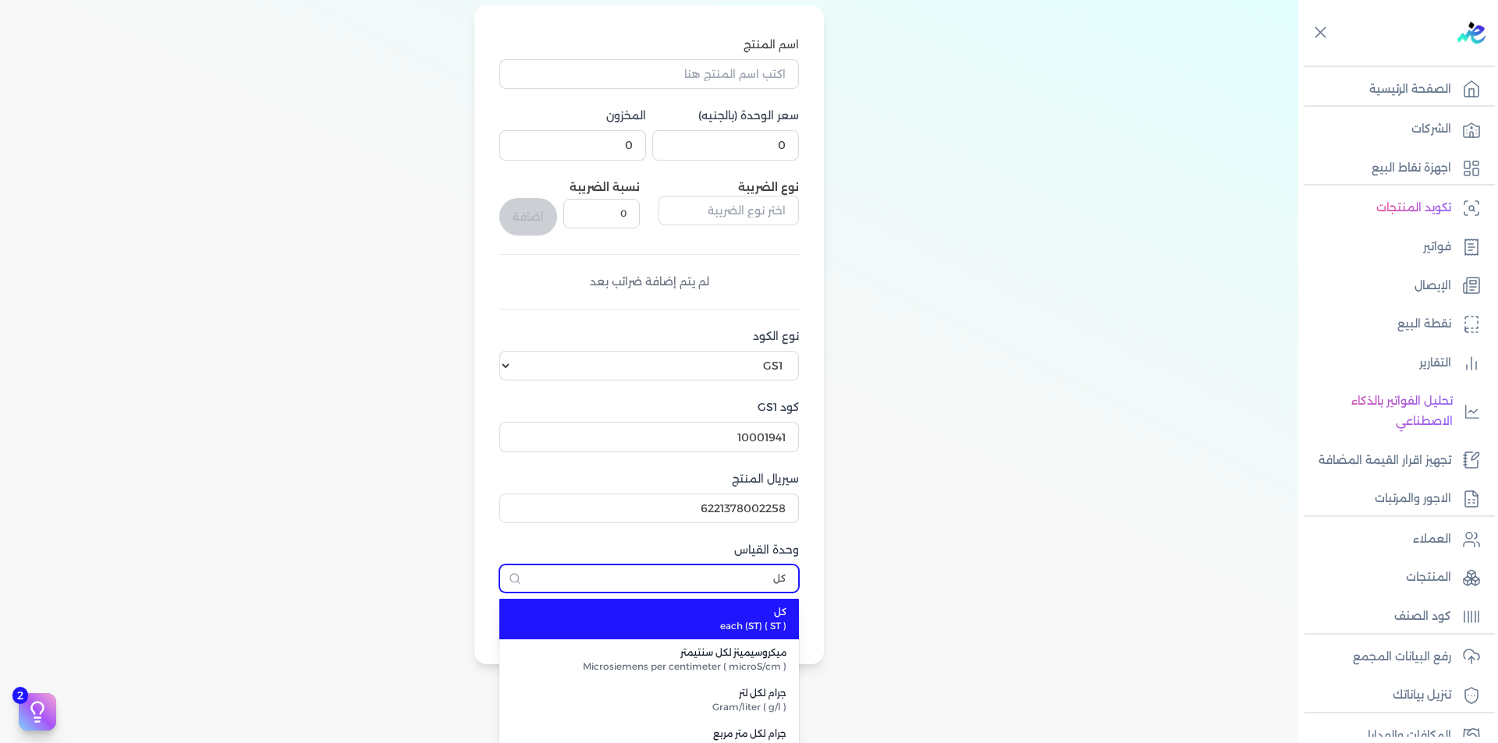
type input "كل"
click at [773, 623] on span "each (ST) ( ST )" at bounding box center [658, 626] width 256 height 14
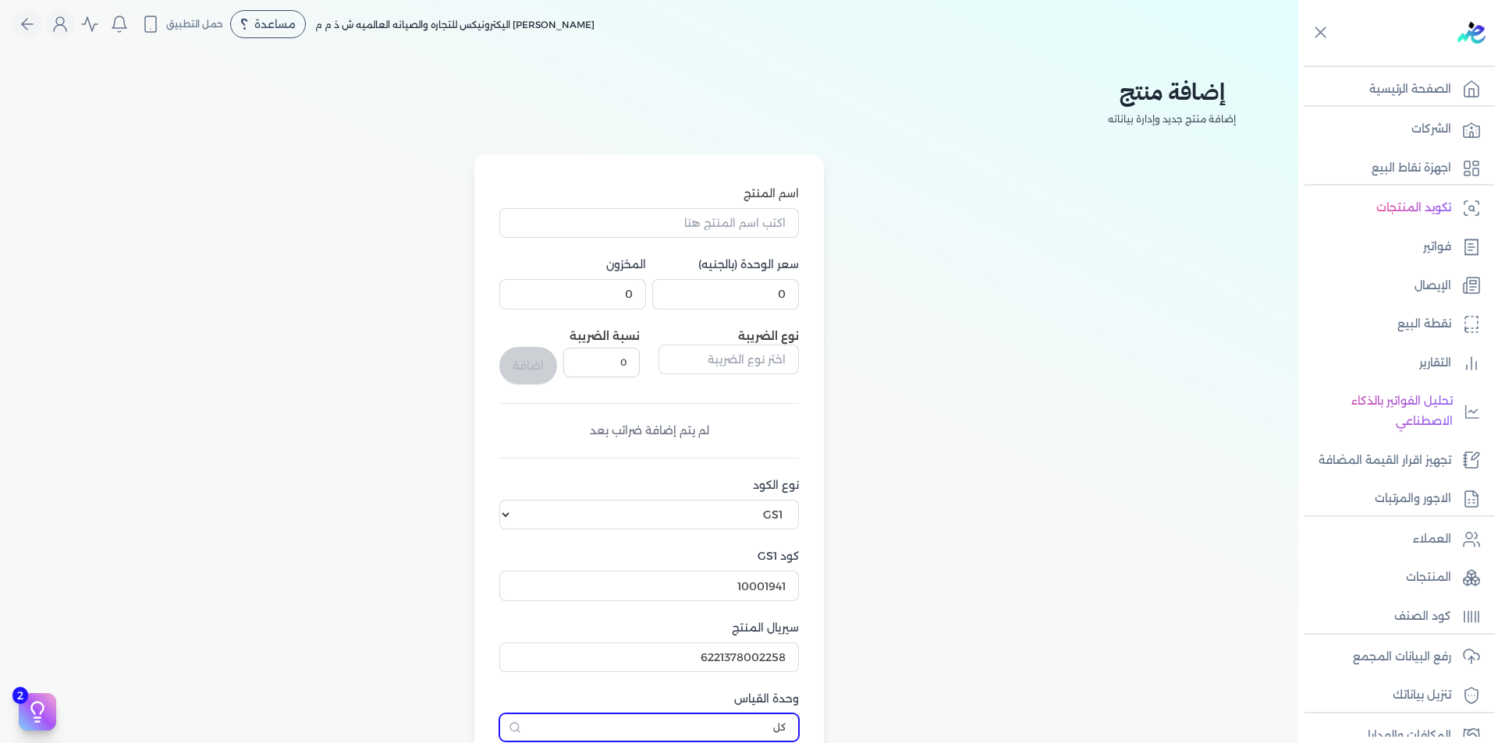
scroll to position [0, 0]
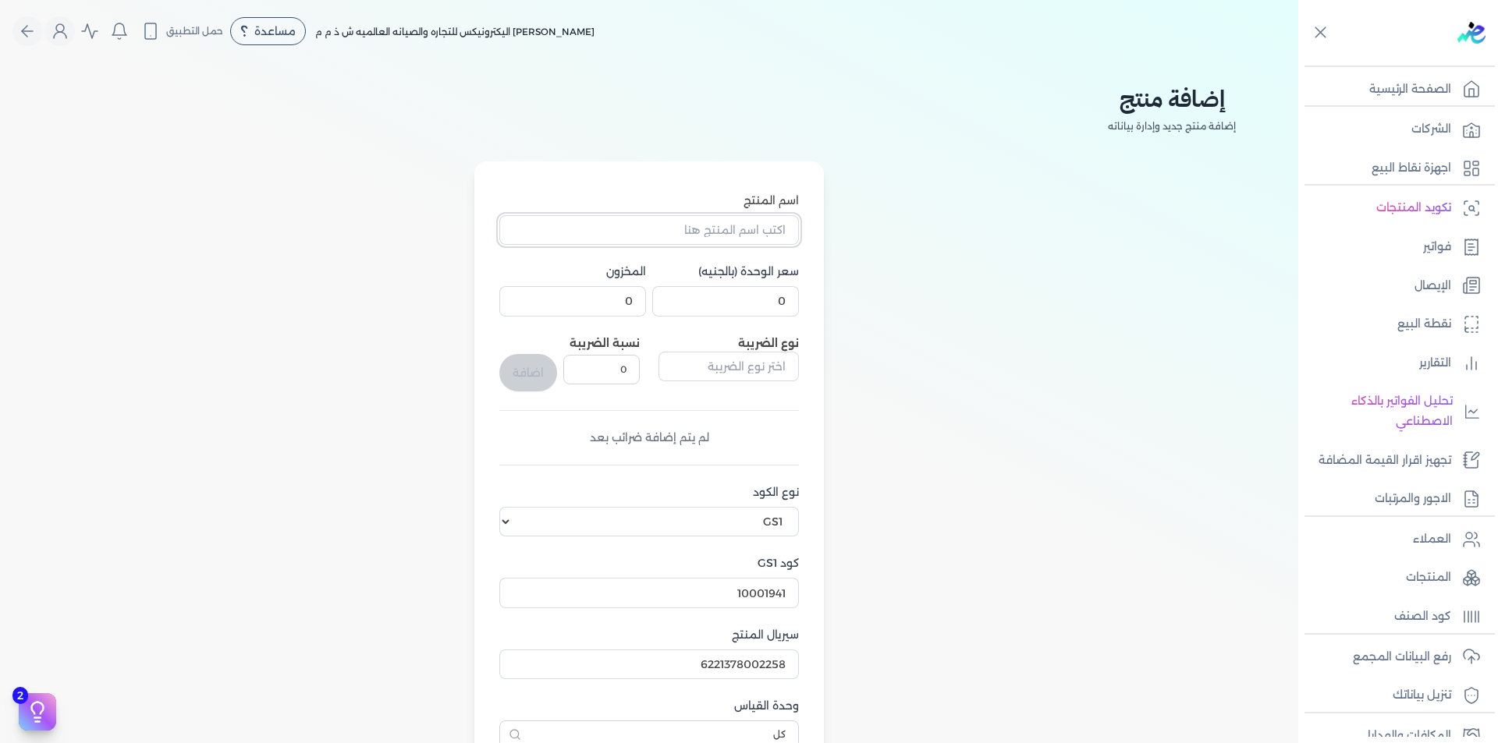
click at [761, 230] on input "اسم المنتج" at bounding box center [649, 230] width 300 height 30
paste input "ثلاجه 2 باب بيكو 420 لتر (S 134) - صافى 390 لتر"
type input "ثلاجه 2 باب بيكو 420 لتر (S 134) - صافى 390 لتر"
drag, startPoint x: 773, startPoint y: 317, endPoint x: 777, endPoint y: 306, distance: 11.6
click at [778, 310] on div "اسم المنتج ثلاجه 2 باب بيكو 420 لتر (S 134) - صافى 390 لتر سعر الوحدة (بالجنيه)…" at bounding box center [649, 471] width 300 height 557
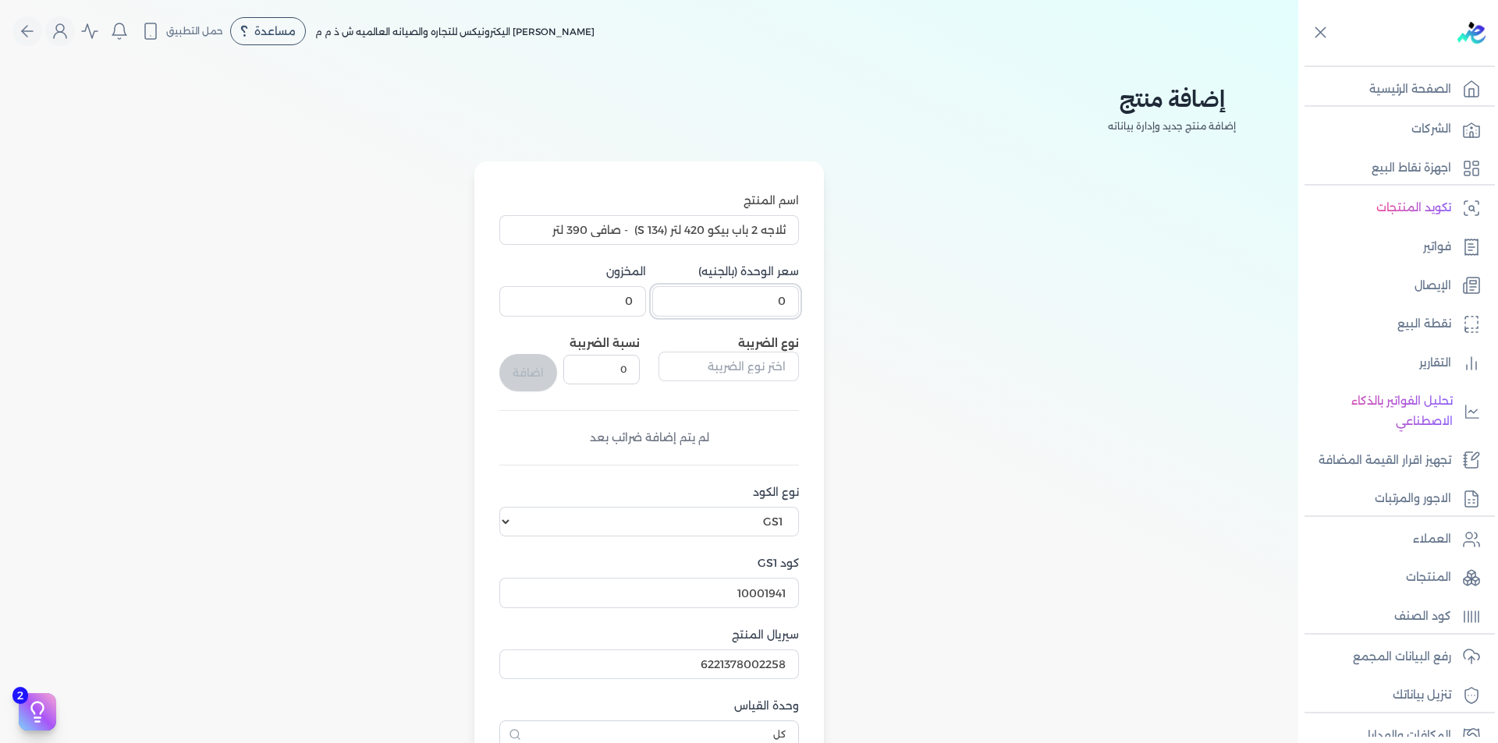
drag, startPoint x: 776, startPoint y: 303, endPoint x: 814, endPoint y: 300, distance: 38.3
click at [814, 300] on form "اسم المنتج ثلاجه 2 باب بيكو 420 لتر (S 134) - صافى 390 لتر سعر الوحدة (بالجنيه)…" at bounding box center [649, 491] width 331 height 660
type input "1"
click at [642, 300] on input "0" at bounding box center [572, 301] width 147 height 30
type input "1"
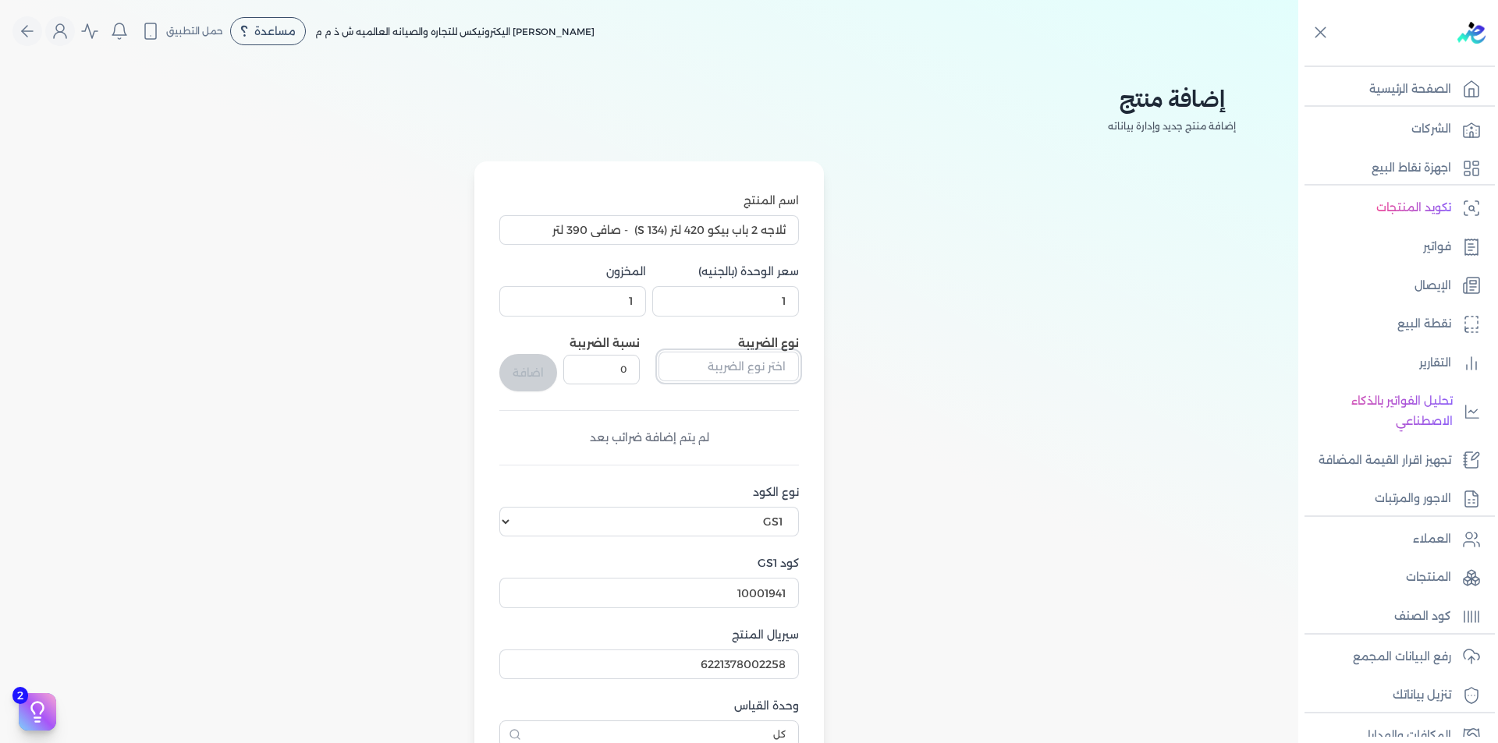
click at [715, 358] on input "text" at bounding box center [728, 367] width 140 height 30
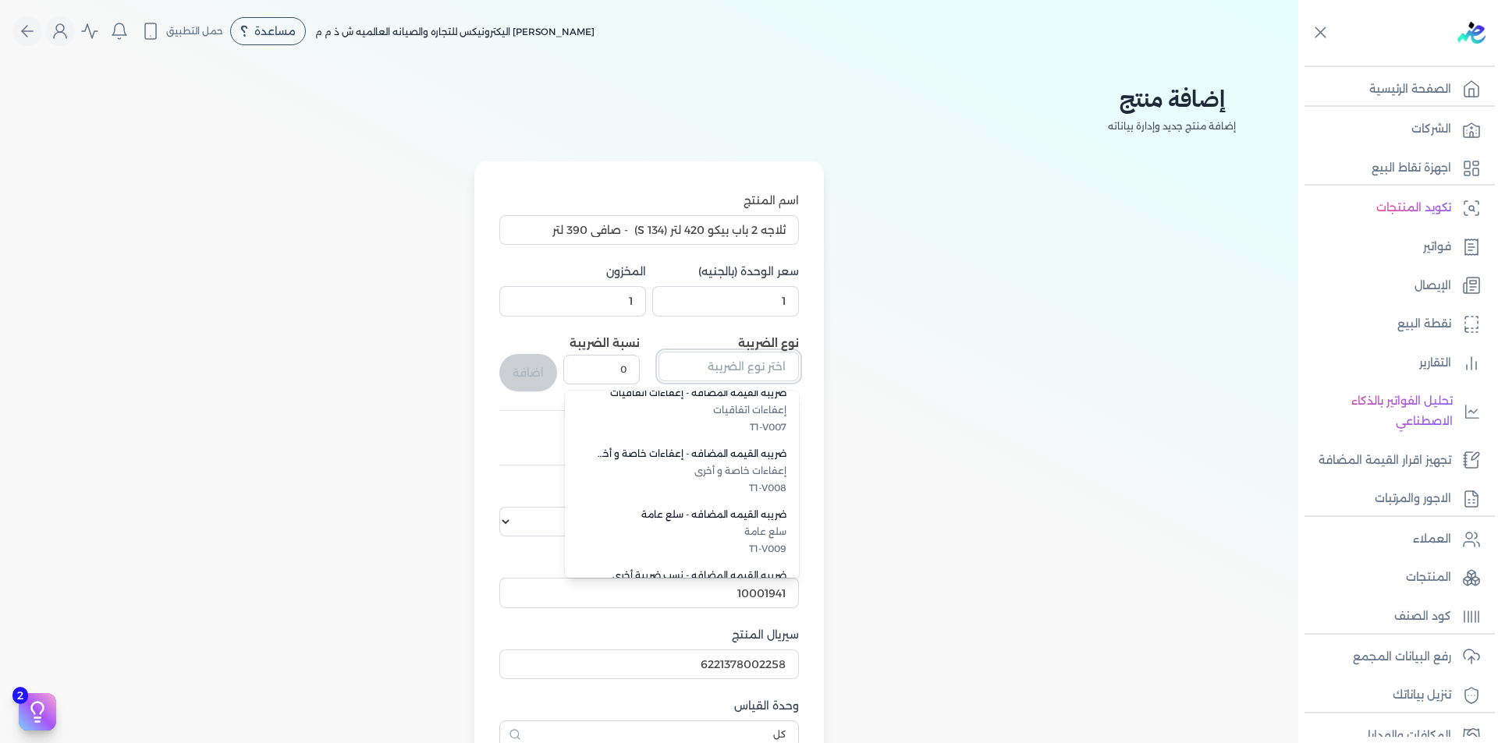
scroll to position [427, 0]
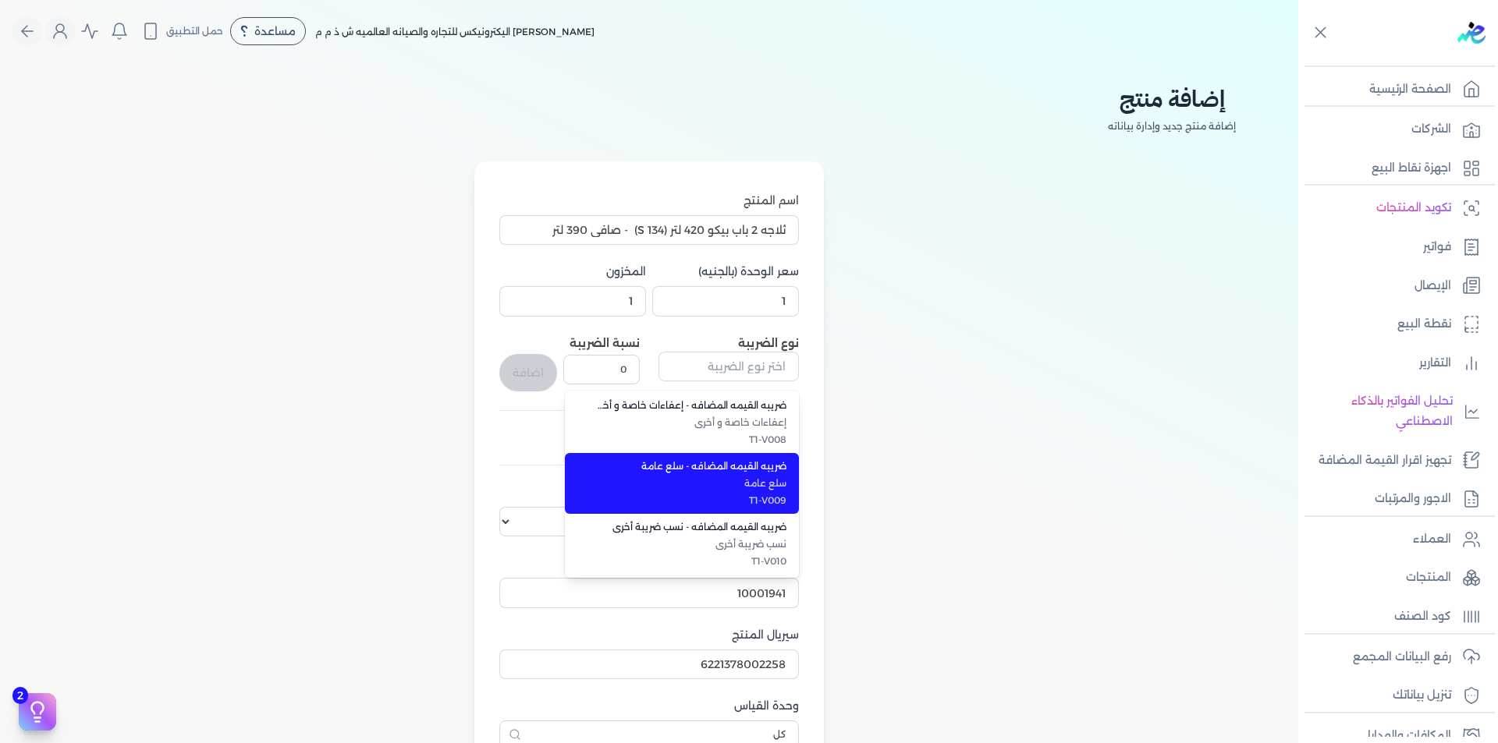
click at [786, 498] on span "T1-V009" at bounding box center [691, 501] width 190 height 14
type input "ضريبه القيمه المضافه - سلع عامة"
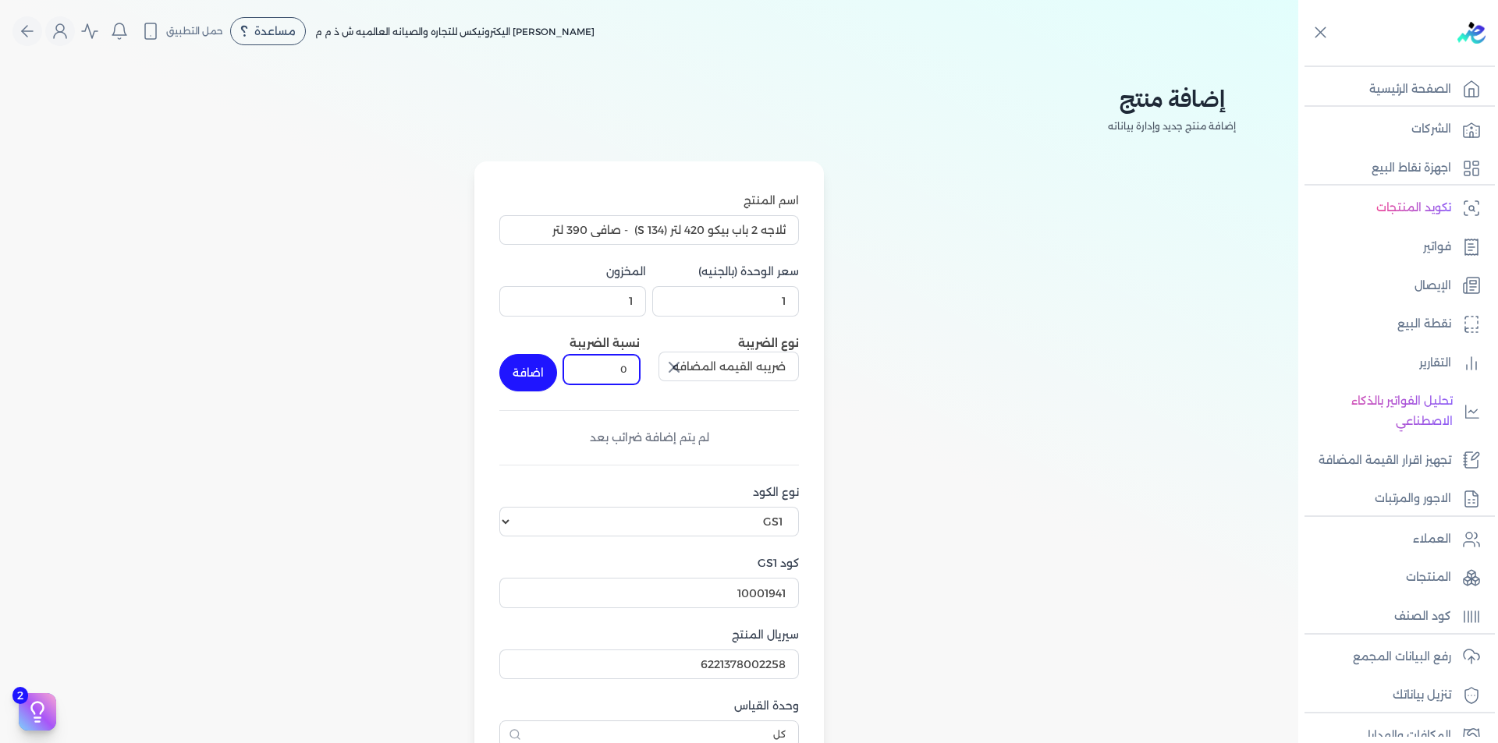
click at [629, 361] on input "0" at bounding box center [601, 370] width 76 height 30
drag, startPoint x: 619, startPoint y: 364, endPoint x: 637, endPoint y: 367, distance: 18.1
click at [637, 367] on input "0" at bounding box center [601, 370] width 76 height 30
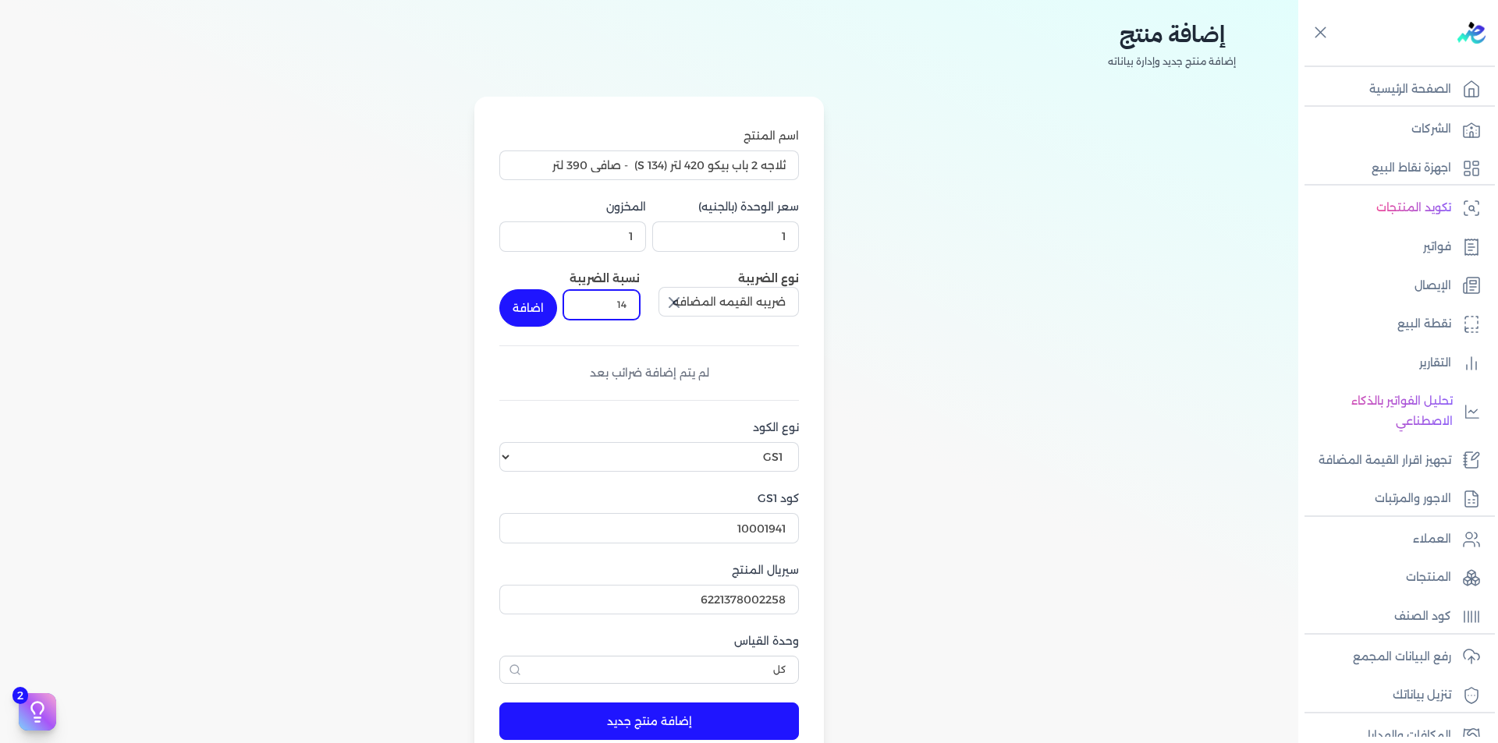
scroll to position [156, 0]
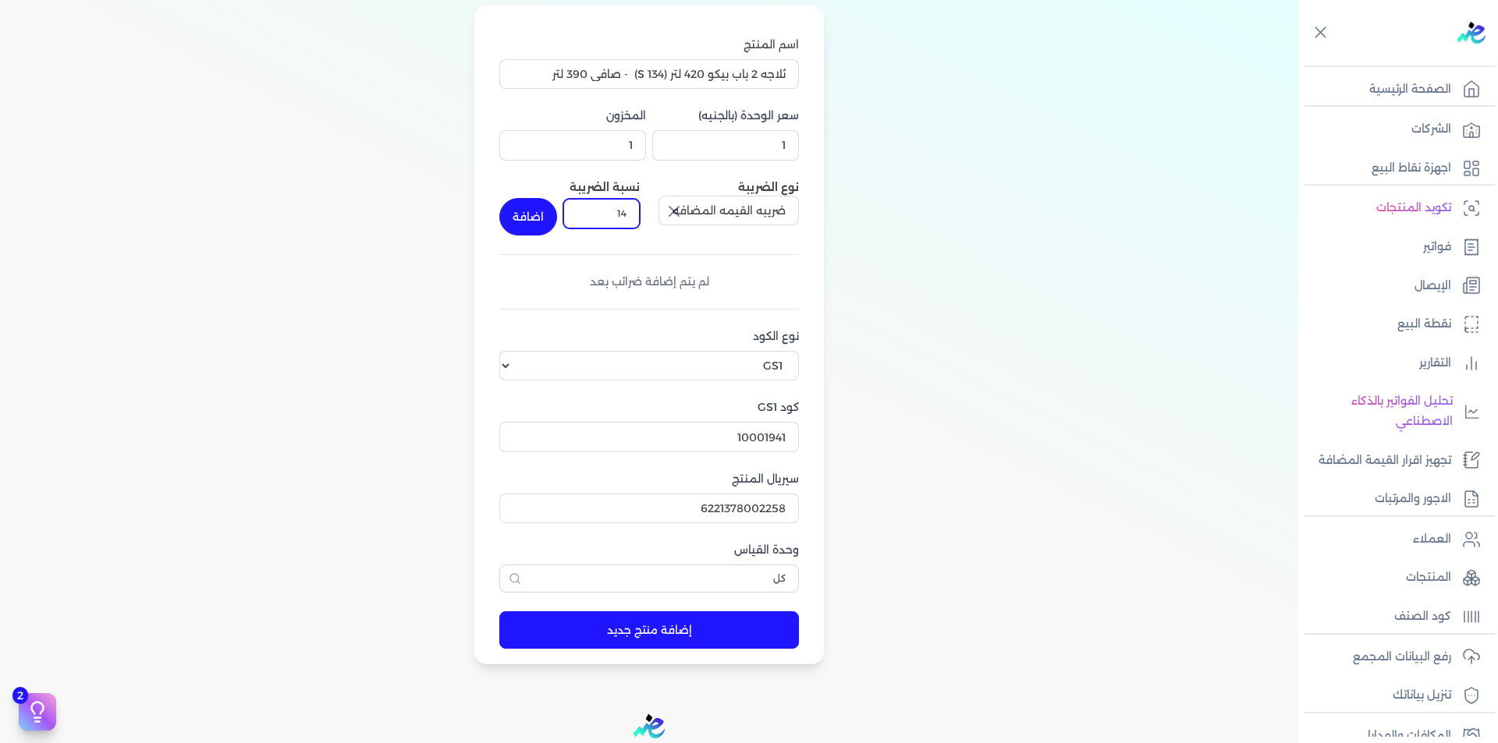
type input "14"
click at [716, 637] on button "إضافة منتج جديد" at bounding box center [649, 630] width 300 height 37
click at [499, 612] on button "إضافة منتج جديد" at bounding box center [649, 630] width 300 height 37
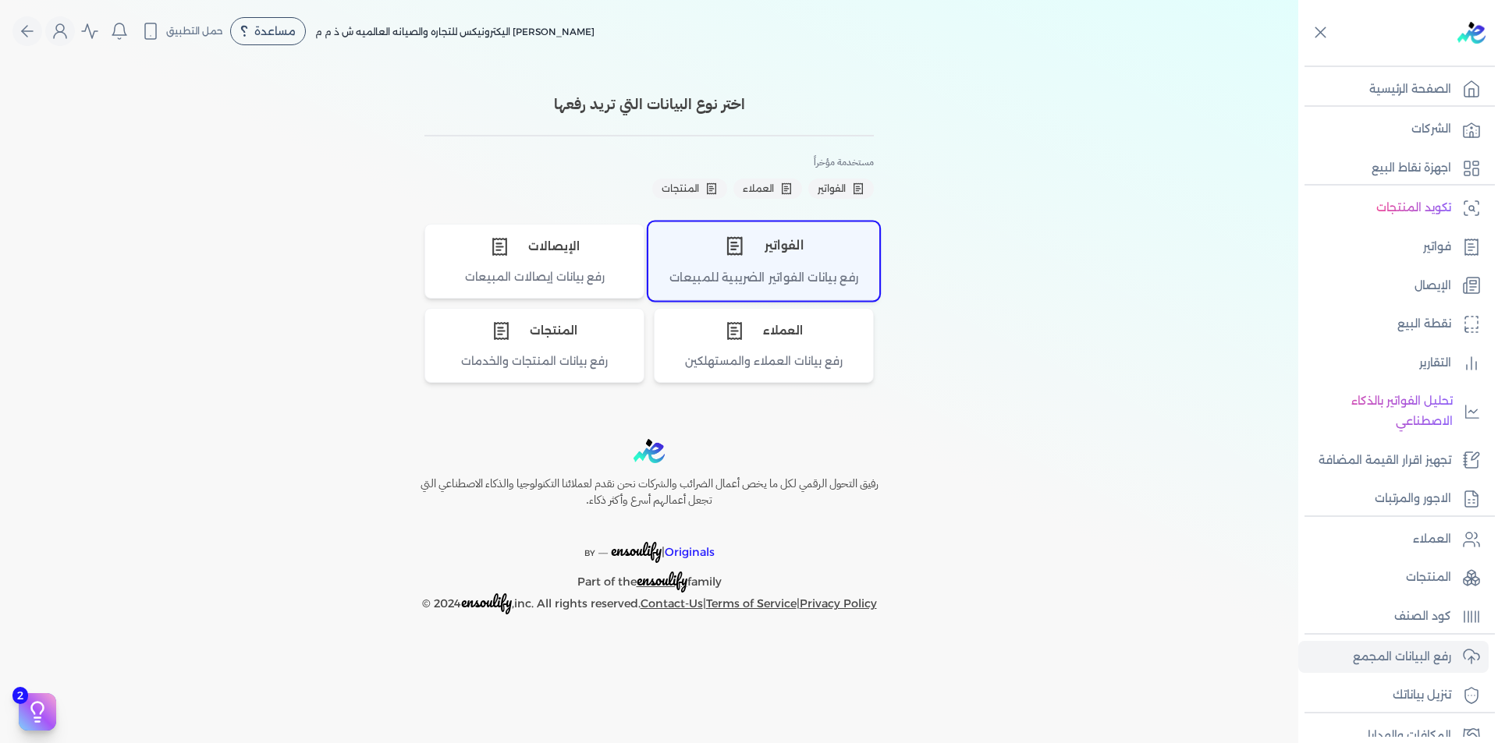
click at [782, 273] on div "رفع بيانات الفواتير الضريبية للمبيعات" at bounding box center [763, 284] width 229 height 30
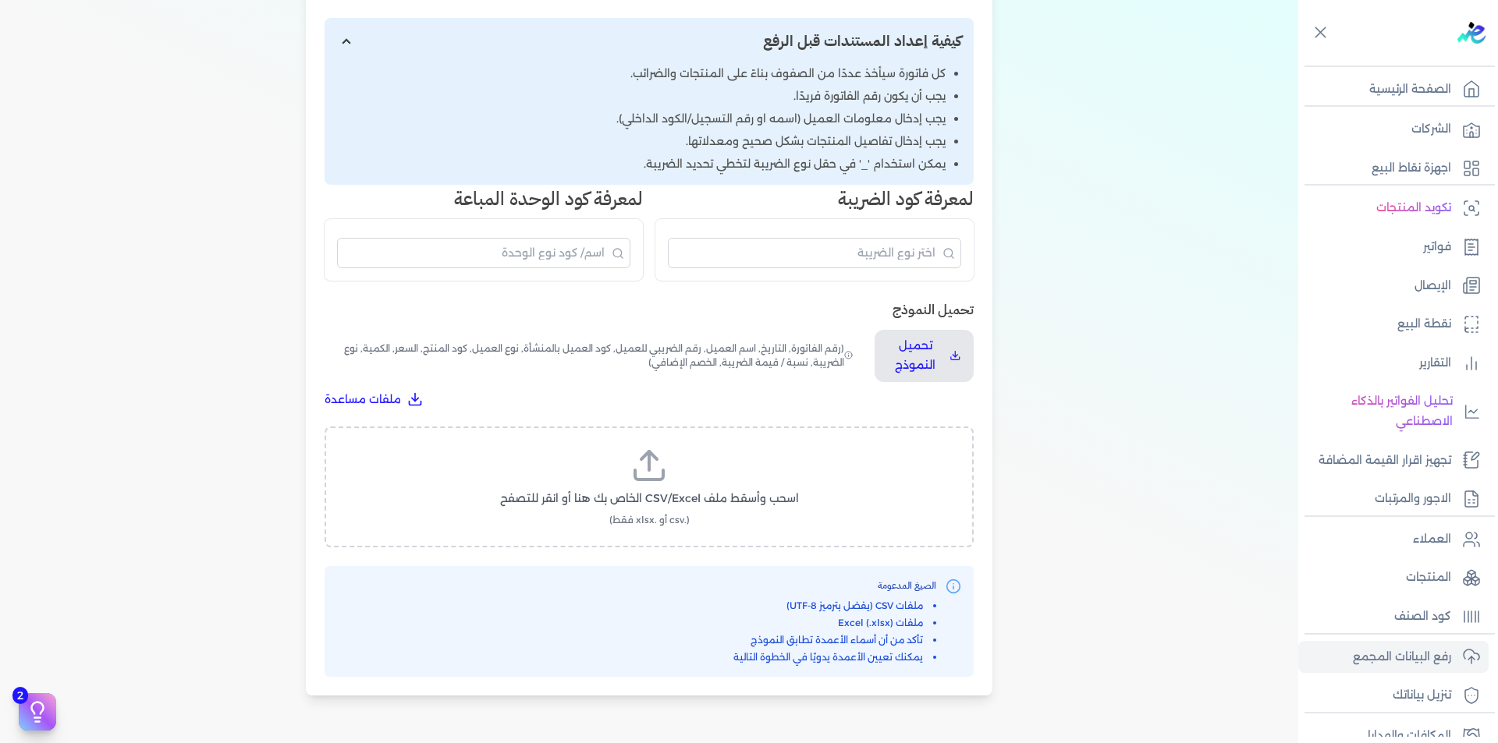
scroll to position [390, 0]
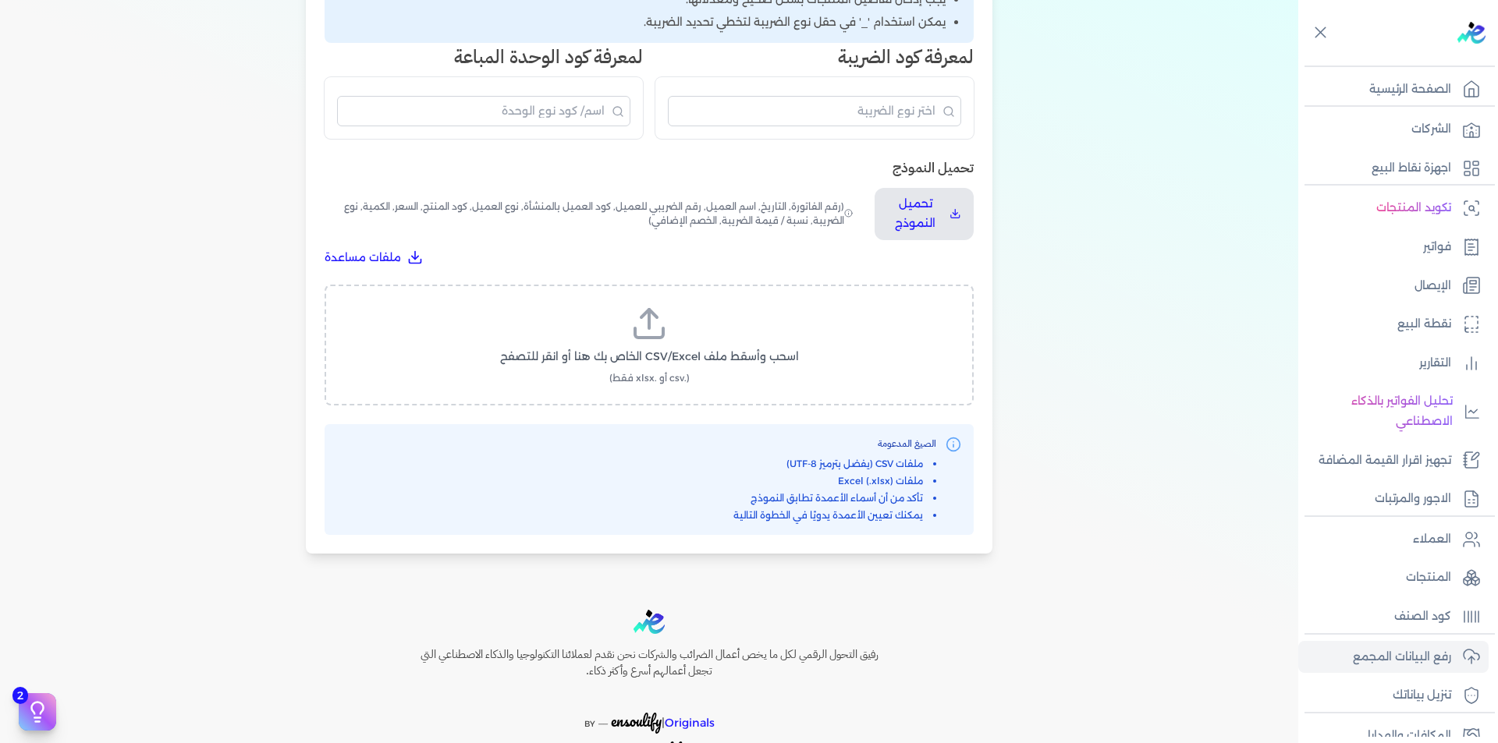
click at [664, 319] on icon at bounding box center [648, 323] width 37 height 37
click at [0, 0] on input "اسحب وأسقط ملف CSV/Excel الخاص بك هنا أو انقر للتصفح (.csv أو .xlsx فقط)" at bounding box center [0, 0] width 0 height 0
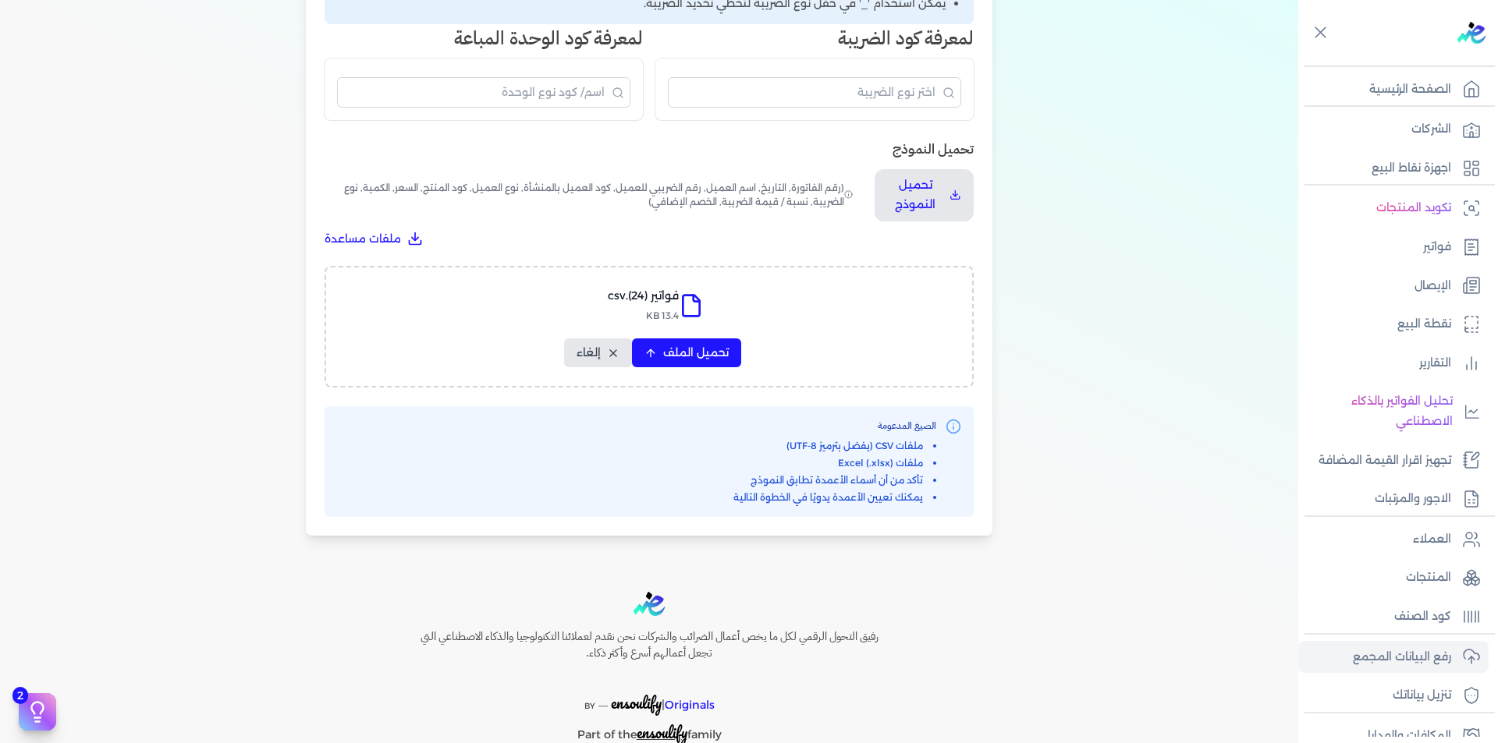
scroll to position [464, 0]
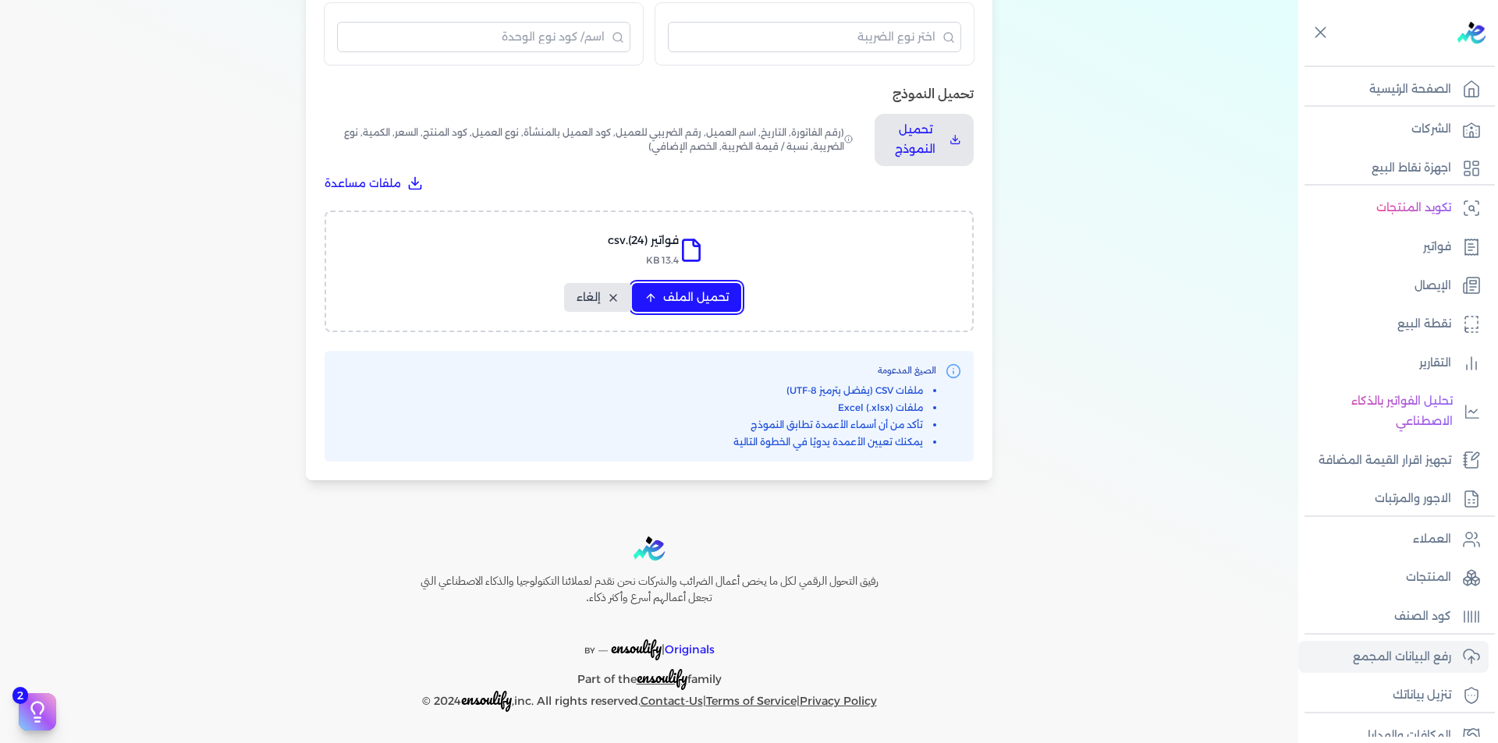
click at [705, 293] on span "تحميل الملف" at bounding box center [696, 297] width 66 height 16
select select "رقم الفاتورة"
select select "التاريخ"
select select "أسم العميل"
select select "الرقم الضريبي"
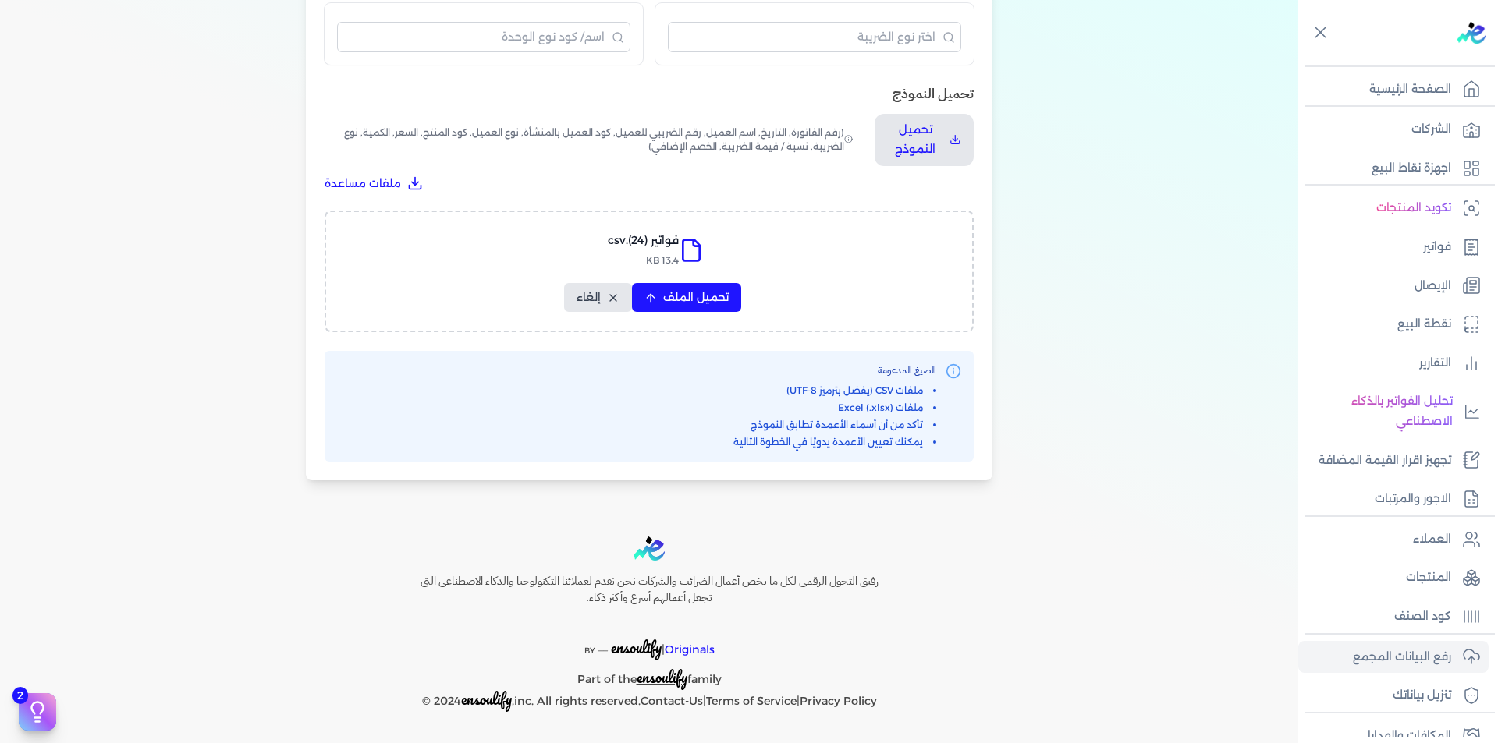
select select "نوع العميل"
select select "الرقم التسلسلي الداخلي"
select select "وصف البند"
select select "سيريال المنتج"
select select "السعر"
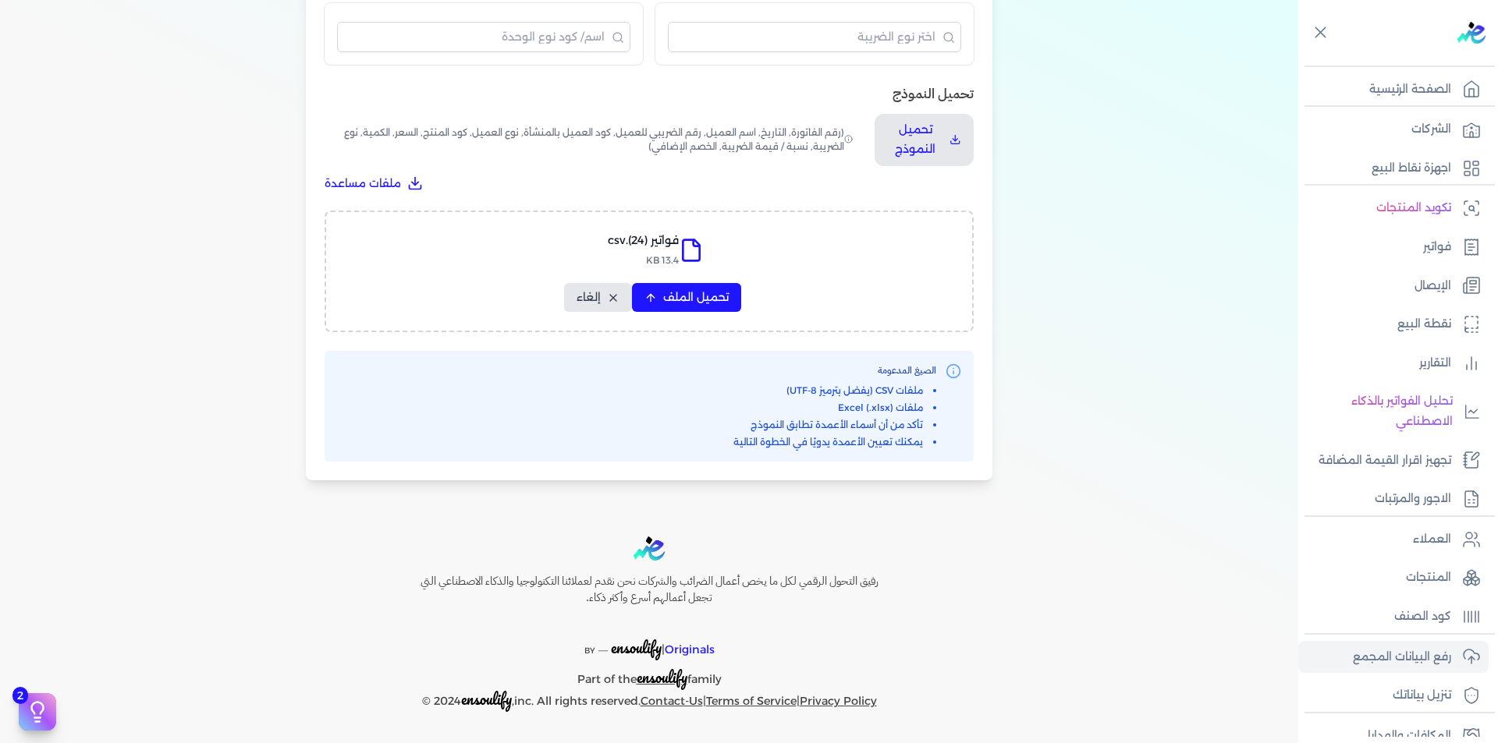
select select "الكمية"
select select "نوع الضريبة"
select select "نسبة / قيمة الضريبة"
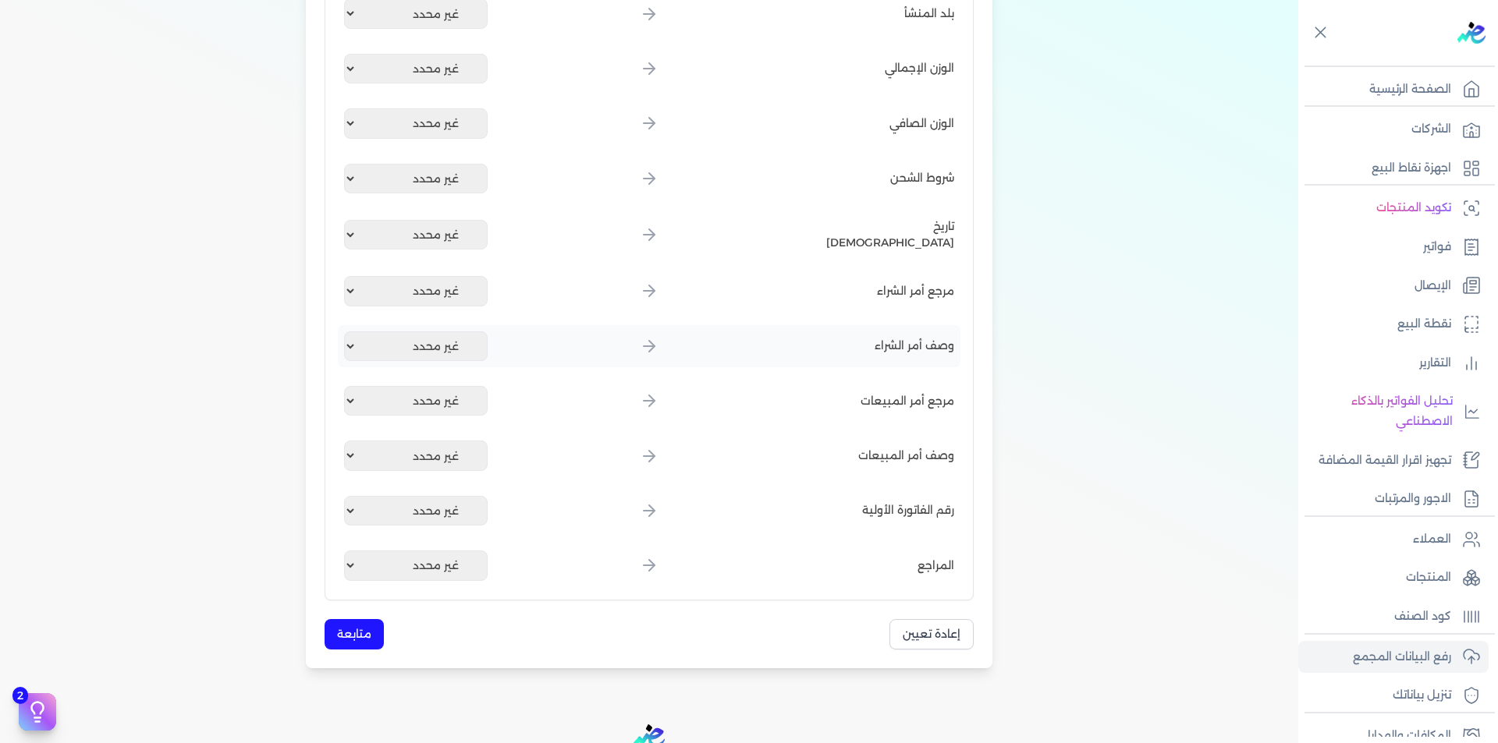
scroll to position [1819, 0]
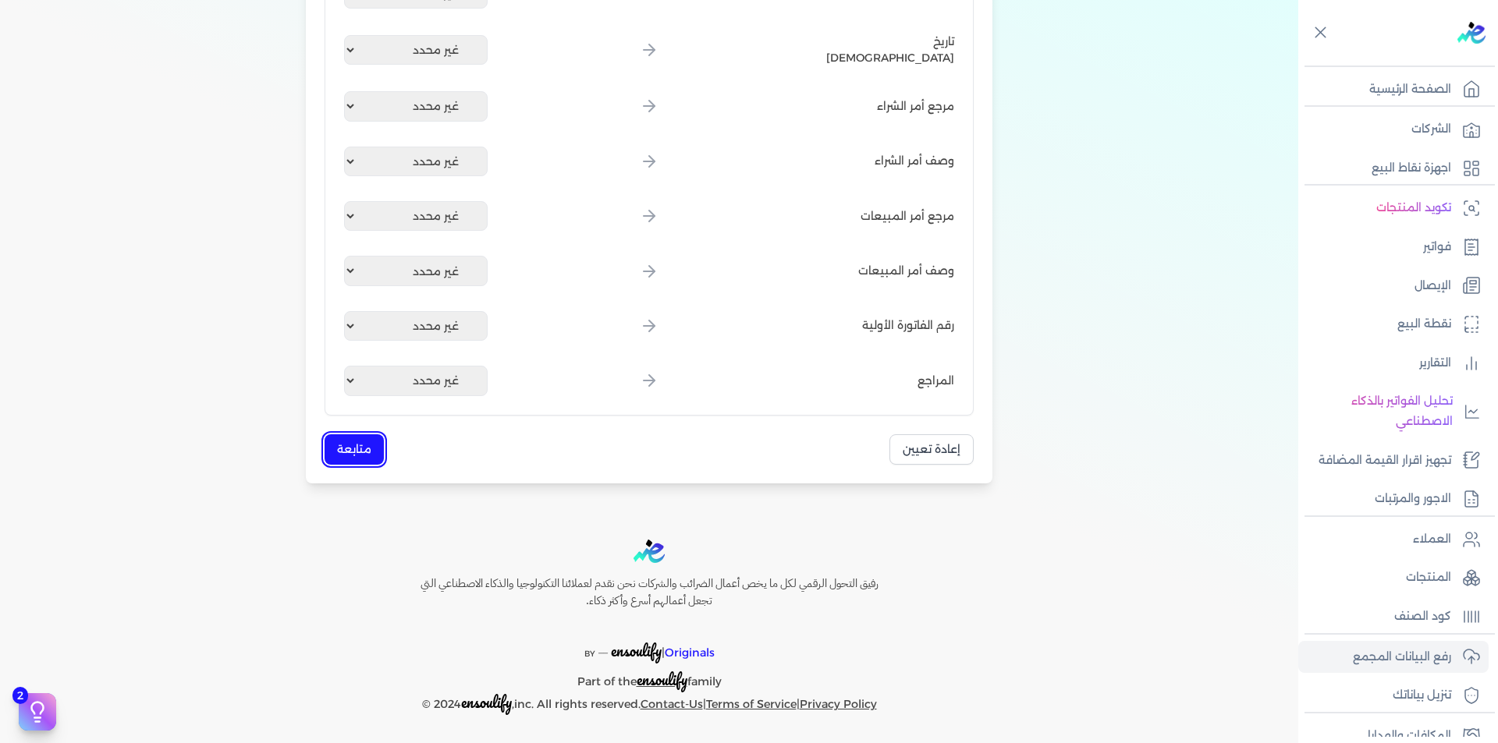
click at [372, 441] on button "متابعة" at bounding box center [354, 449] width 59 height 30
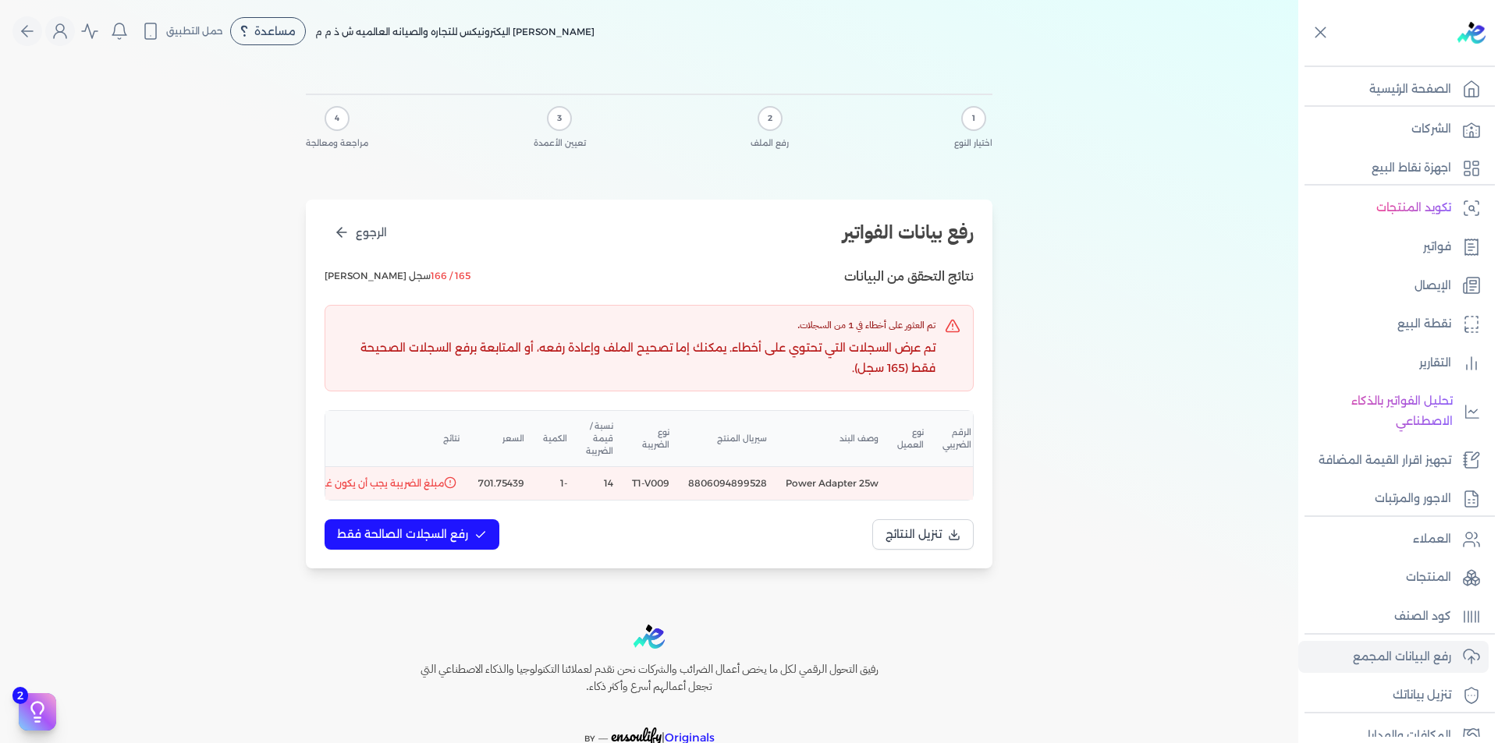
scroll to position [0, -298]
click at [413, 543] on span "رفع السجلات الصالحة فقط" at bounding box center [402, 535] width 131 height 16
